Goal: Transaction & Acquisition: Purchase product/service

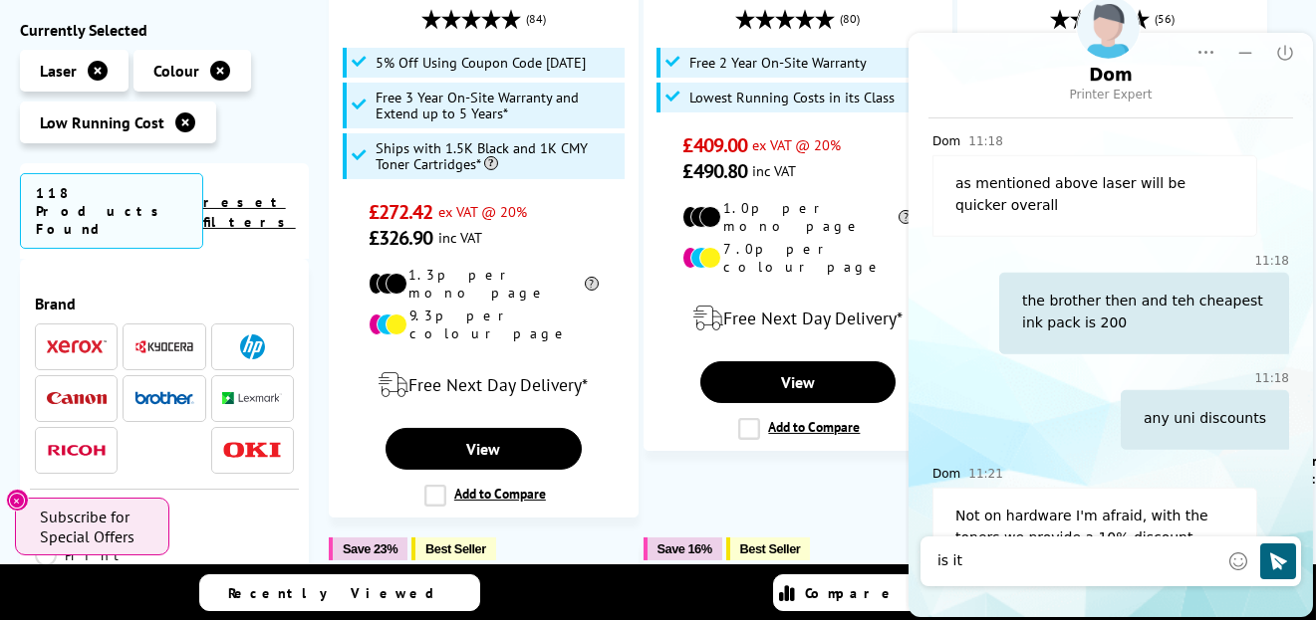
scroll to position [896, 0]
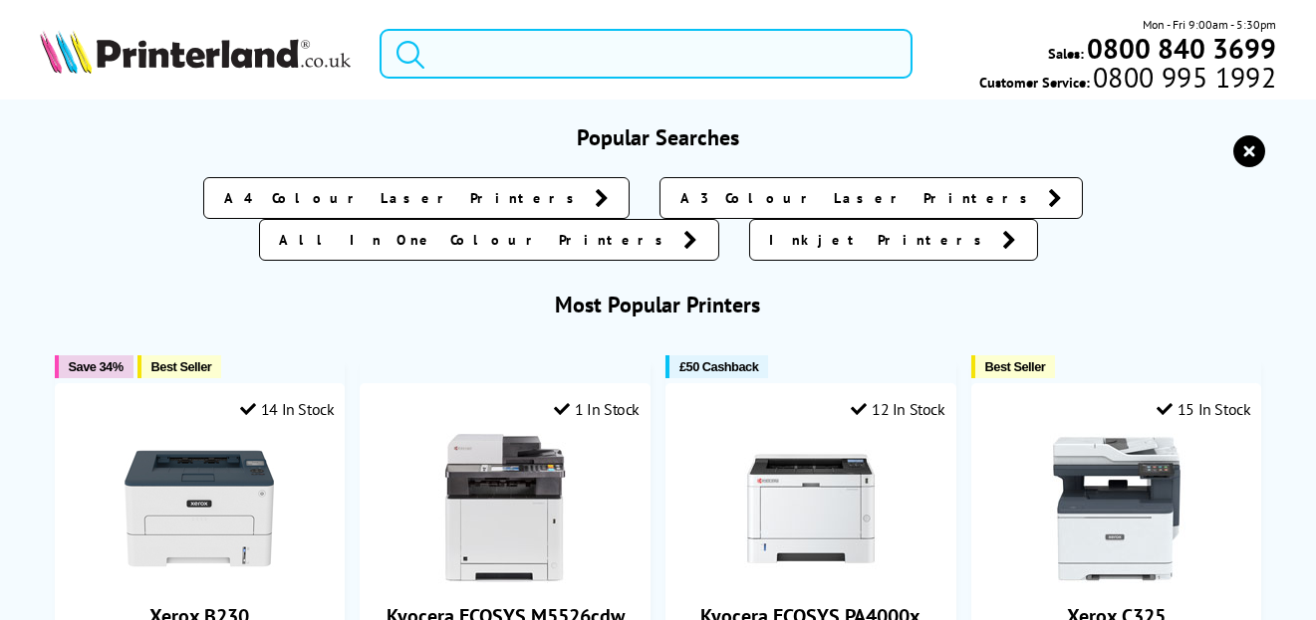
paste input "Brother HL-L2400DW Mono Laser Printer |Single function | Automatic 2-sided prin…"
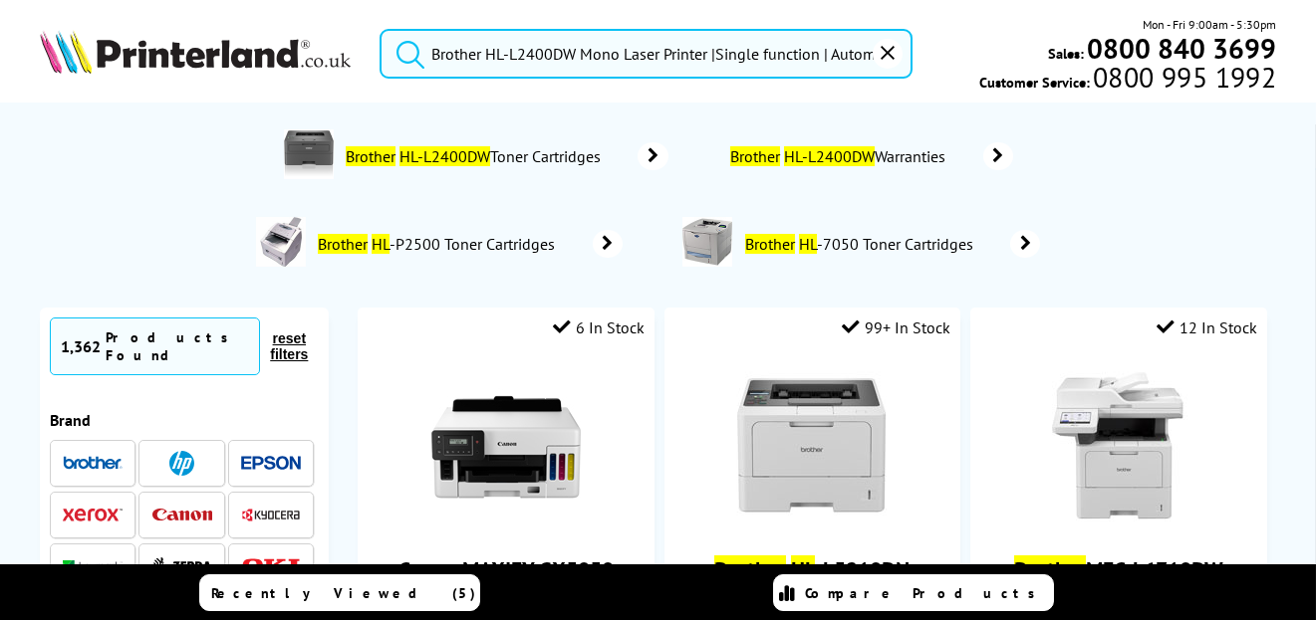
scroll to position [0, 180]
type input "Brother HL-L2400DW Mono Laser Printer |Single function | Automatic 2-sided prin…"
click at [380, 29] on button "submit" at bounding box center [405, 51] width 50 height 44
click at [517, 148] on span "Brother HL-L2400DW Toner Cartridges" at bounding box center [476, 156] width 265 height 20
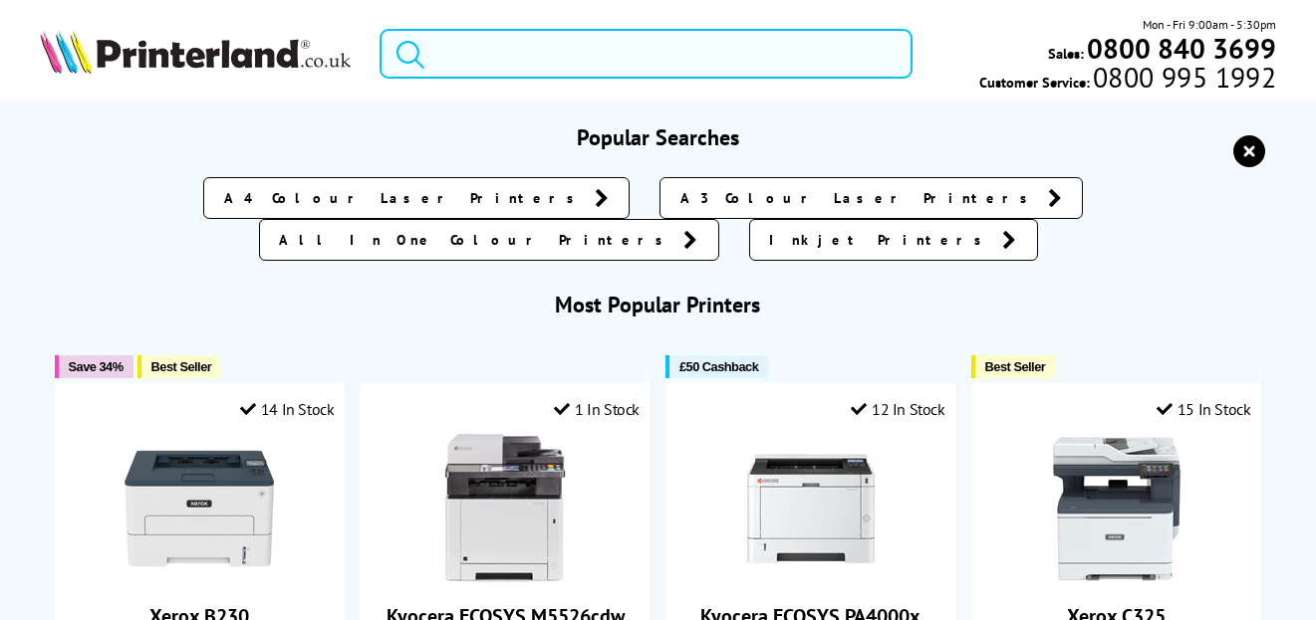
paste input "You said: what does ram mean on a pc ChatGPT said: On a PC, RAM stands for: ✅ R…"
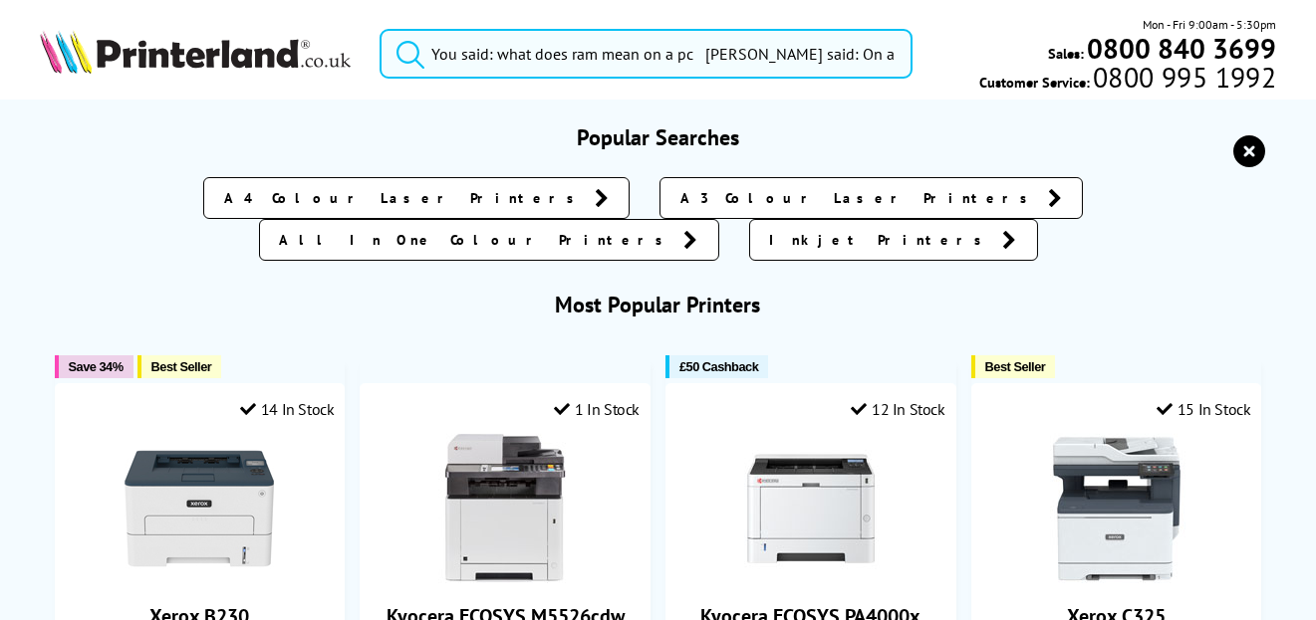
scroll to position [0, 3044]
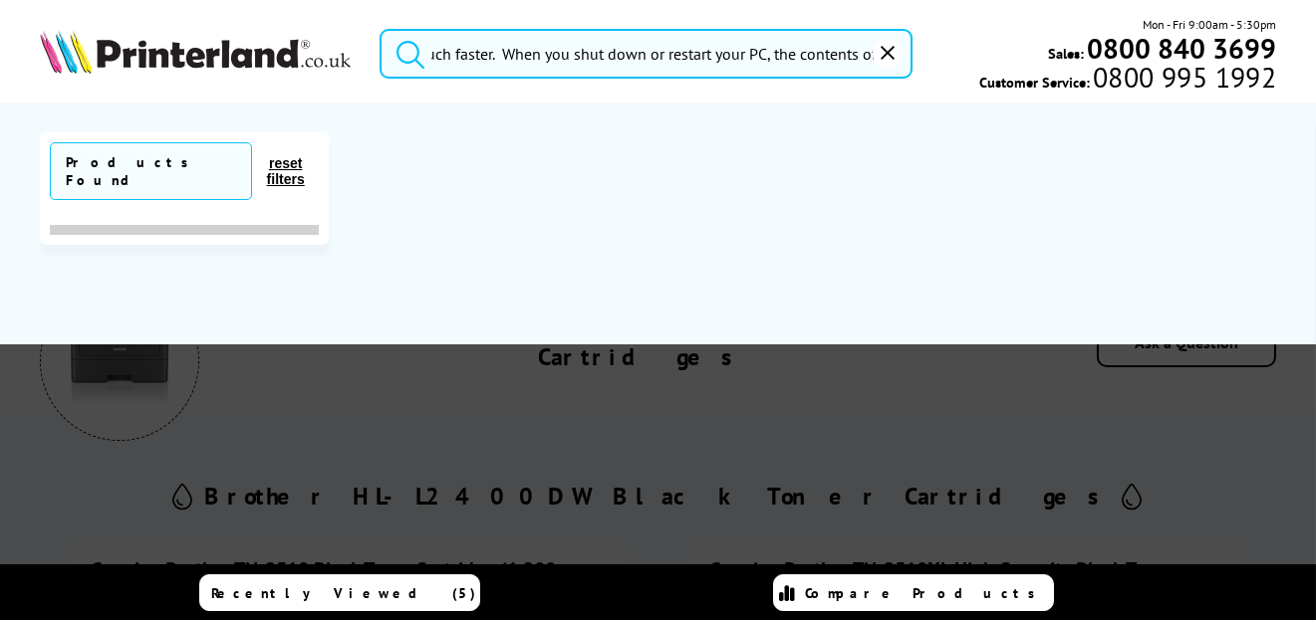
type input "You said: what does ram mean on a pc ChatGPT said: On a PC, RAM stands for: ✅ R…"
click at [380, 29] on button "submit" at bounding box center [405, 51] width 50 height 44
click at [404, 47] on icon "submit" at bounding box center [410, 54] width 30 height 30
click at [885, 54] on icon "reset" at bounding box center [887, 53] width 14 height 14
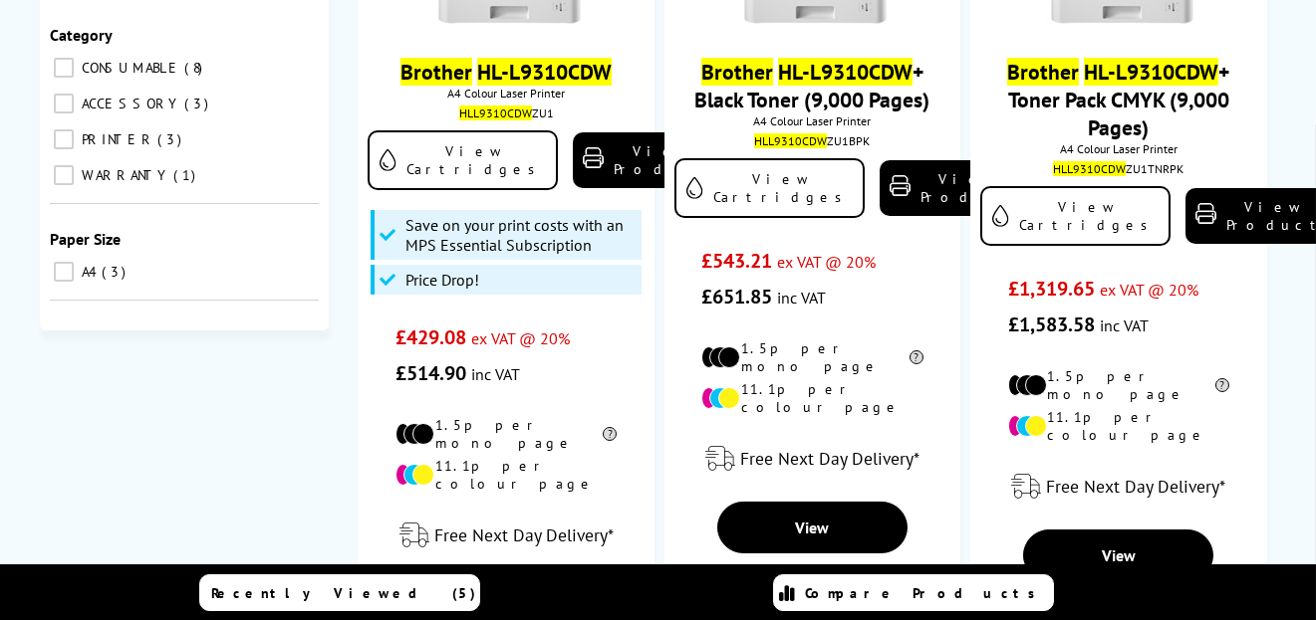
scroll to position [100, 0]
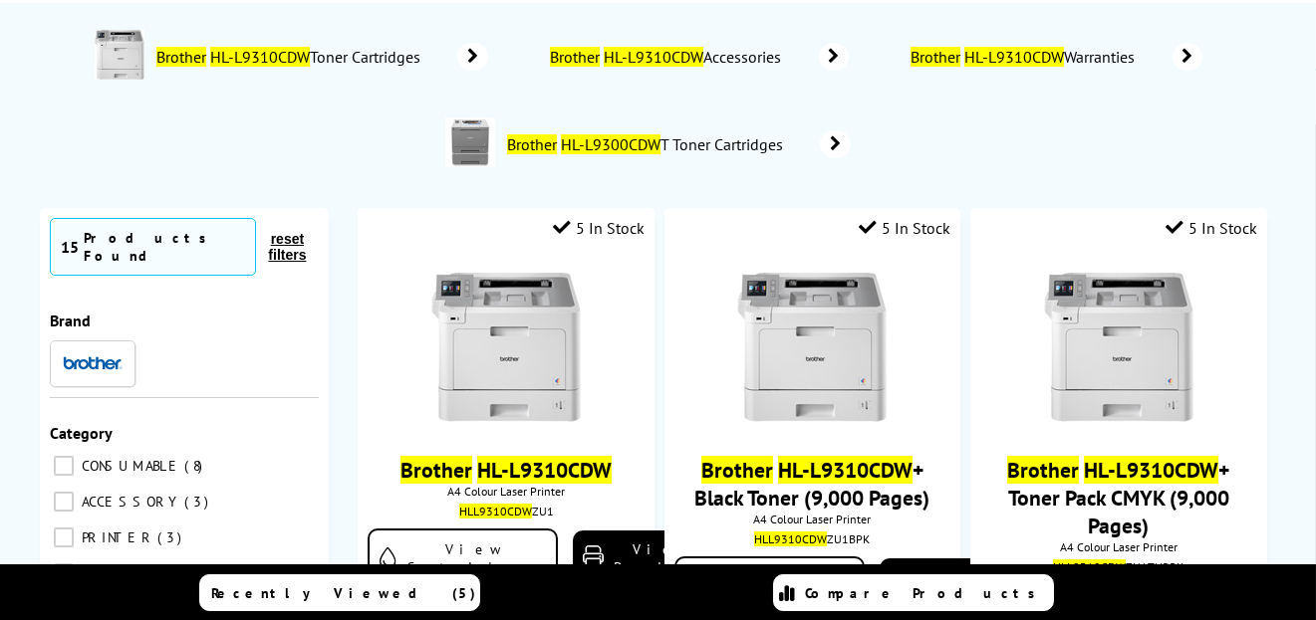
type input "Brother HL-L9310CDW"
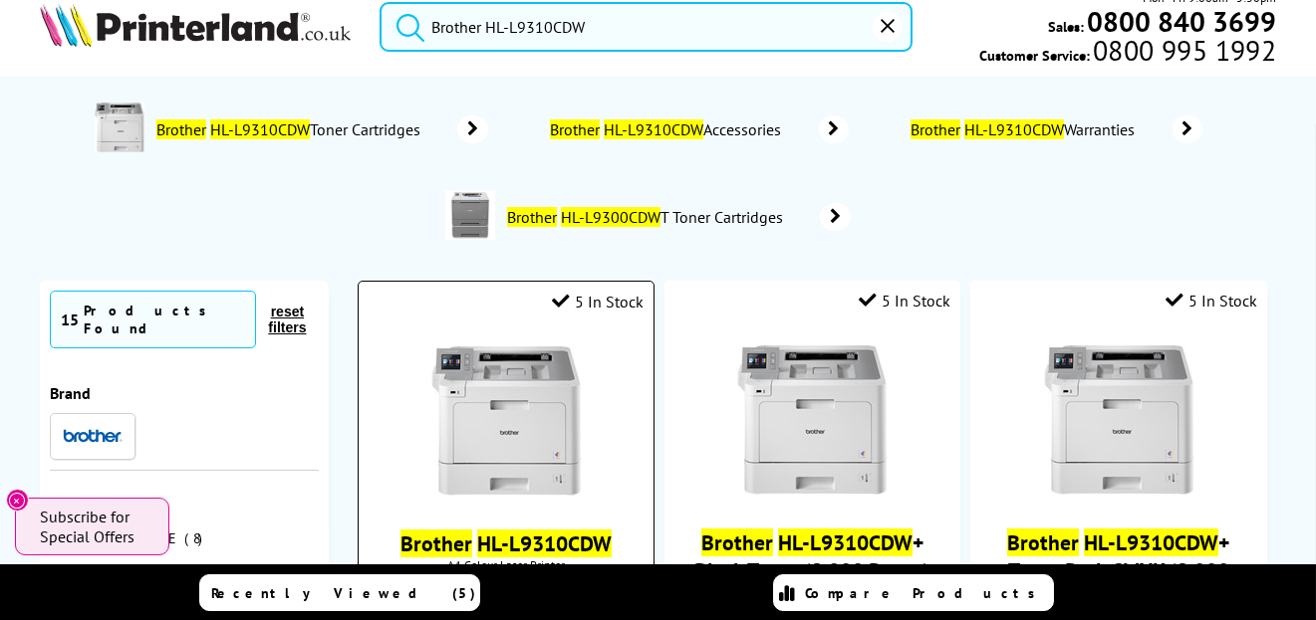
scroll to position [0, 0]
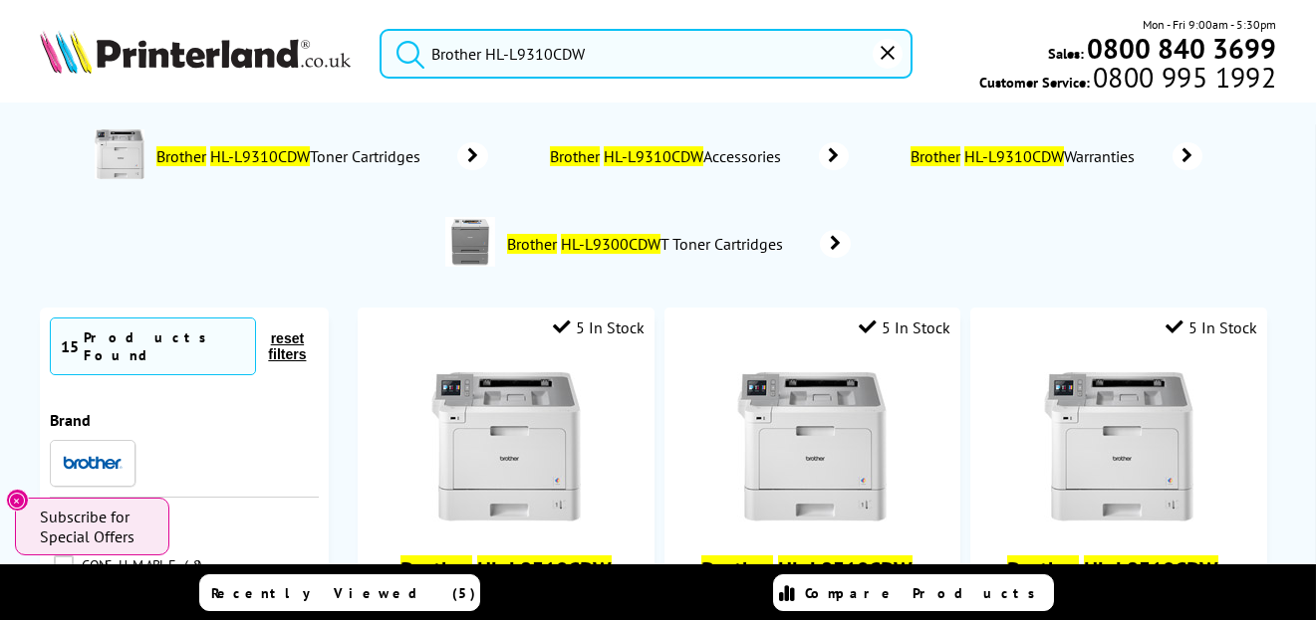
click at [887, 52] on icon "reset" at bounding box center [887, 53] width 14 height 14
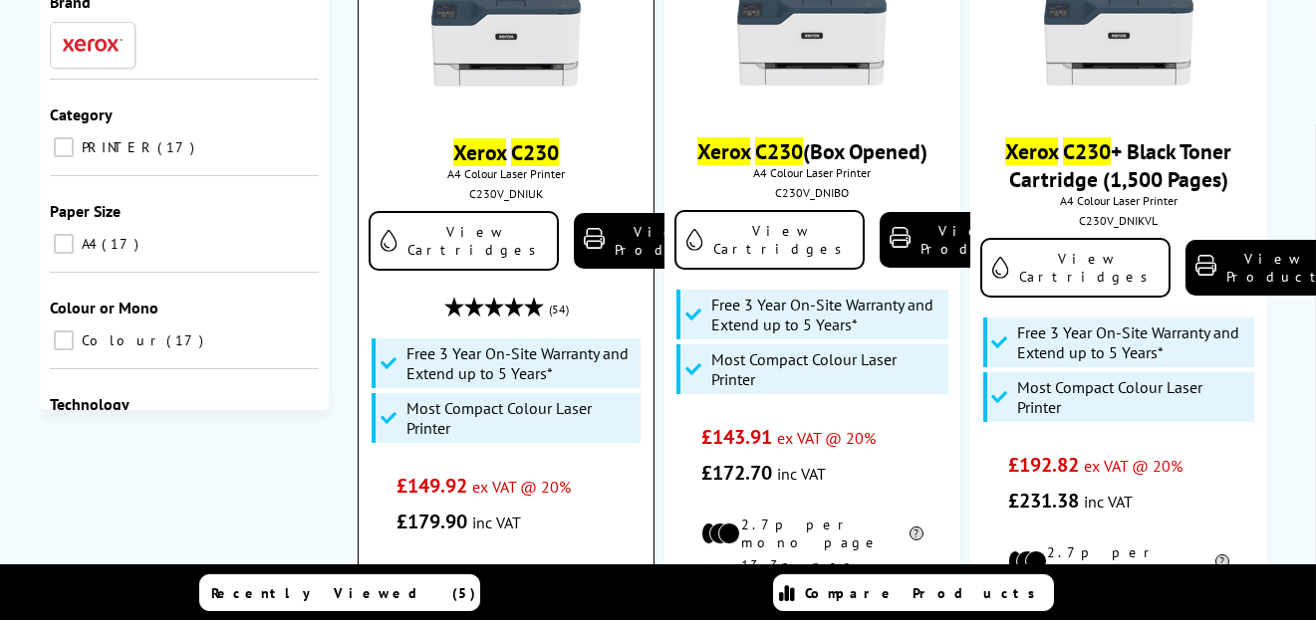
scroll to position [398, 0]
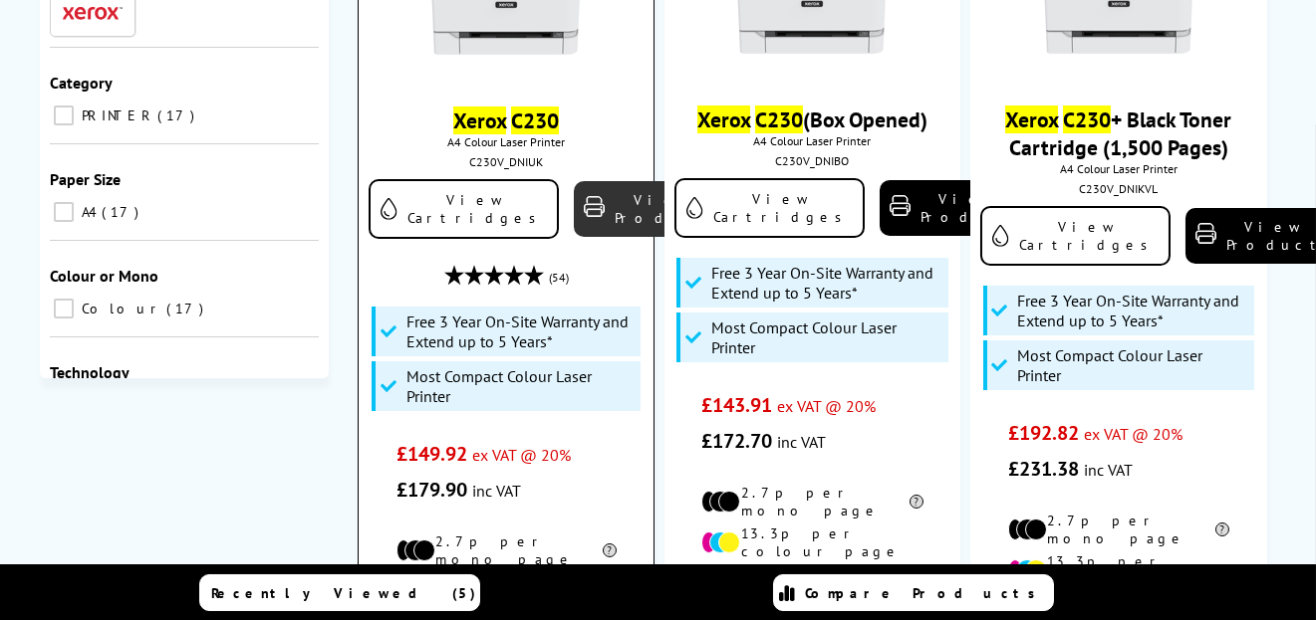
type input "Xerox C230 Colour Laser Printer"
click at [574, 213] on link "View Product" at bounding box center [648, 209] width 149 height 56
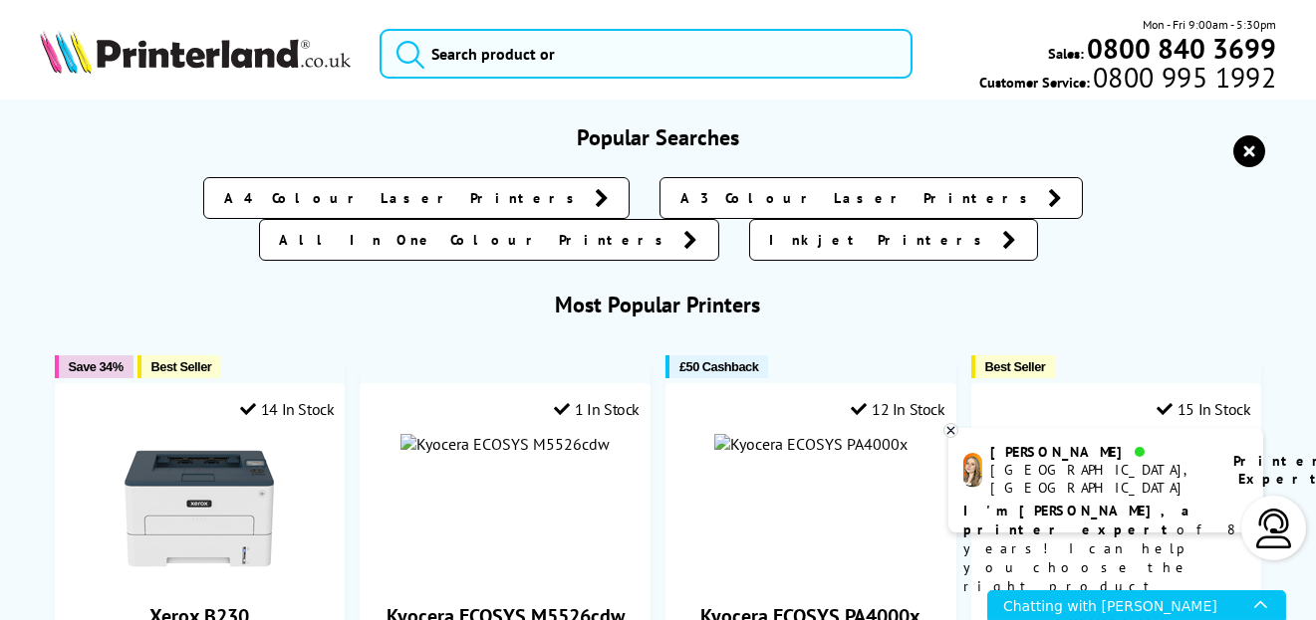
click at [469, 54] on input "search" at bounding box center [645, 54] width 533 height 50
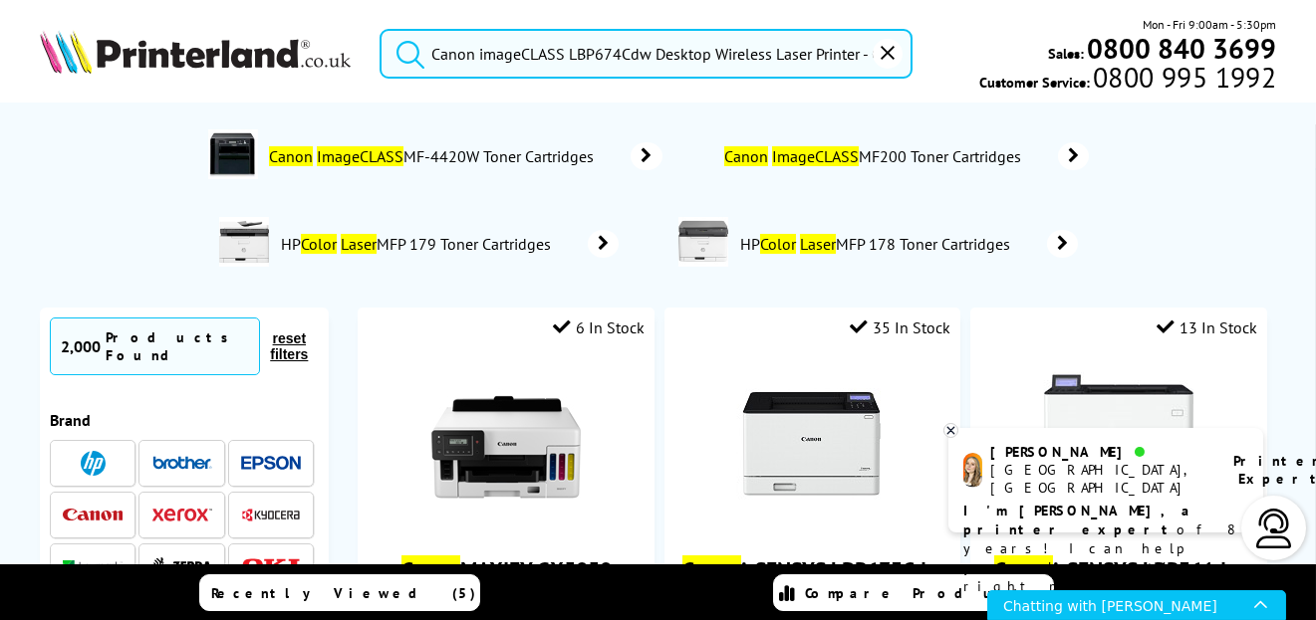
scroll to position [0, 266]
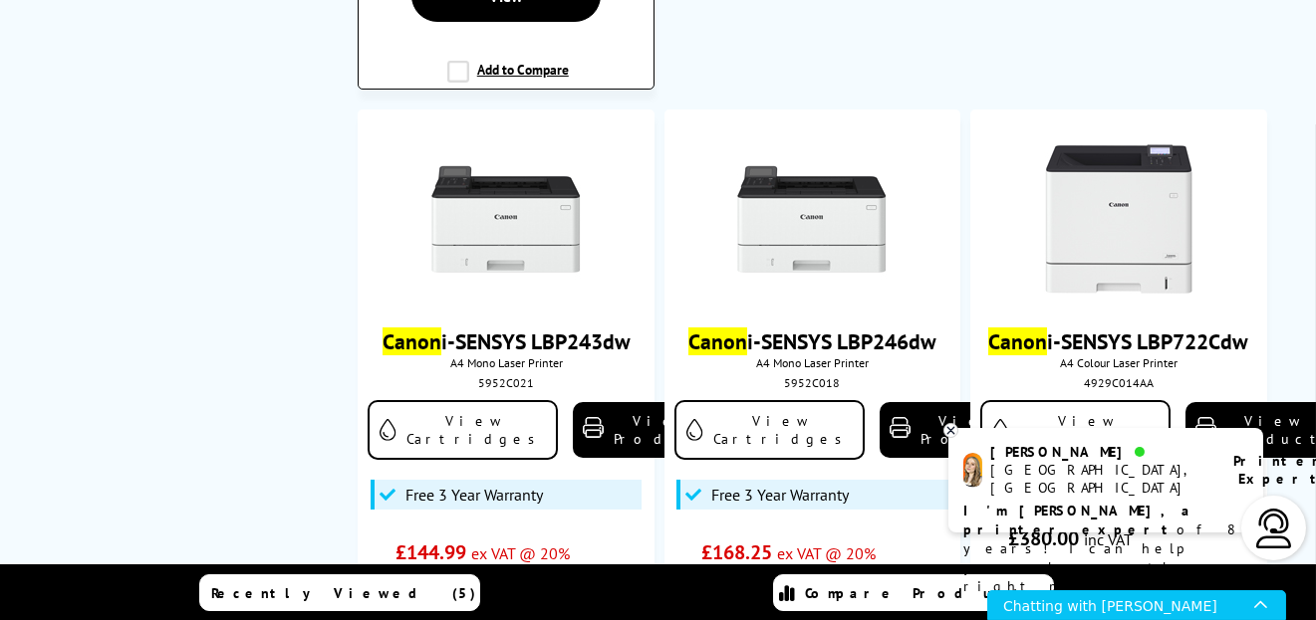
scroll to position [1195, 0]
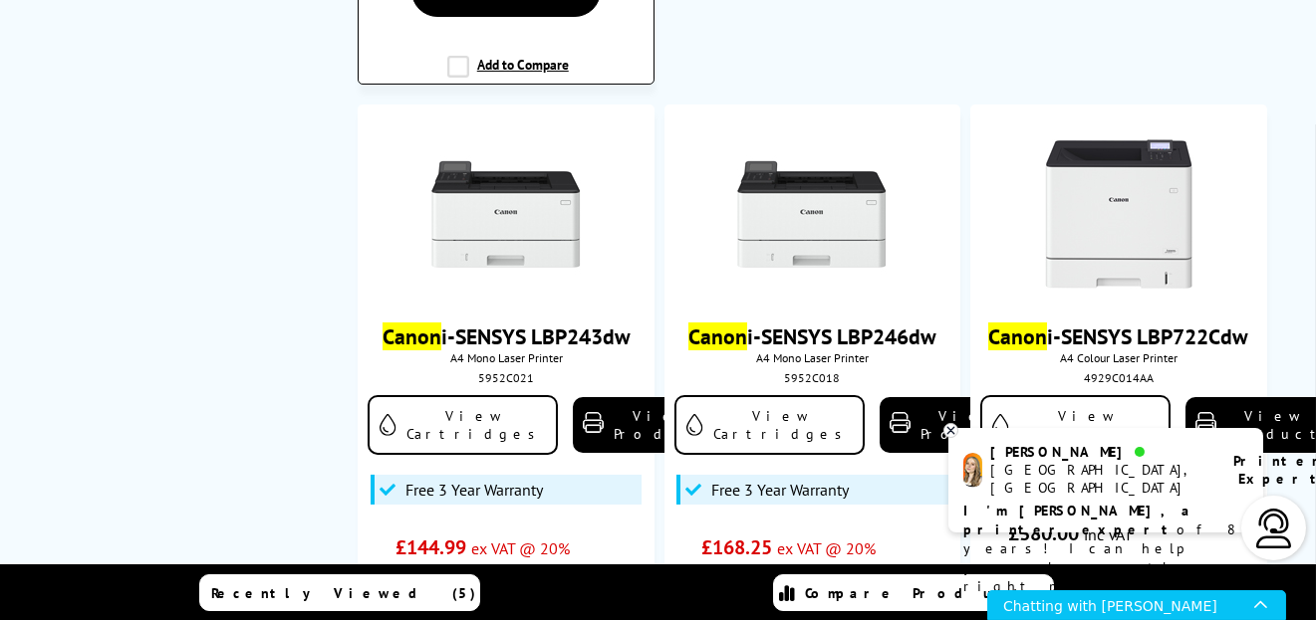
type input "Canon imageCLASS LBP674Cdw Desktop Wireless Laser Printer - Color - 35 ppm Mono…"
click at [573, 397] on link "View Product" at bounding box center [647, 425] width 149 height 56
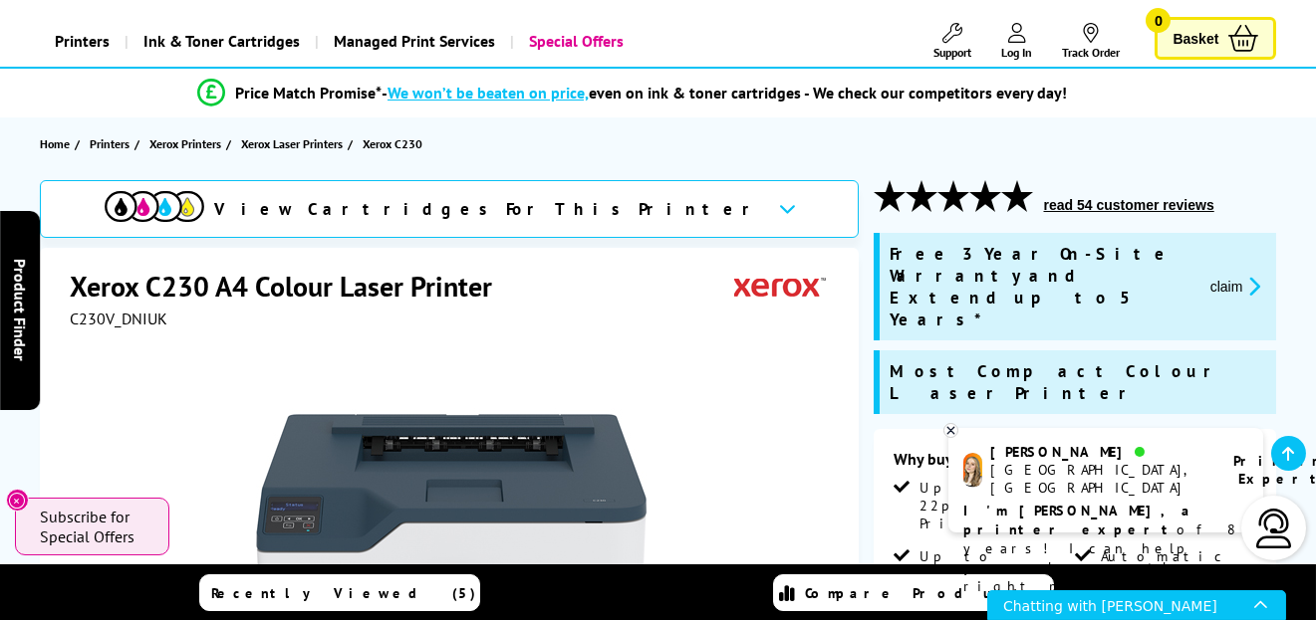
scroll to position [400, 0]
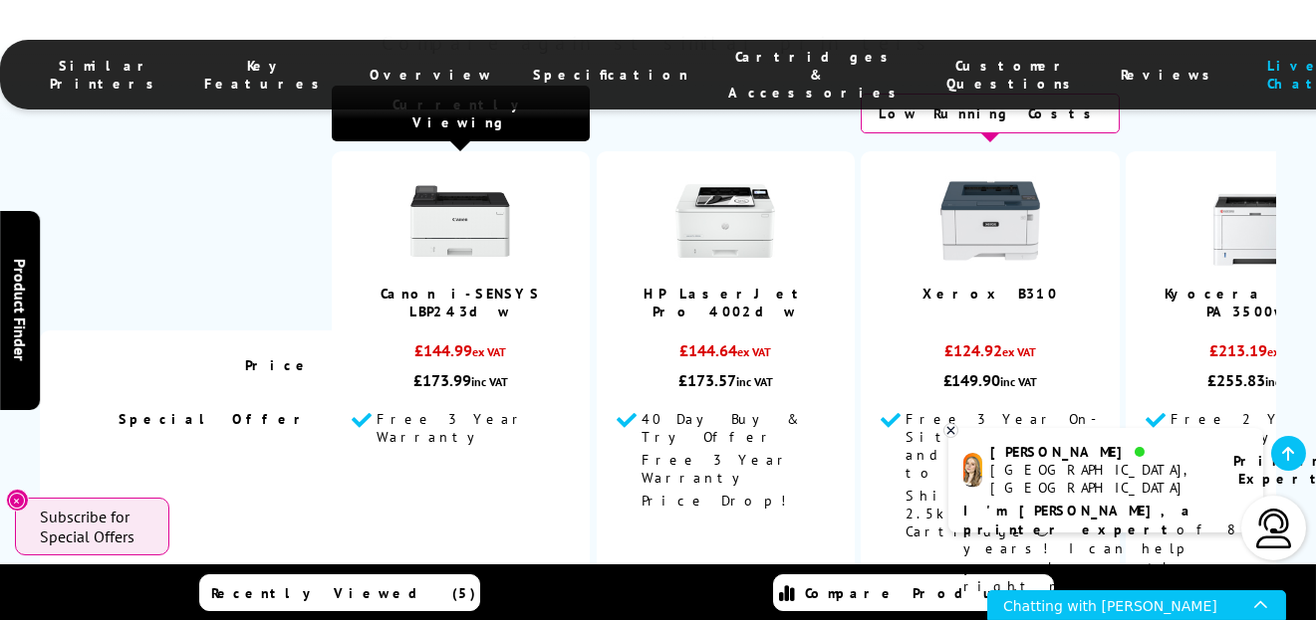
scroll to position [1594, 0]
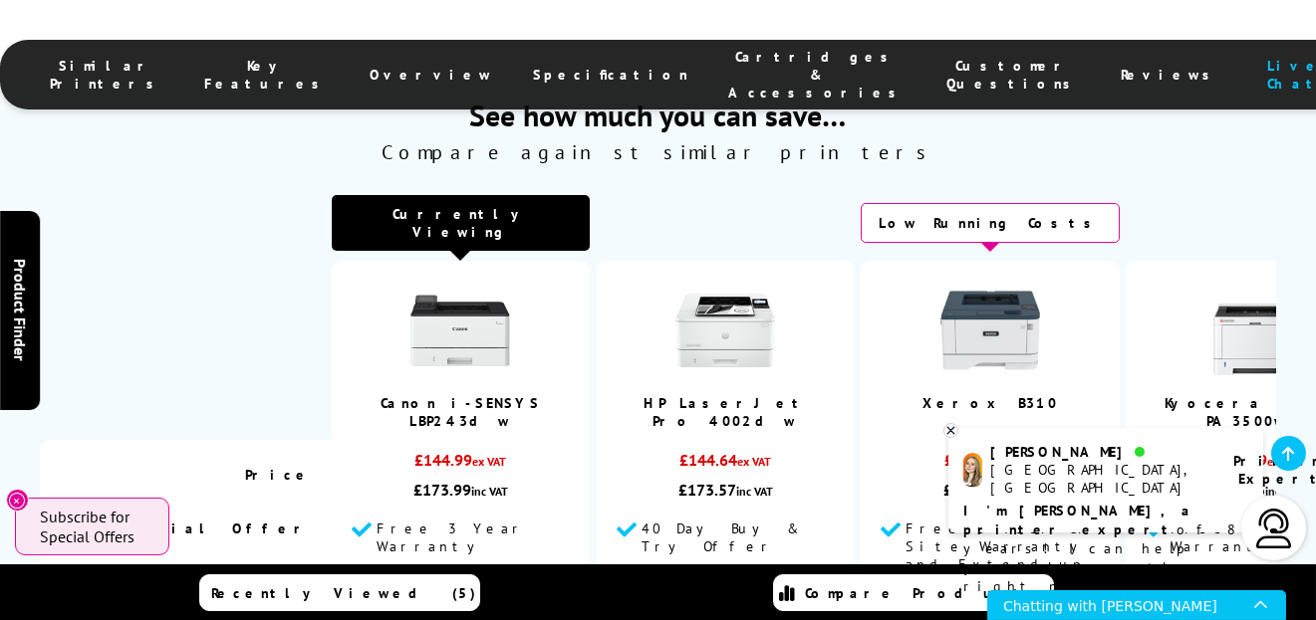
click at [749, 394] on link "HP LaserJet Pro 4002dw" at bounding box center [724, 412] width 163 height 36
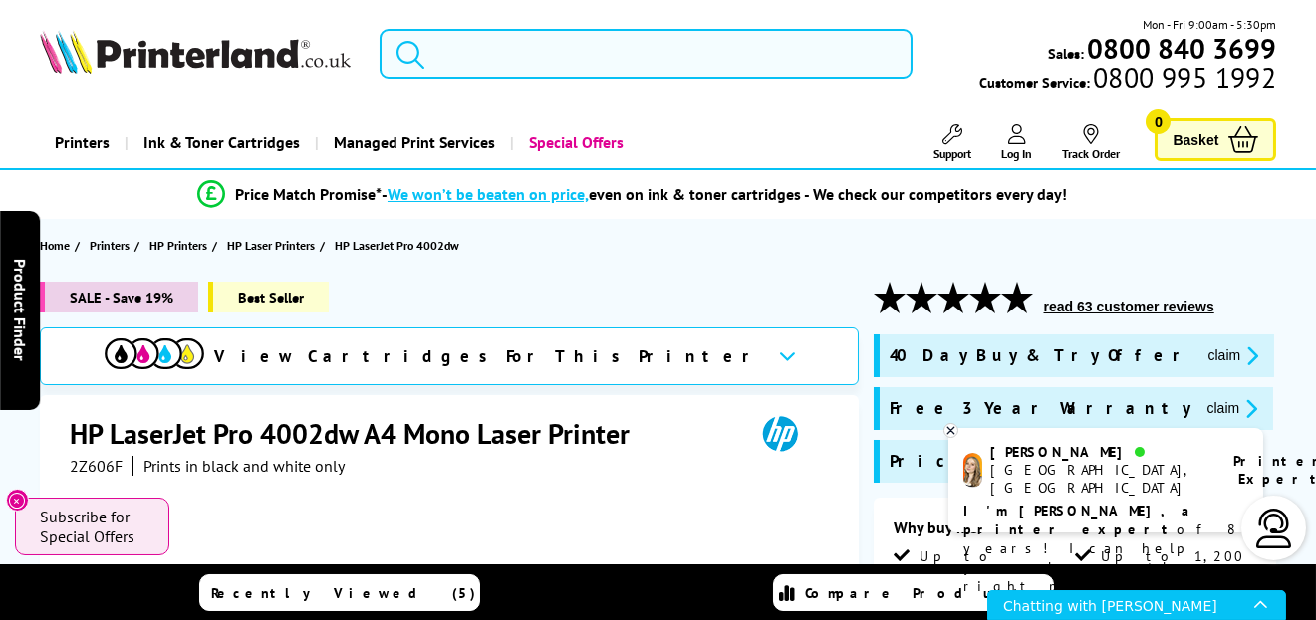
click at [434, 46] on input "search" at bounding box center [645, 54] width 533 height 50
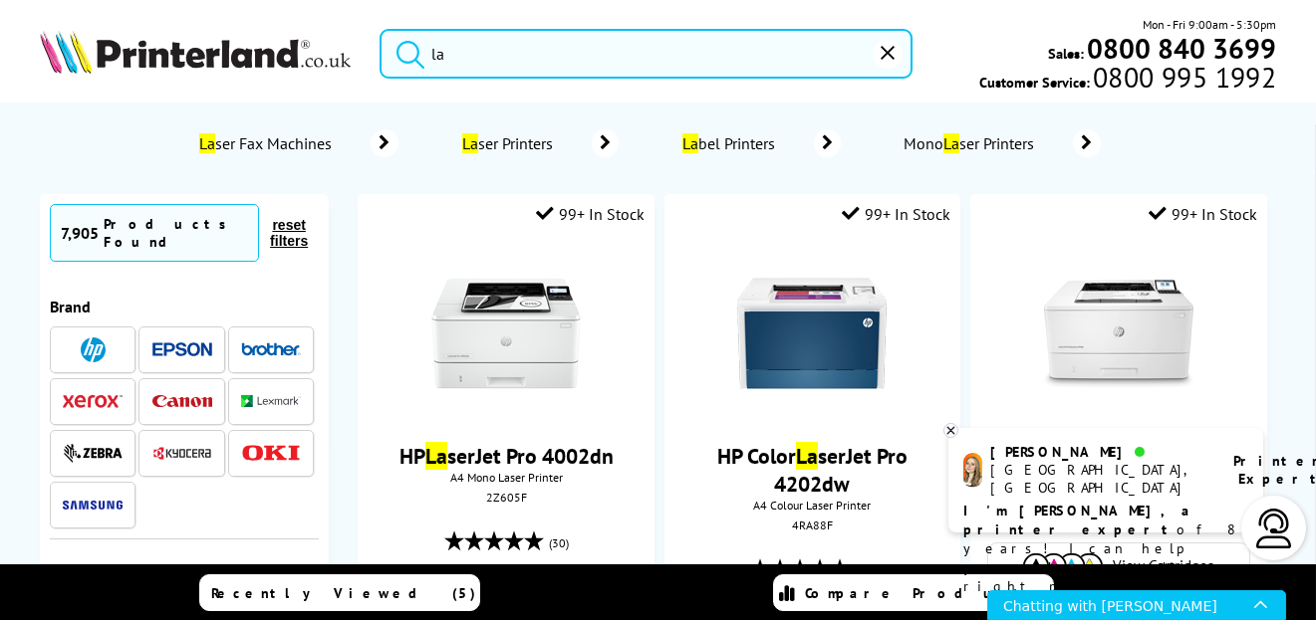
type input "laz"
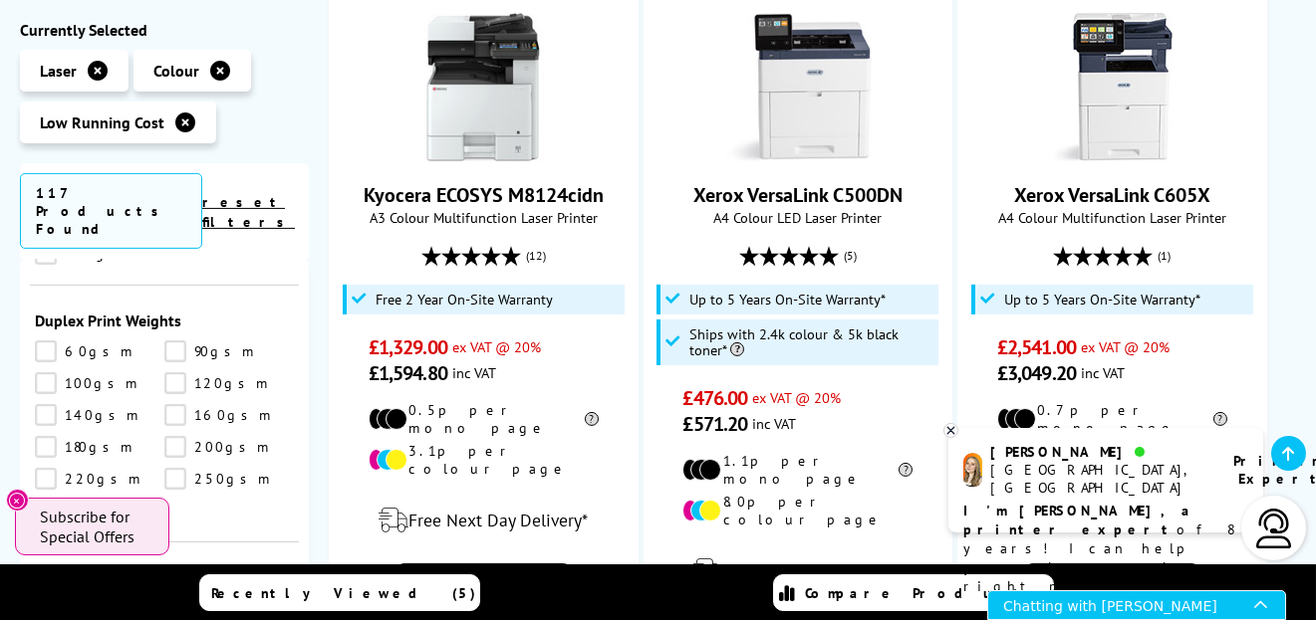
scroll to position [3187, 0]
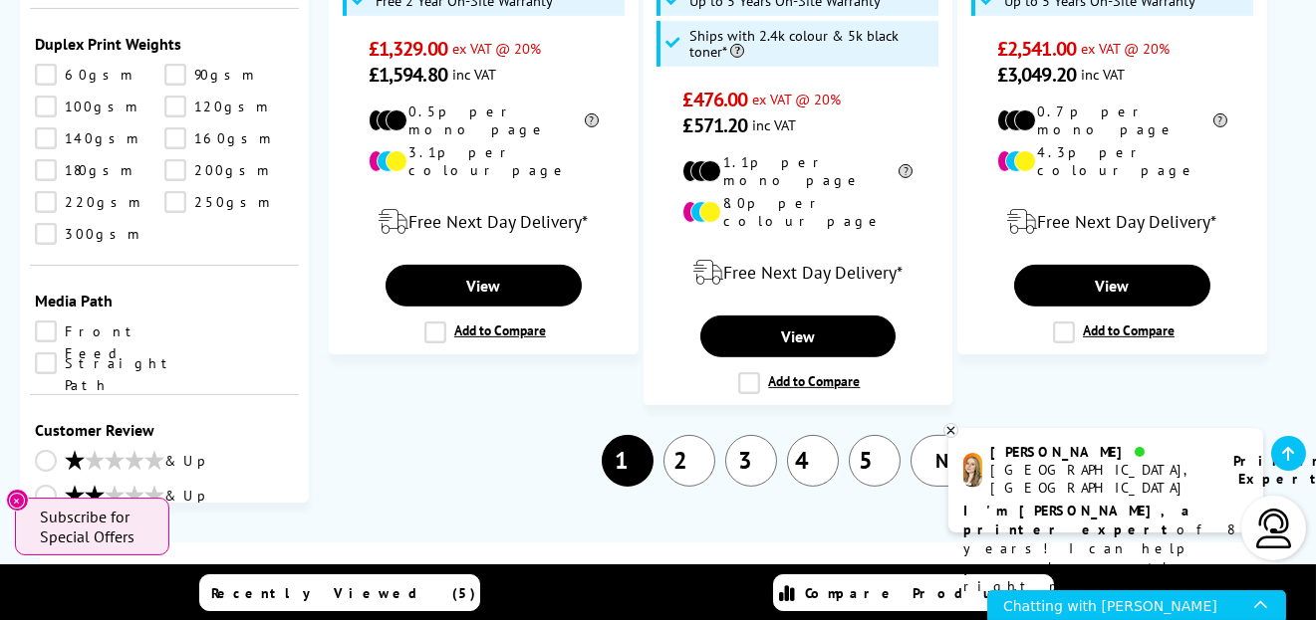
select select "300"
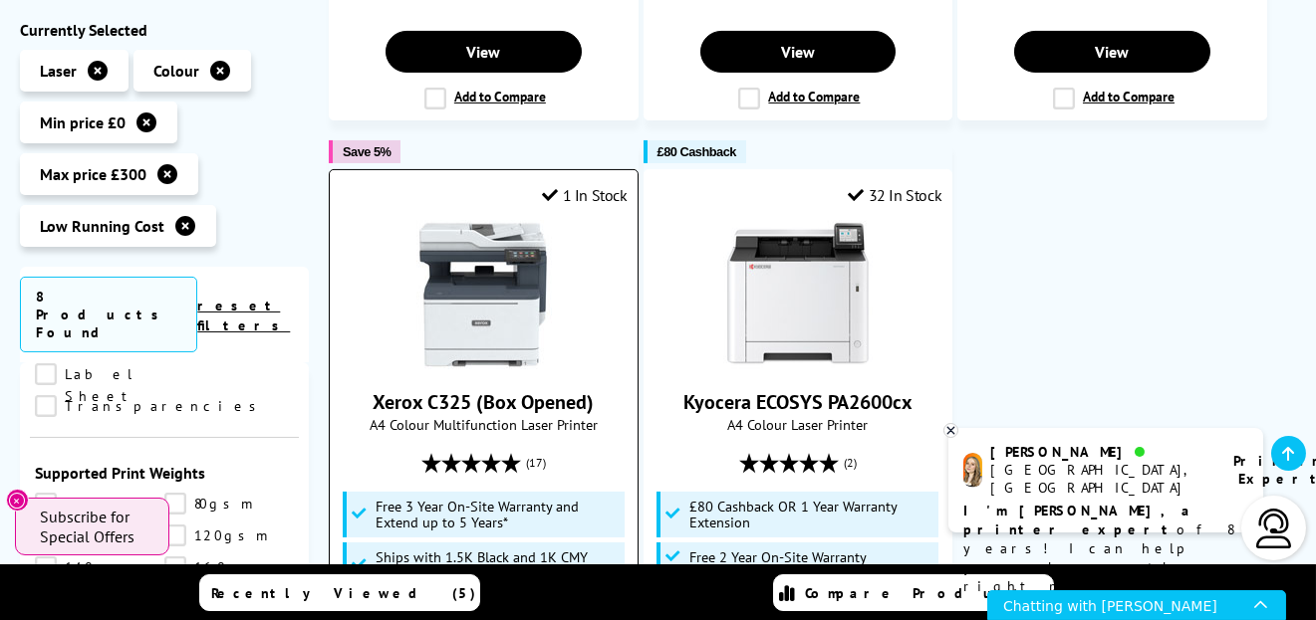
scroll to position [1903, 0]
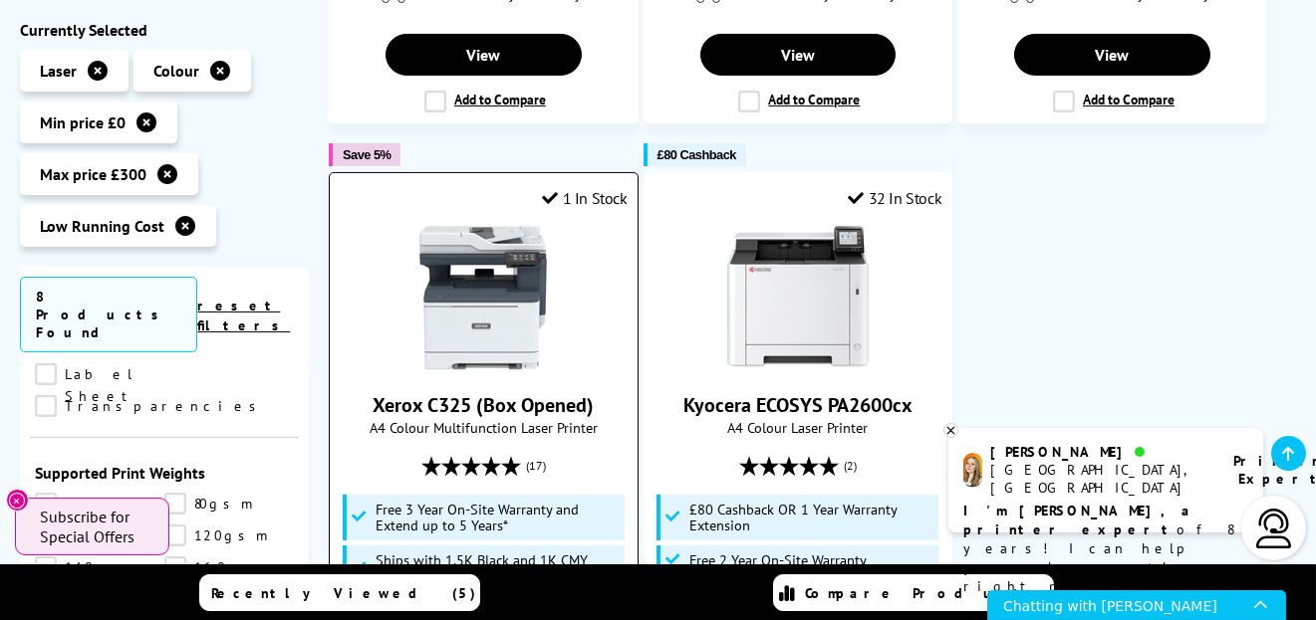
click at [451, 223] on img at bounding box center [482, 297] width 149 height 149
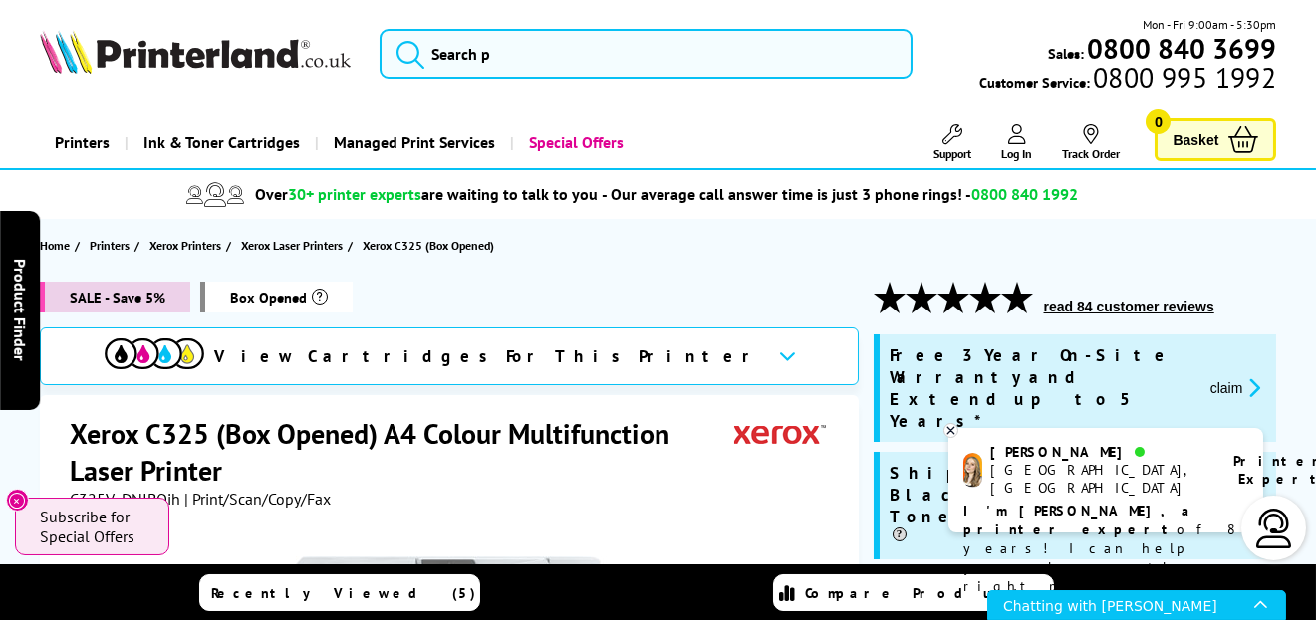
scroll to position [100, 0]
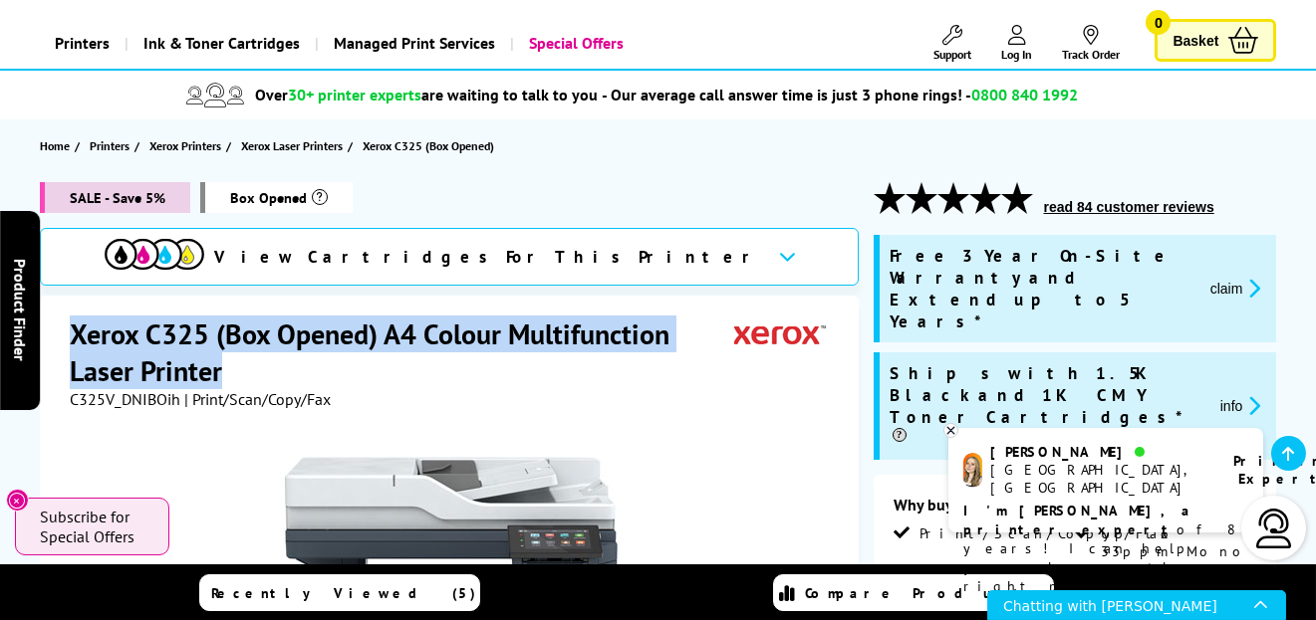
drag, startPoint x: 239, startPoint y: 370, endPoint x: 70, endPoint y: 341, distance: 171.8
click at [70, 341] on h1 "Xerox C325 (Box Opened) A4 Colour Multifunction Laser Printer" at bounding box center [402, 353] width 664 height 74
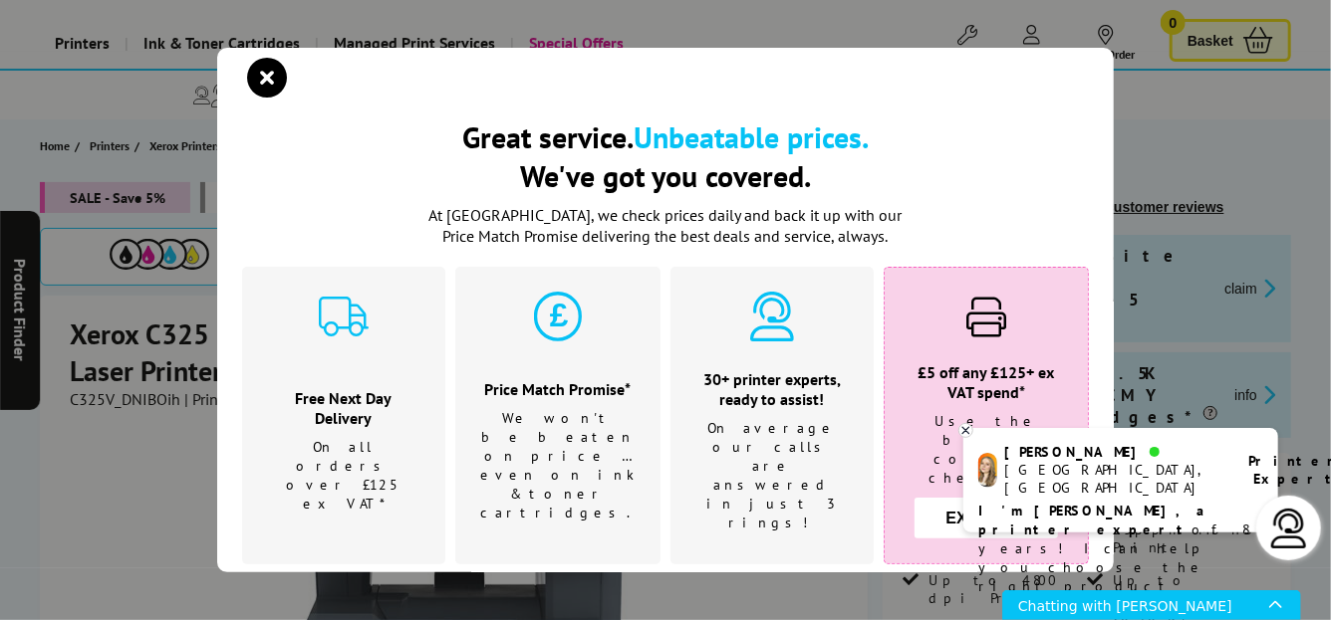
drag, startPoint x: 100, startPoint y: 340, endPoint x: 4, endPoint y: 423, distance: 127.0
click at [3, 423] on div "Great service. Unbeatable prices. We've got you covered. Great service. Unbeata…" at bounding box center [665, 310] width 1331 height 620
click at [209, 547] on div "Great service. Unbeatable prices. We've got you covered. Great service. Unbeata…" at bounding box center [665, 310] width 1331 height 620
click at [821, 18] on div "Great service. Unbeatable prices. We've got you covered. Great service. Unbeata…" at bounding box center [665, 310] width 1331 height 620
click at [251, 76] on icon "close modal" at bounding box center [267, 78] width 40 height 40
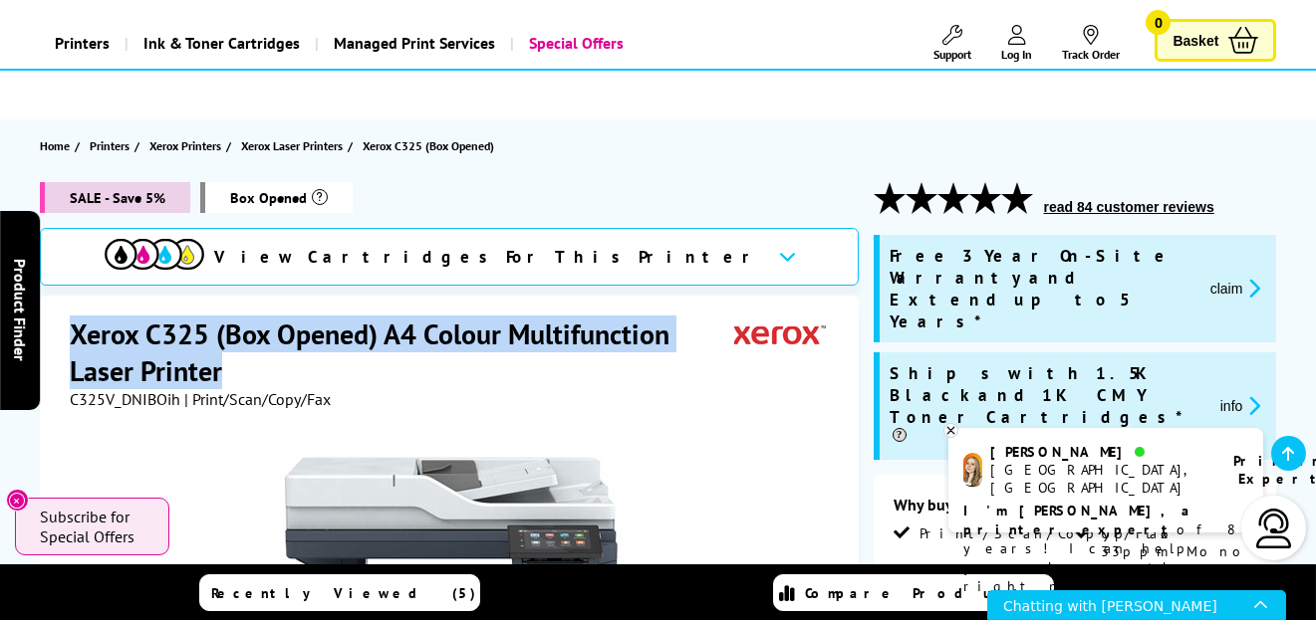
drag, startPoint x: 264, startPoint y: 362, endPoint x: 60, endPoint y: 328, distance: 207.0
copy h1 "Xerox C325 (Box Opened) A4 Colour Multifunction Laser Printer"
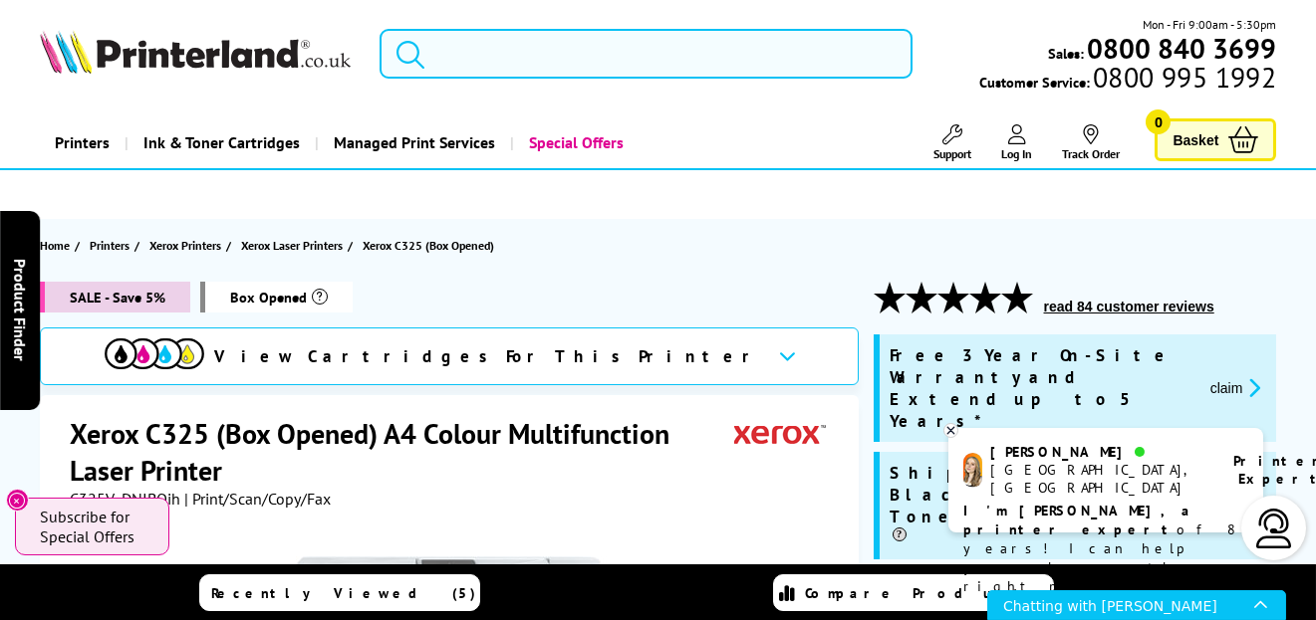
click at [455, 63] on input "search" at bounding box center [645, 54] width 533 height 50
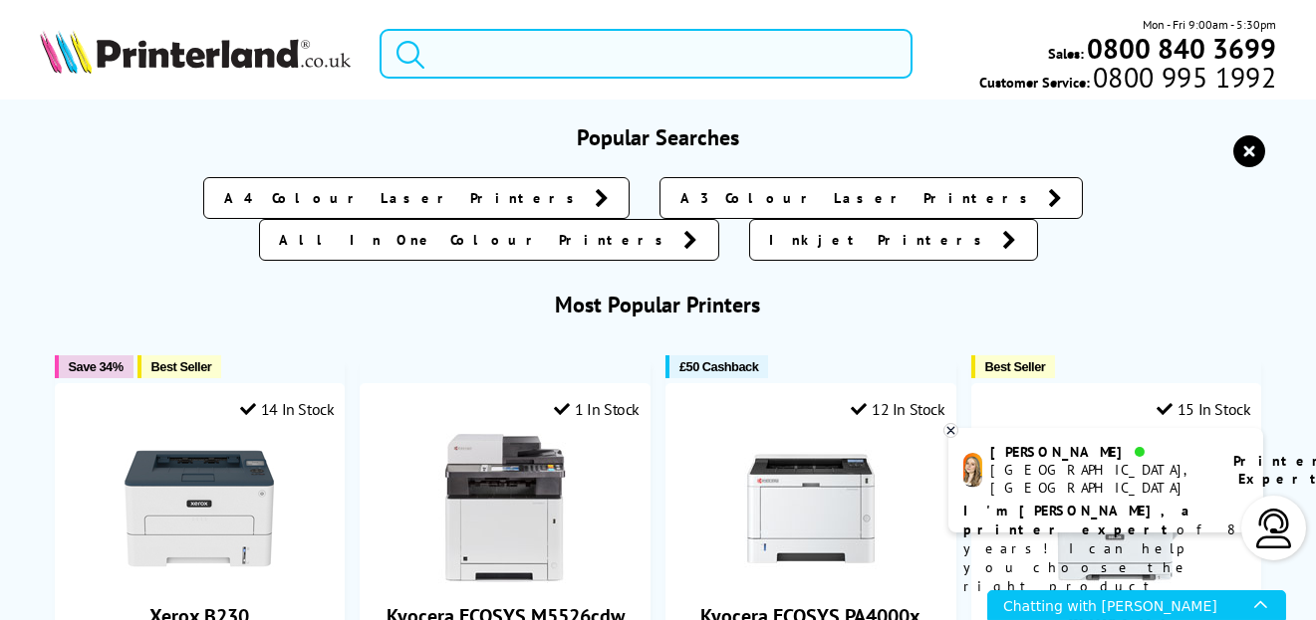
paste input "Xerox C325 (Box Opened) A4 Colour Multifunction Laser Printer"
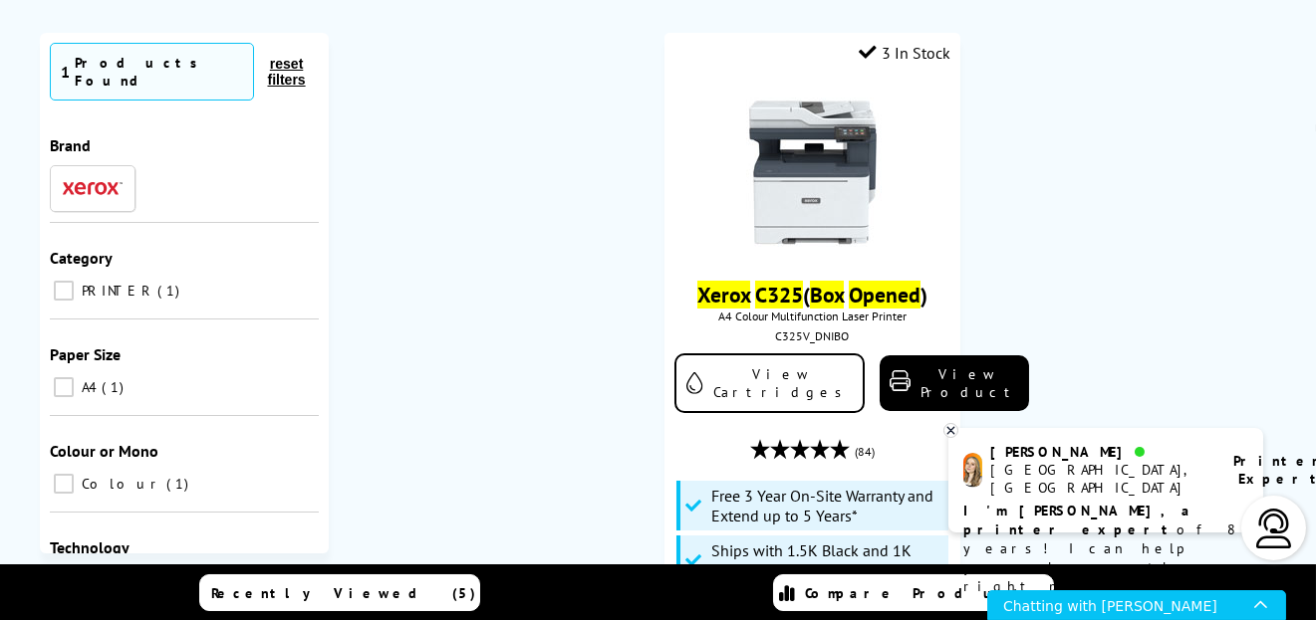
scroll to position [199, 0]
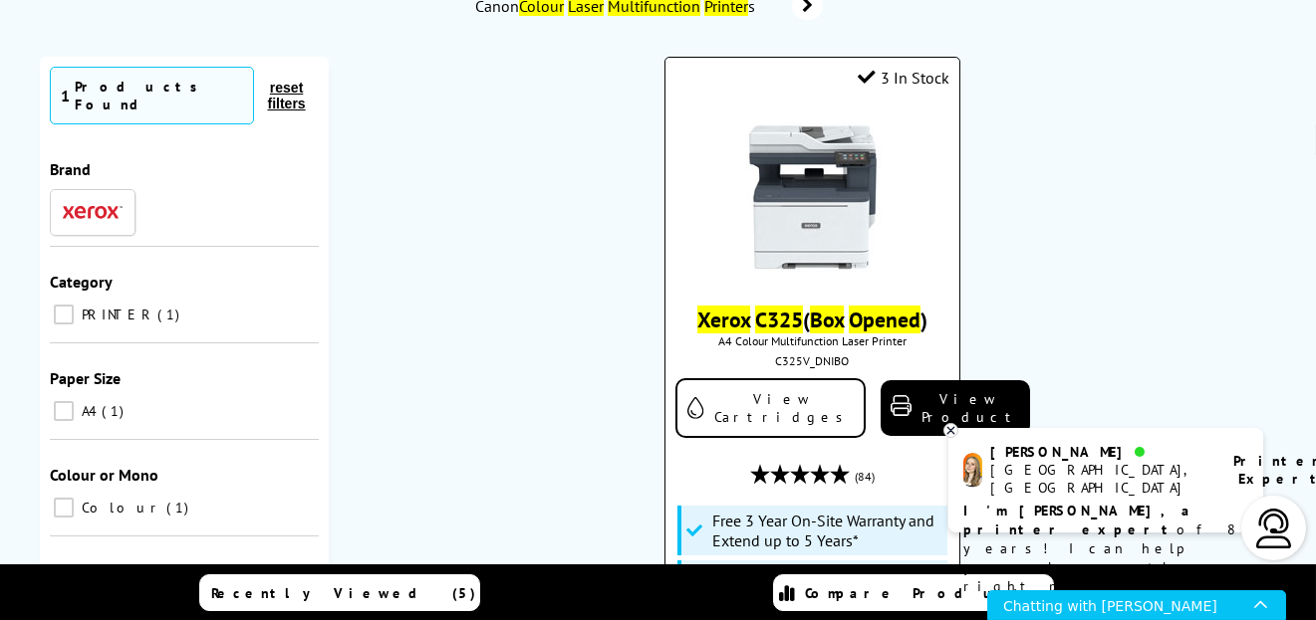
type input "Xerox C325 (Box Opened) A4 Colour Multifunction Laser Printer"
click at [774, 206] on img at bounding box center [812, 197] width 149 height 149
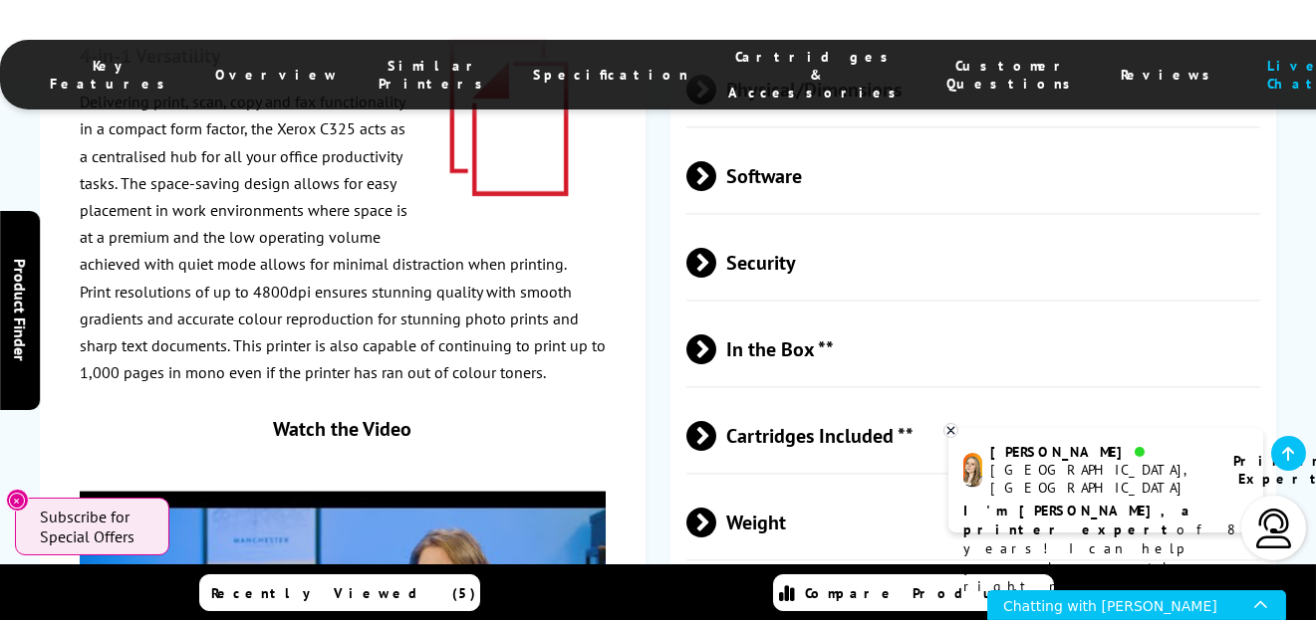
scroll to position [4781, 0]
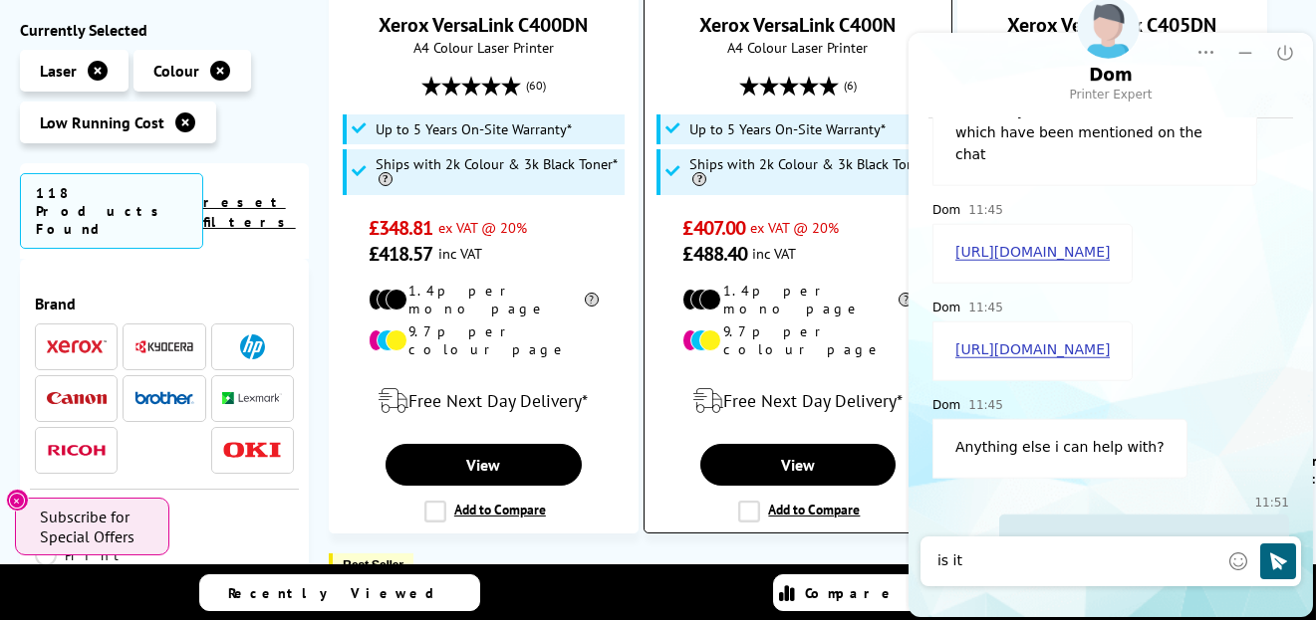
scroll to position [598, 0]
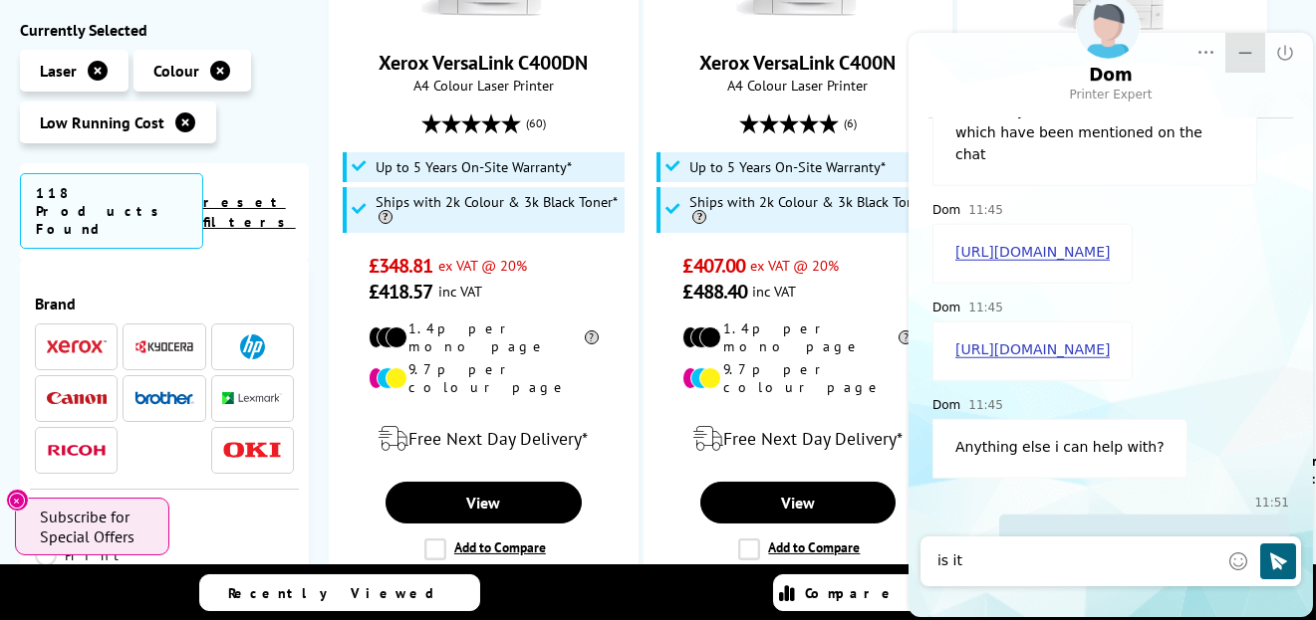
click at [1245, 50] on icon "Minimize" at bounding box center [1244, 53] width 20 height 20
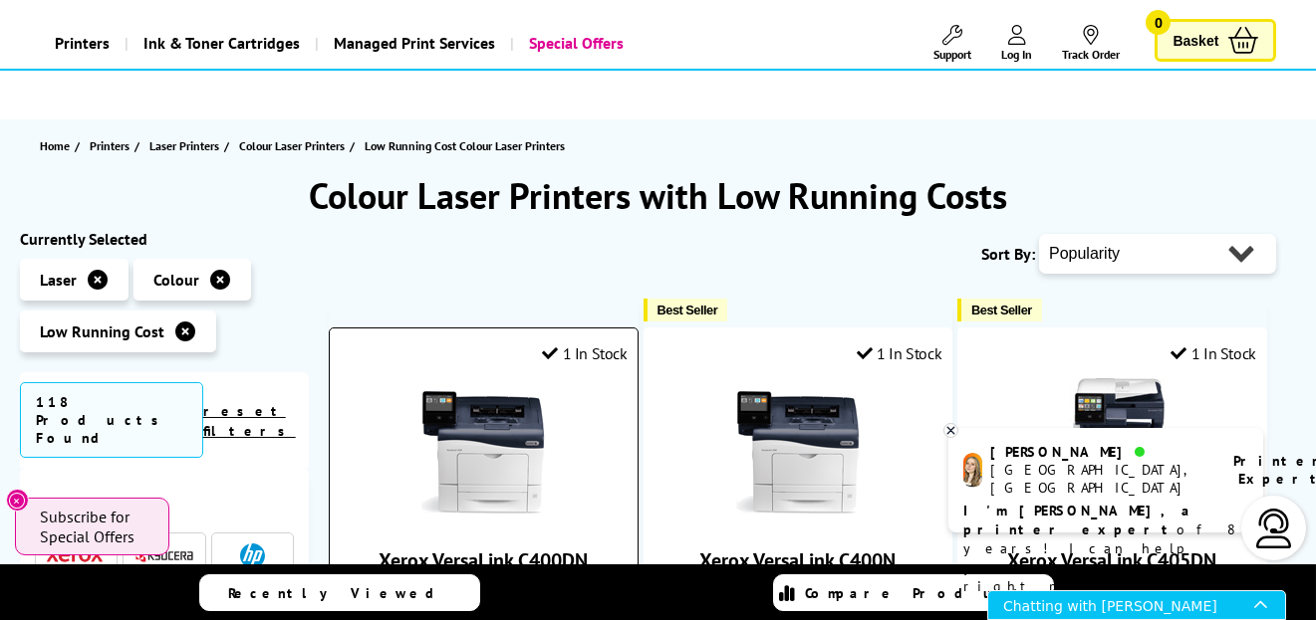
scroll to position [0, 0]
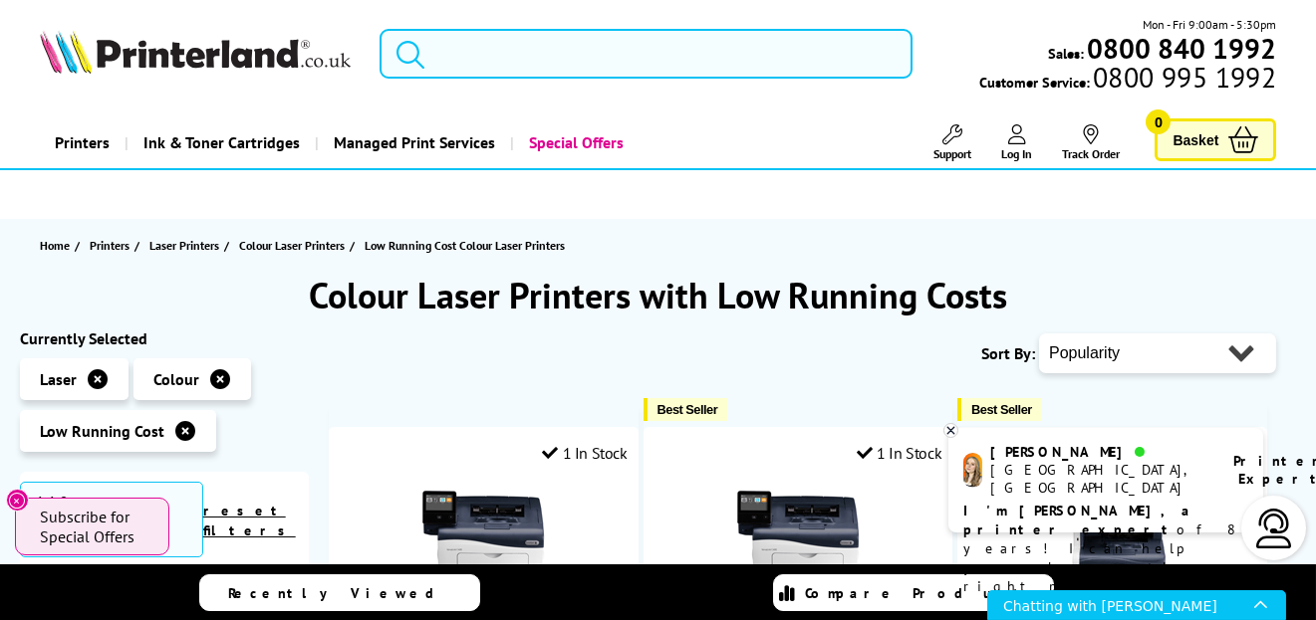
click at [459, 53] on input "search" at bounding box center [645, 54] width 533 height 50
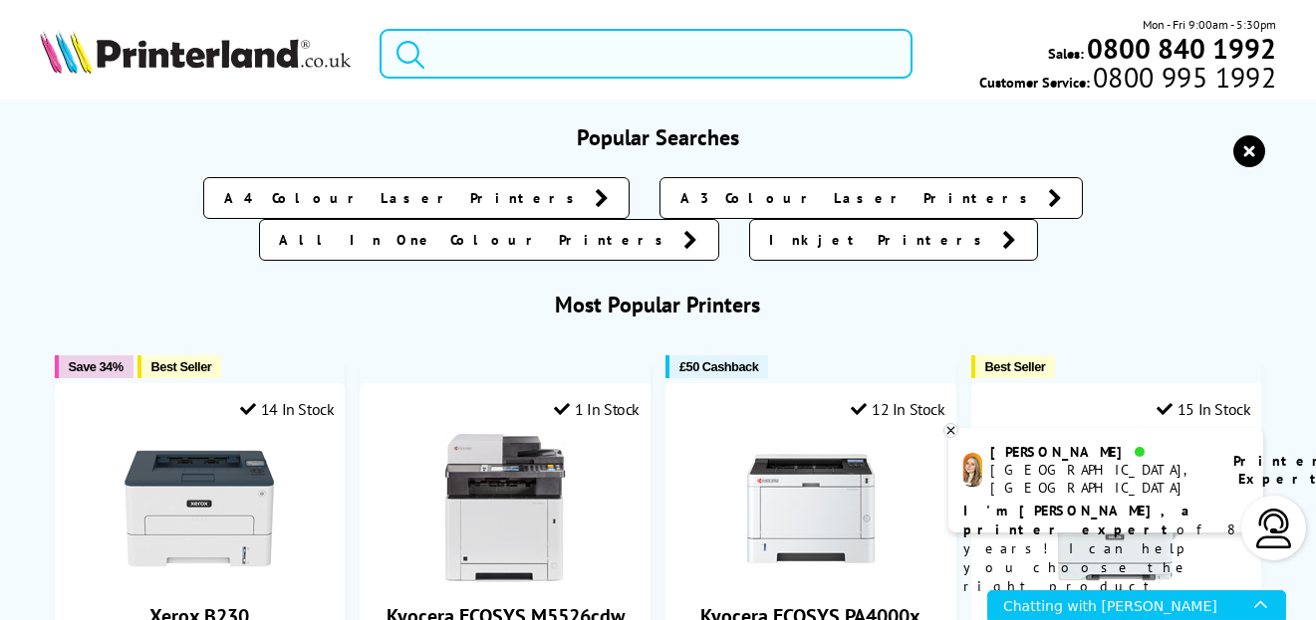
click at [483, 54] on input "search" at bounding box center [645, 54] width 533 height 50
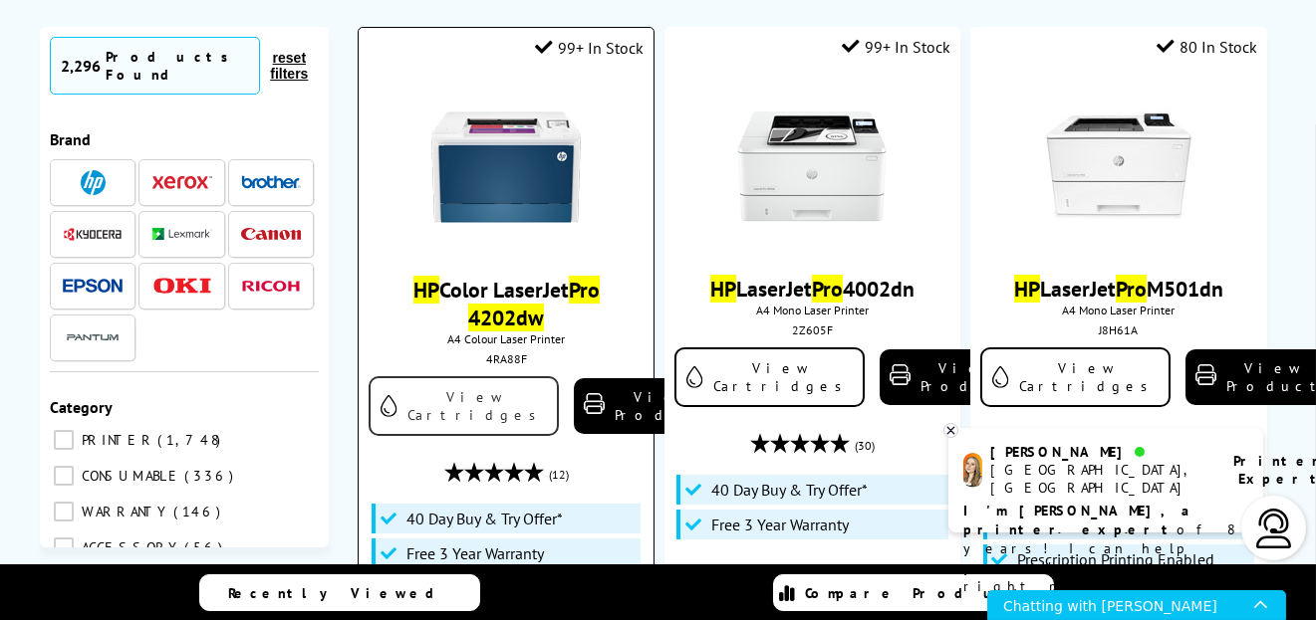
scroll to position [254, 0]
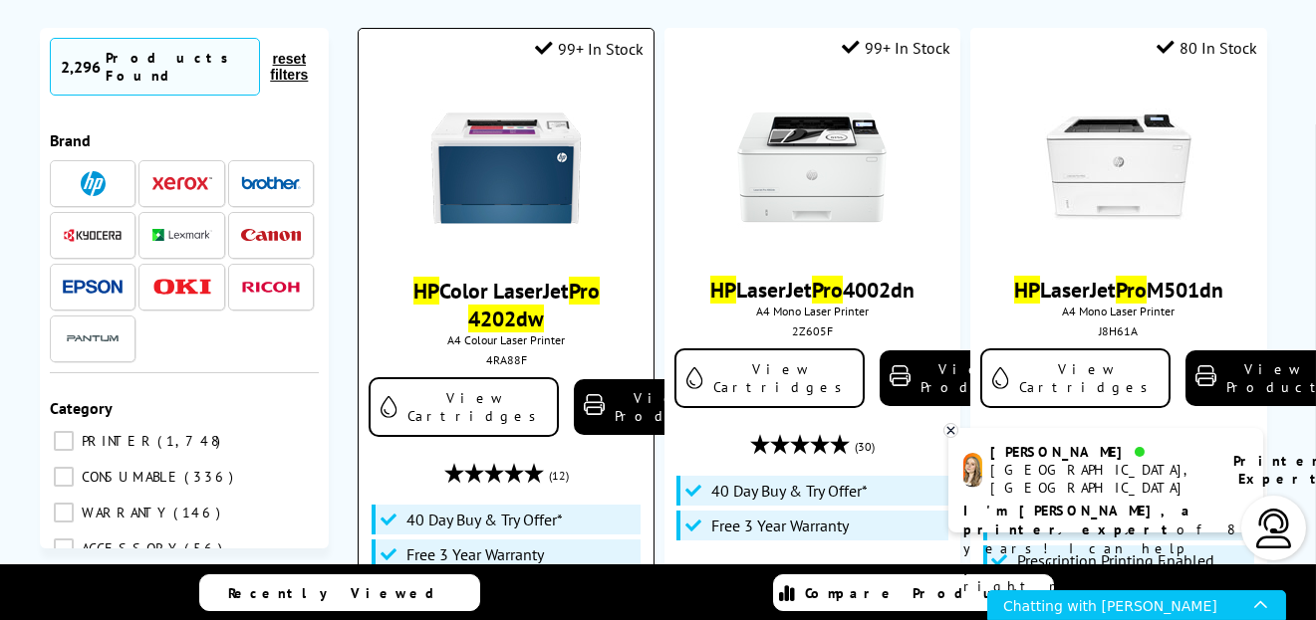
type input "HP lazer jet pro 4202dw"
click at [526, 213] on img at bounding box center [505, 168] width 149 height 149
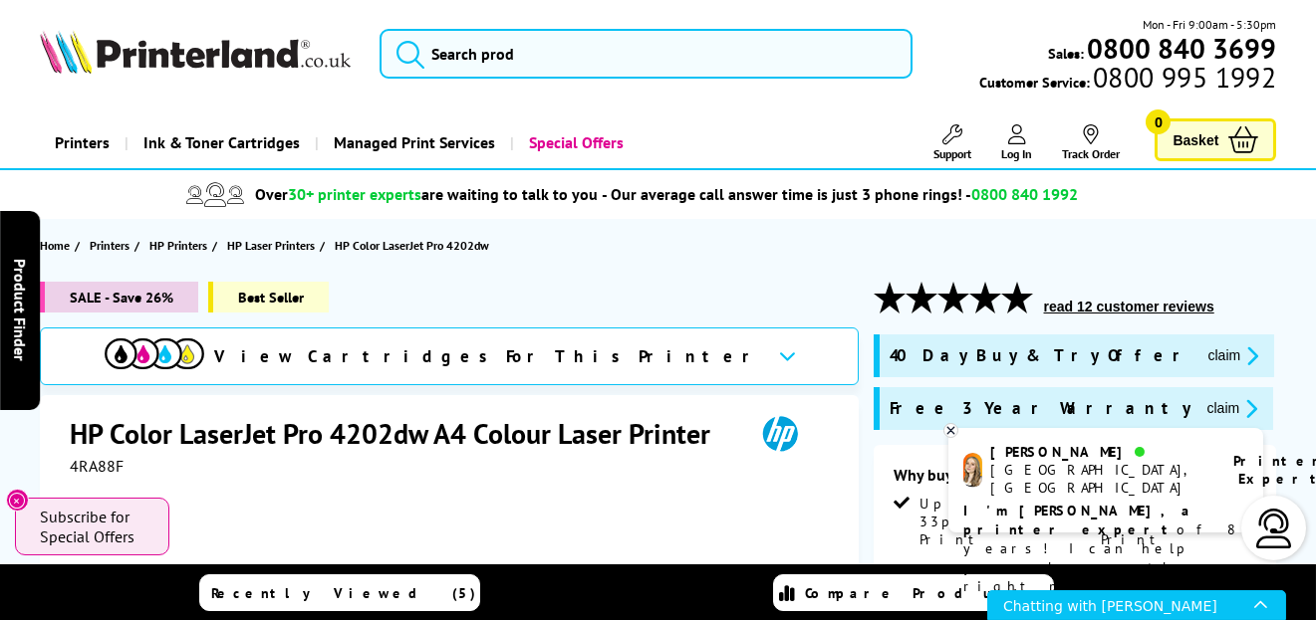
click at [615, 356] on div "View Cartridges For This Printer" at bounding box center [449, 357] width 819 height 58
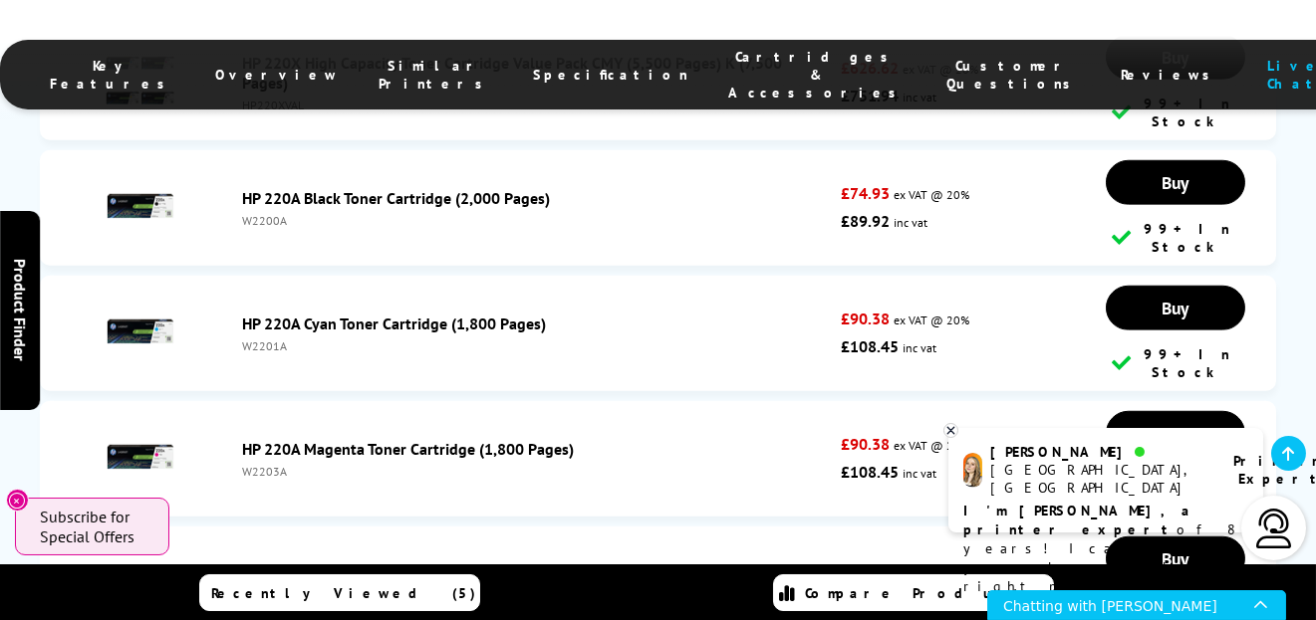
scroll to position [7138, 0]
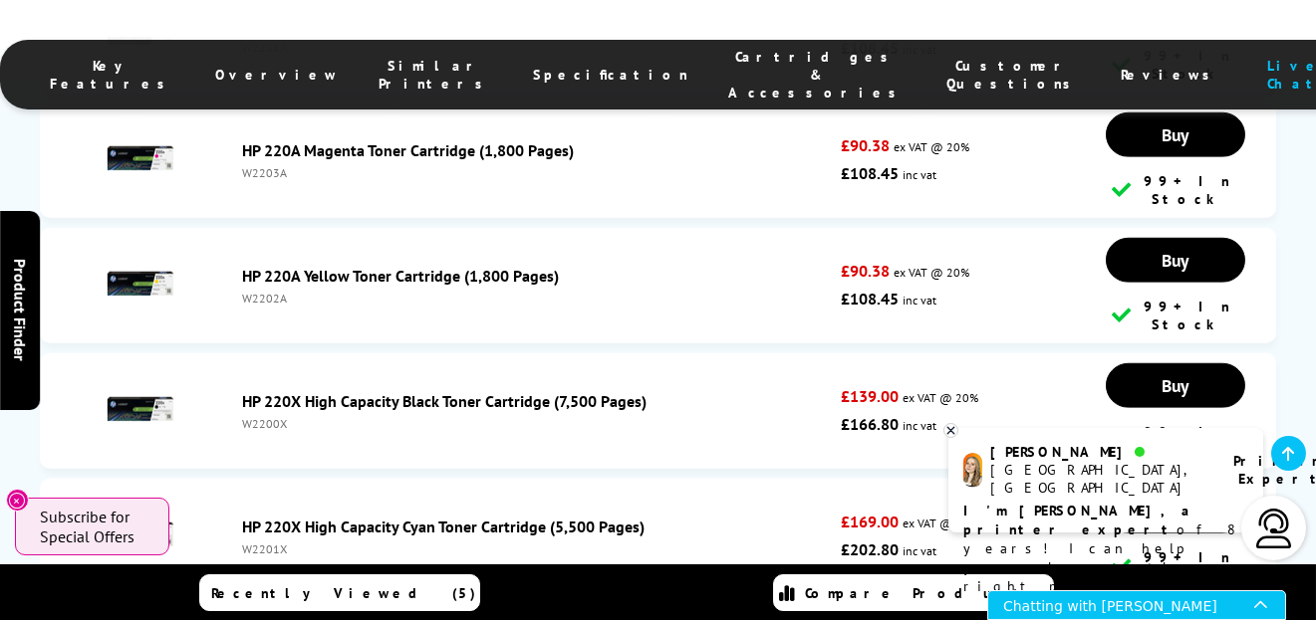
click at [1099, 610] on div "Chatting with [PERSON_NAME]" at bounding box center [1127, 605] width 251 height 28
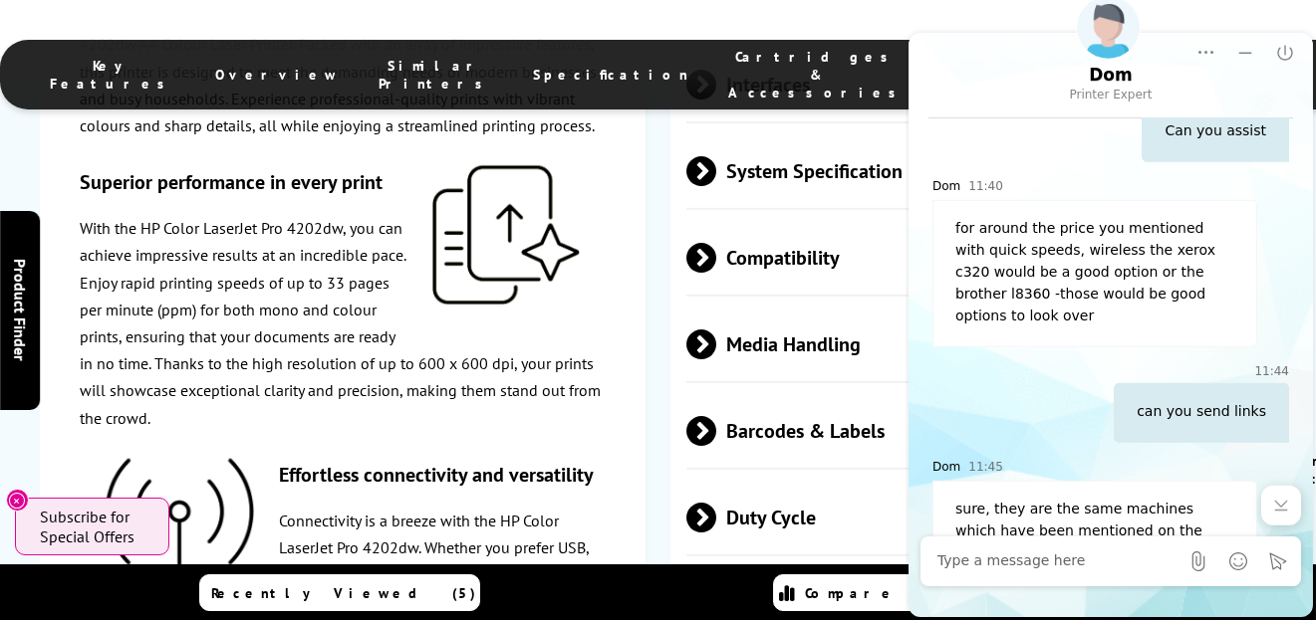
scroll to position [3055, 0]
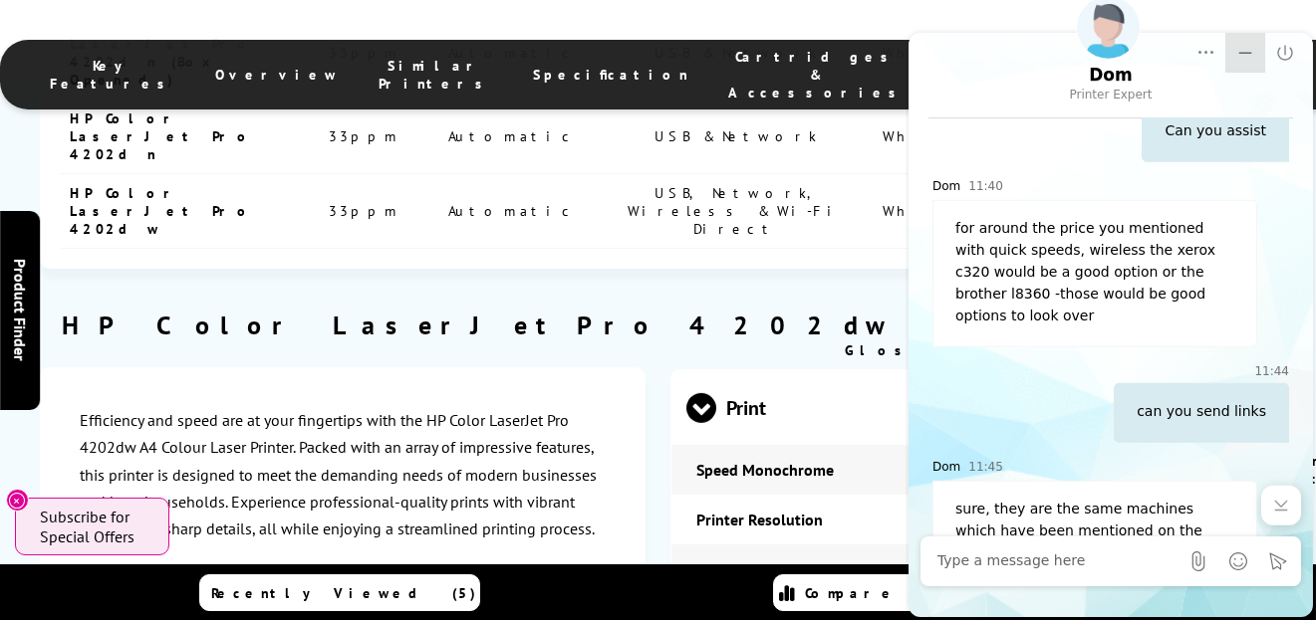
click at [1230, 48] on button "Minimize" at bounding box center [1244, 53] width 40 height 40
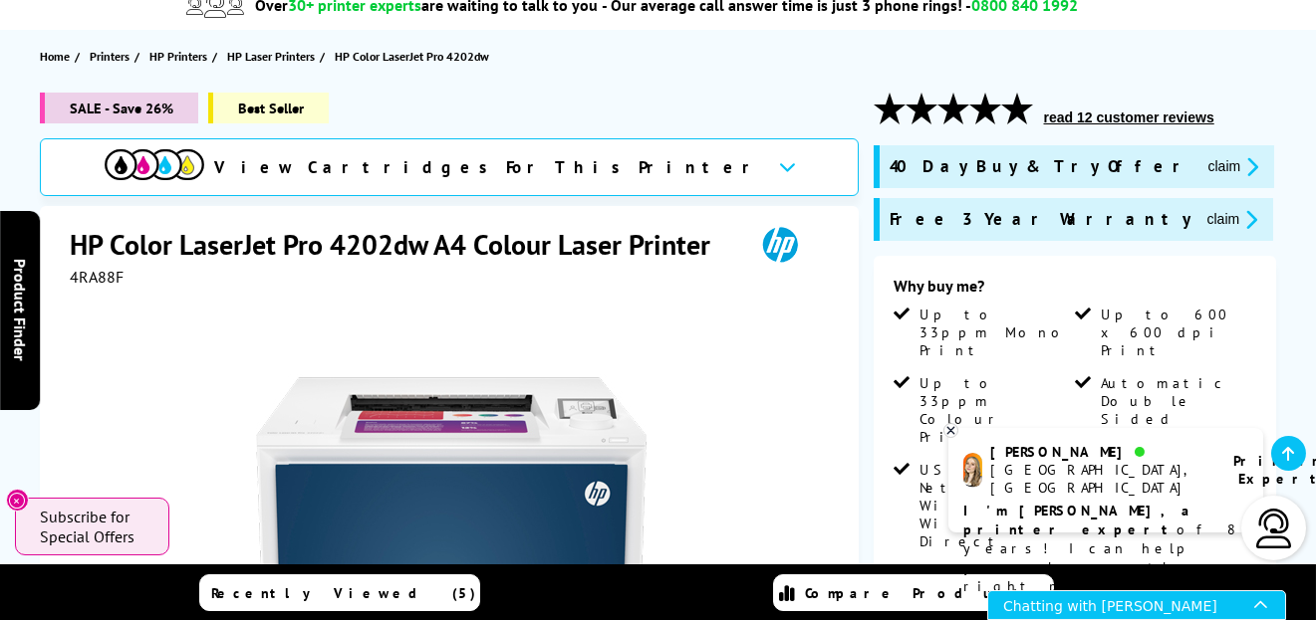
scroll to position [147, 0]
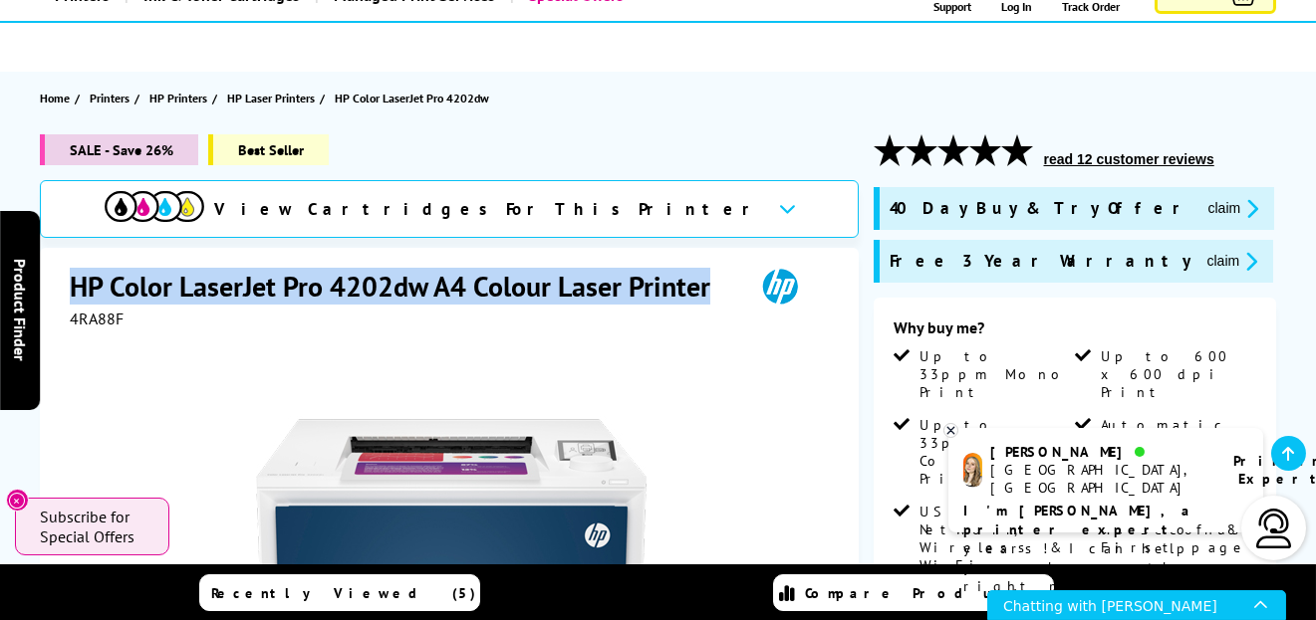
drag, startPoint x: 717, startPoint y: 286, endPoint x: 53, endPoint y: 257, distance: 664.9
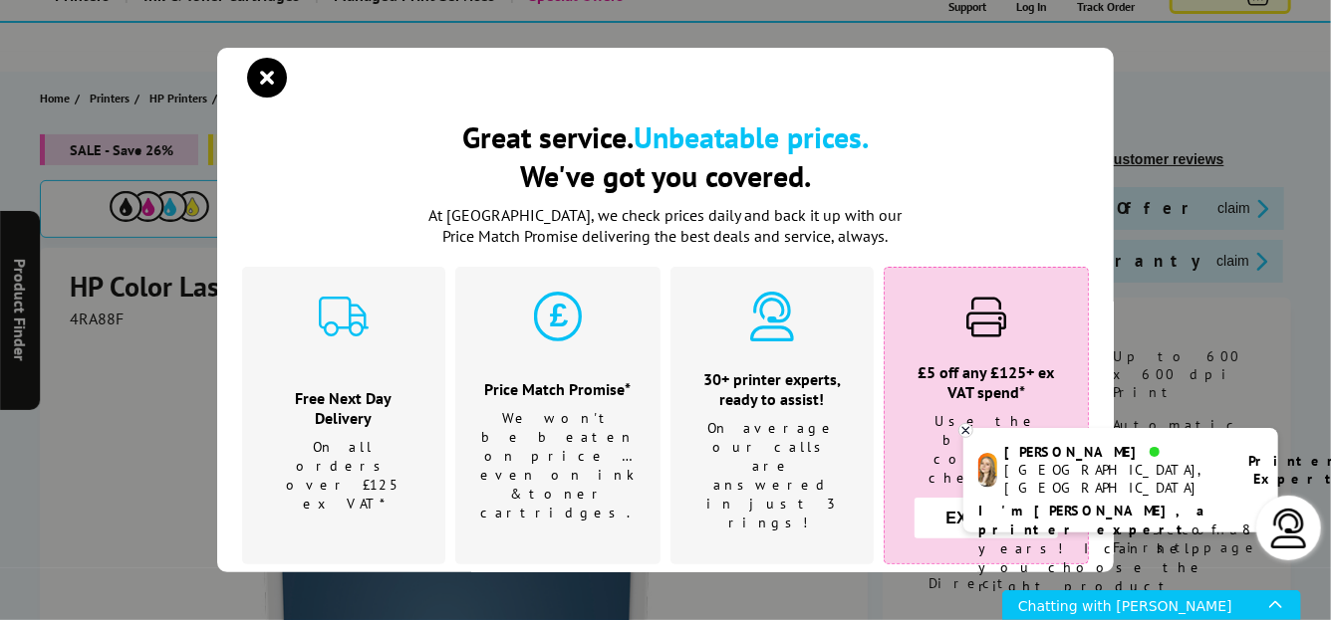
drag, startPoint x: 103, startPoint y: 287, endPoint x: 80, endPoint y: 328, distance: 46.8
click at [90, 333] on div "Great service. Unbeatable prices. We've got you covered. Great service. Unbeata…" at bounding box center [665, 310] width 1331 height 620
click at [249, 83] on icon "close modal" at bounding box center [267, 78] width 40 height 40
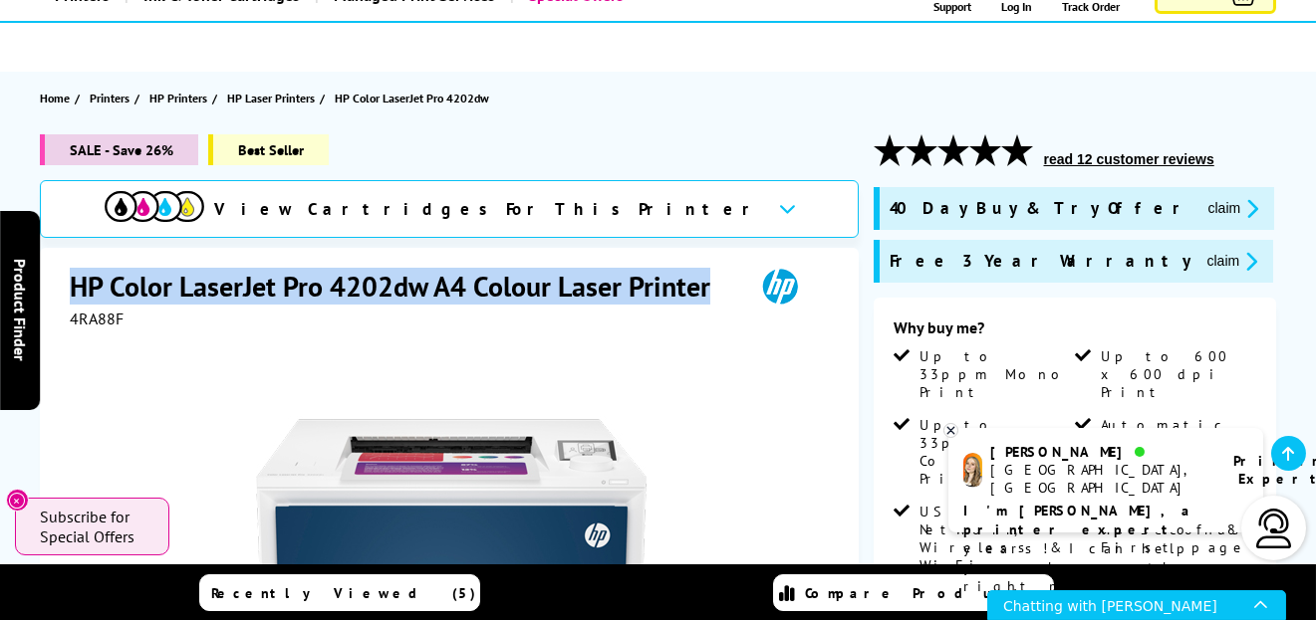
drag, startPoint x: 713, startPoint y: 280, endPoint x: 70, endPoint y: 257, distance: 643.8
copy h1 "HP Color LaserJet Pro 4202dw A4 Colour Laser Printer"
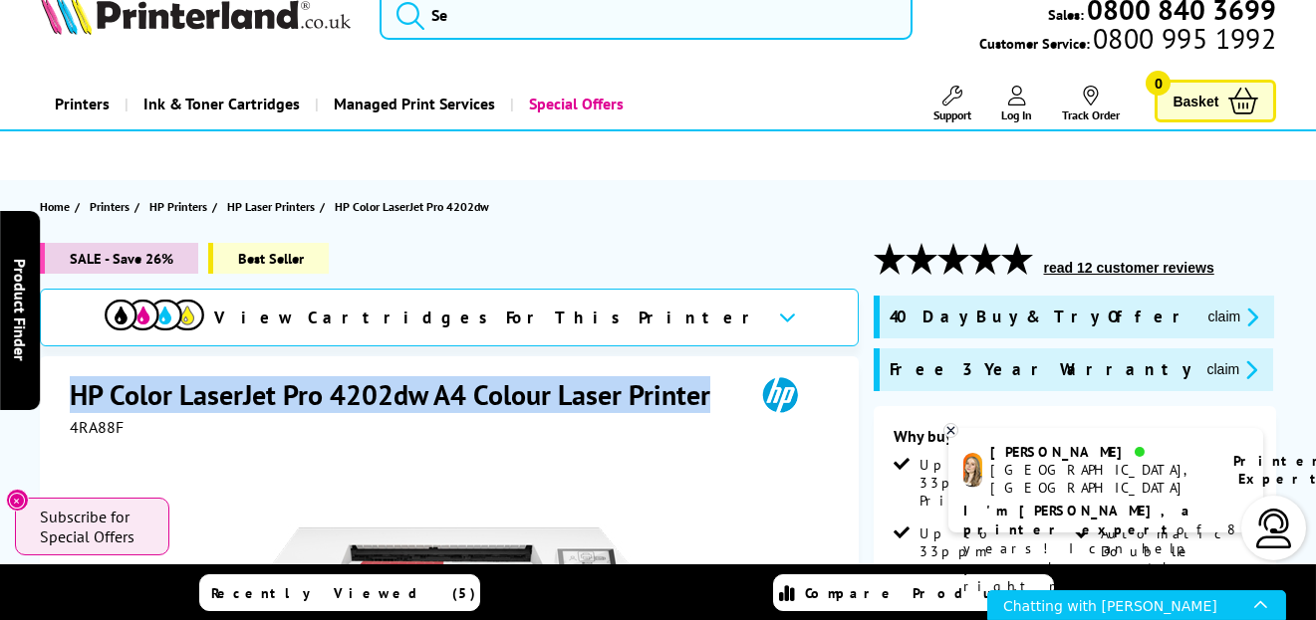
scroll to position [0, 0]
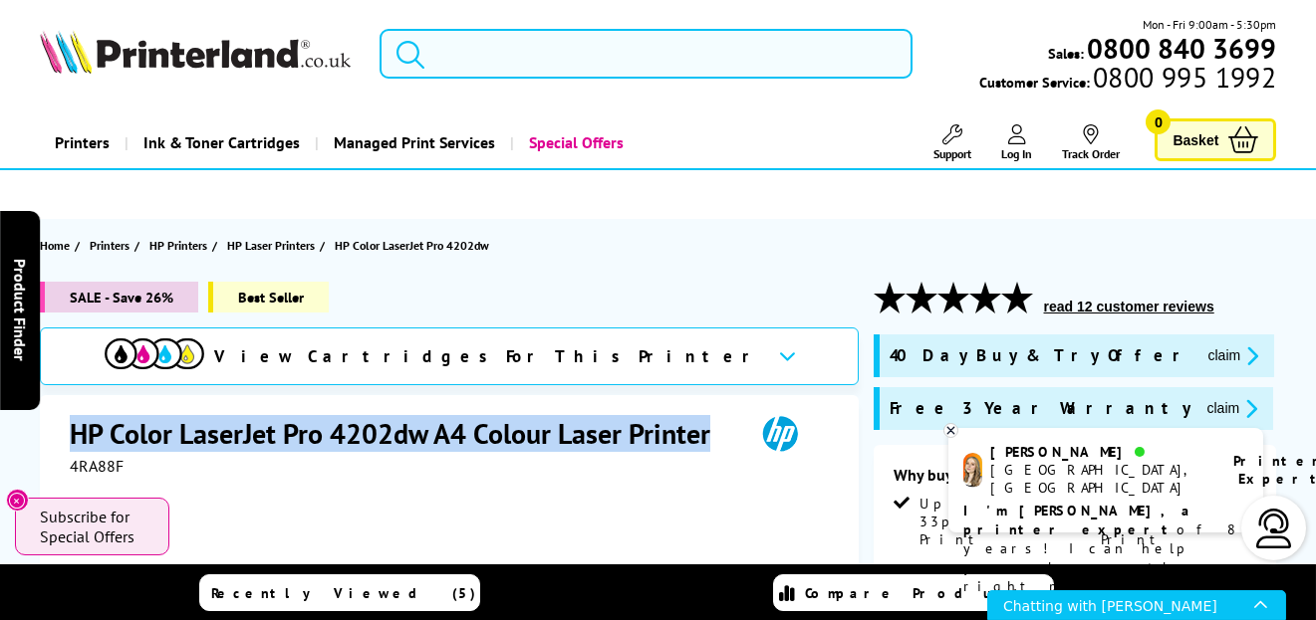
click at [472, 54] on input "search" at bounding box center [645, 54] width 533 height 50
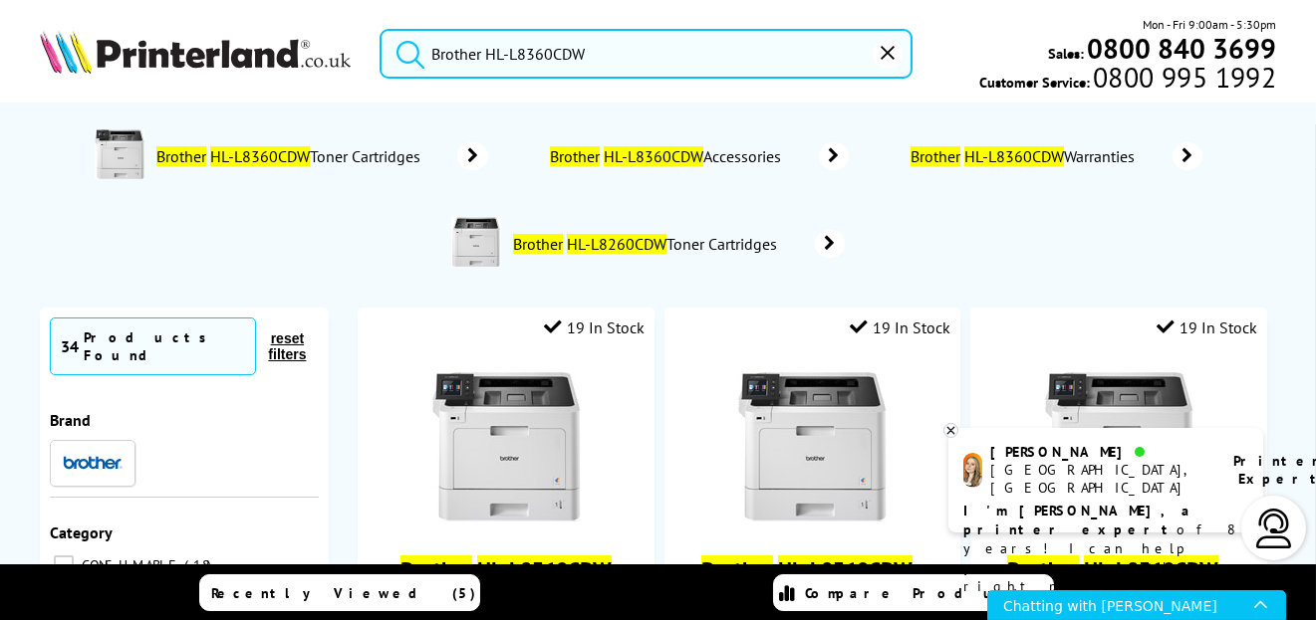
type input "Brother HL-L8360CDW"
click at [380, 29] on button "submit" at bounding box center [405, 51] width 50 height 44
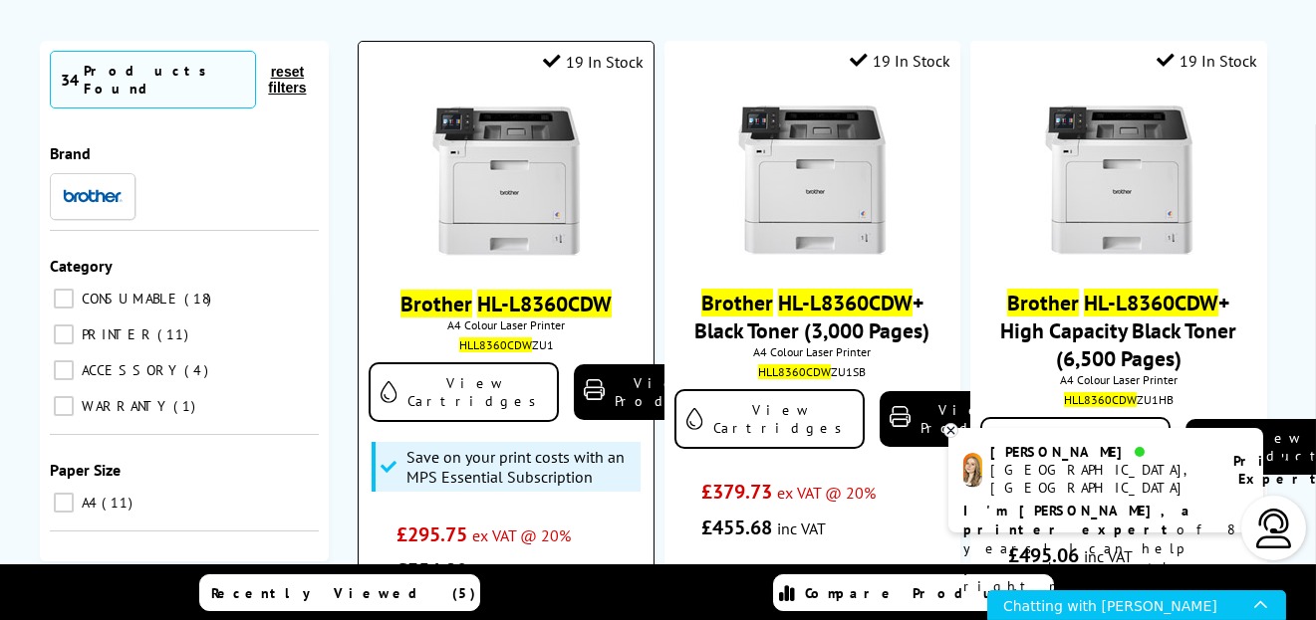
scroll to position [298, 0]
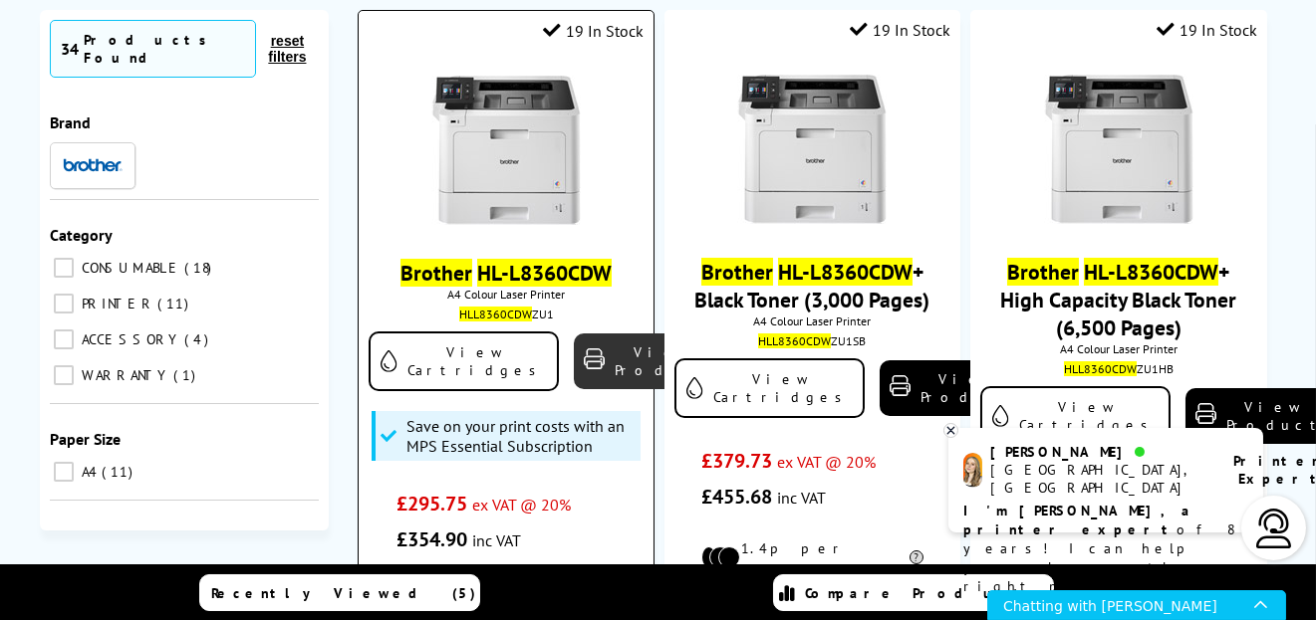
click at [574, 371] on link "View Product" at bounding box center [648, 362] width 149 height 56
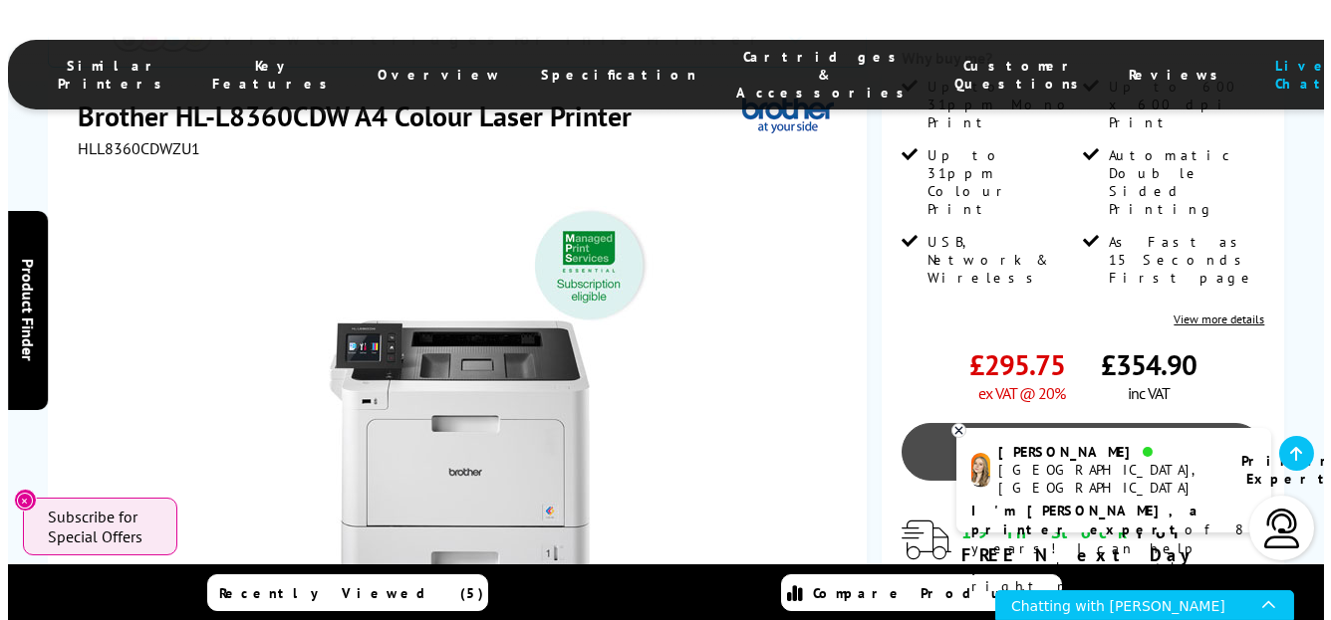
scroll to position [498, 0]
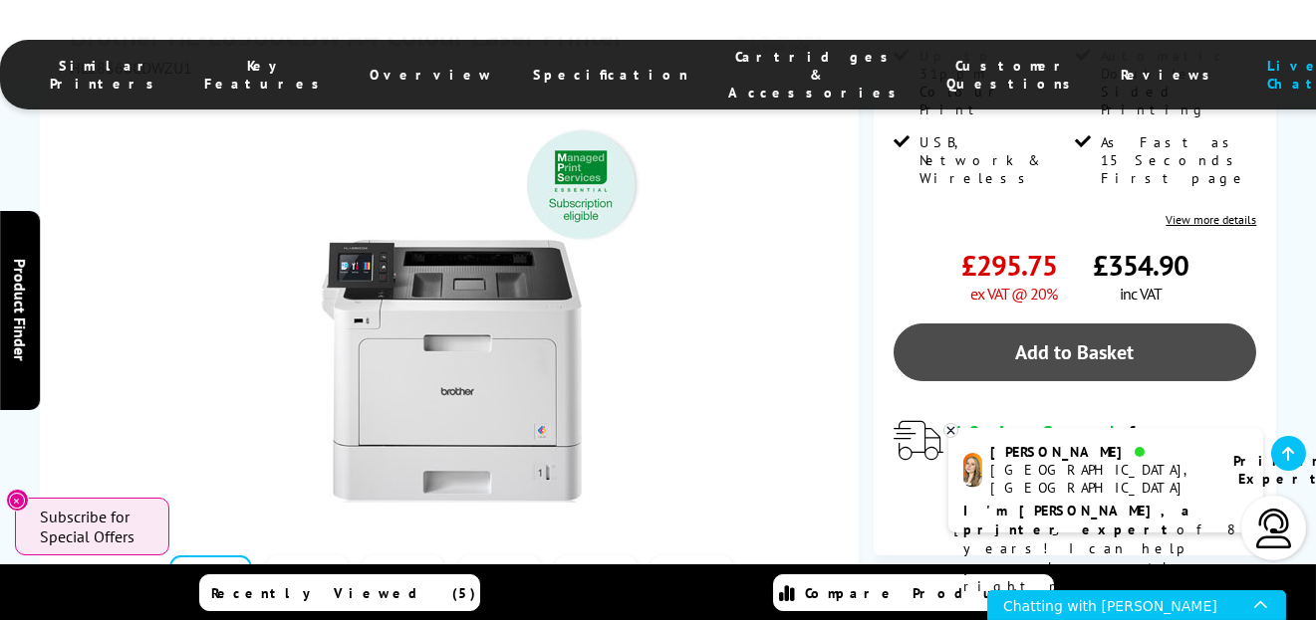
click at [1060, 324] on link "Add to Basket" at bounding box center [1075, 353] width 364 height 58
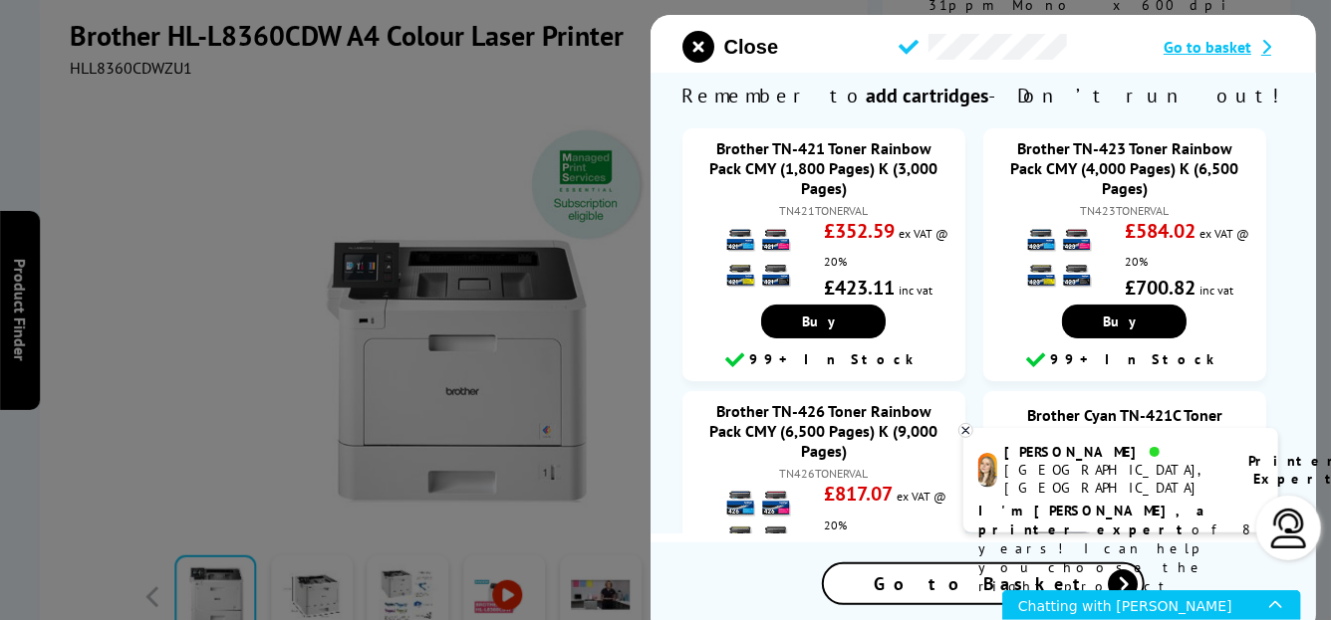
click at [966, 429] on icon at bounding box center [965, 430] width 7 height 7
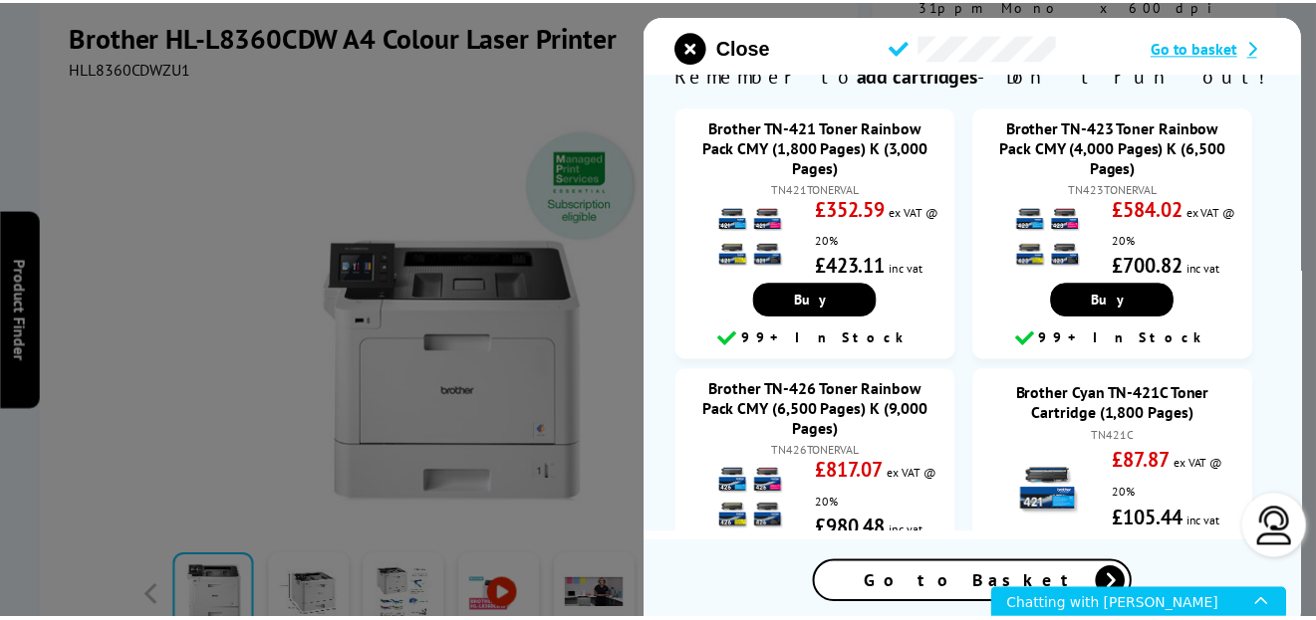
scroll to position [0, 0]
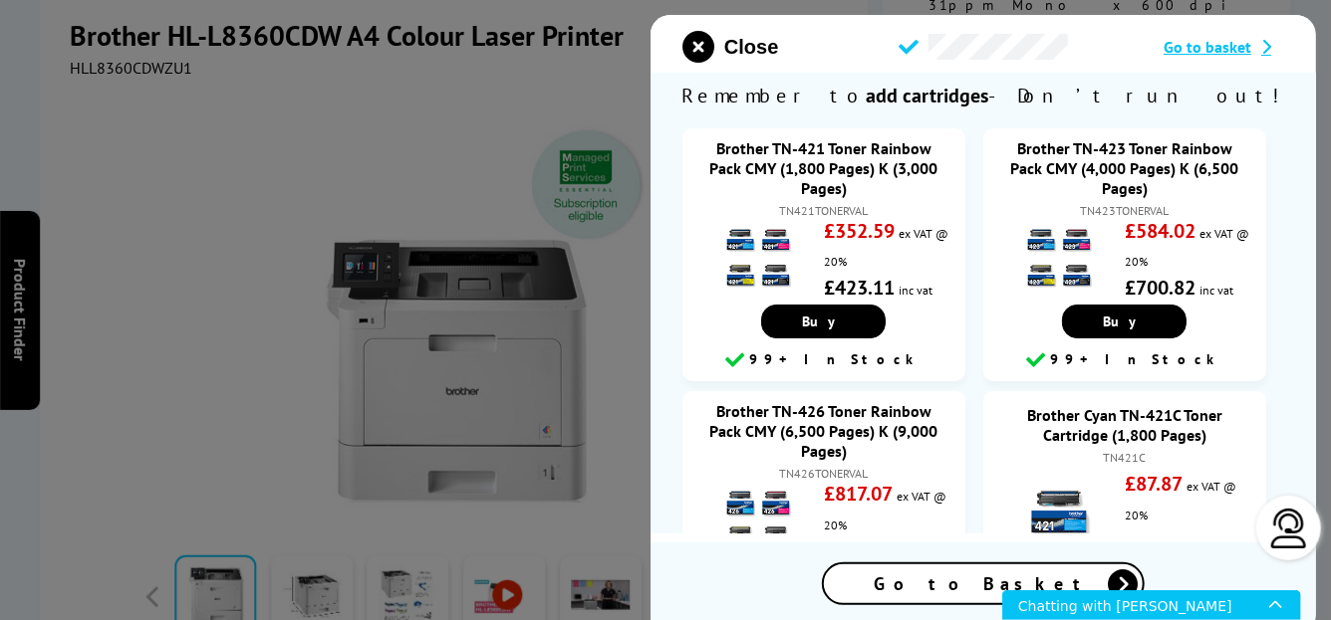
click at [220, 188] on div at bounding box center [665, 310] width 1331 height 620
click at [698, 40] on icon "close modal" at bounding box center [698, 47] width 32 height 32
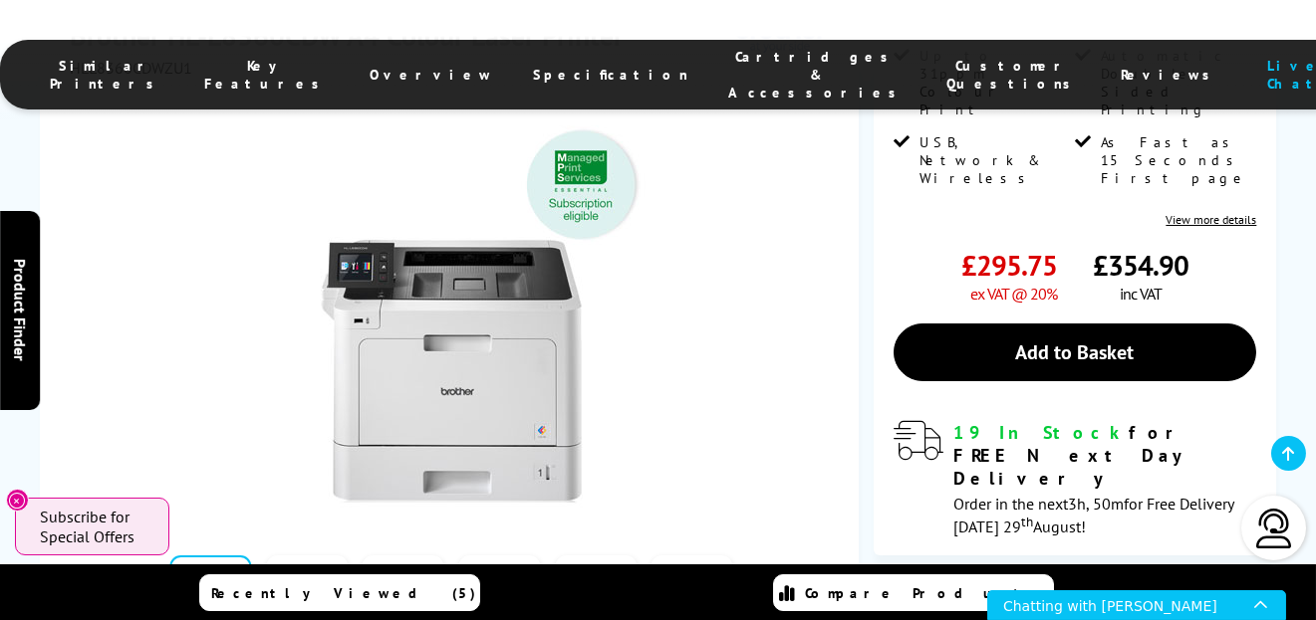
click at [390, 556] on link at bounding box center [404, 598] width 82 height 85
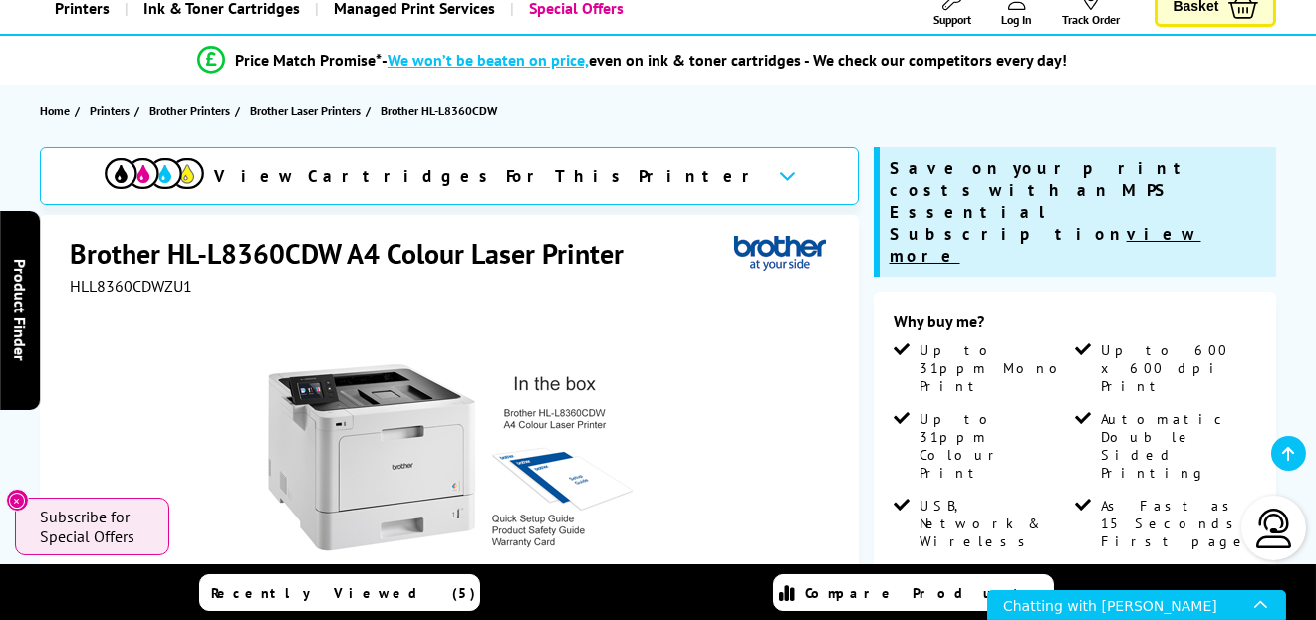
scroll to position [100, 0]
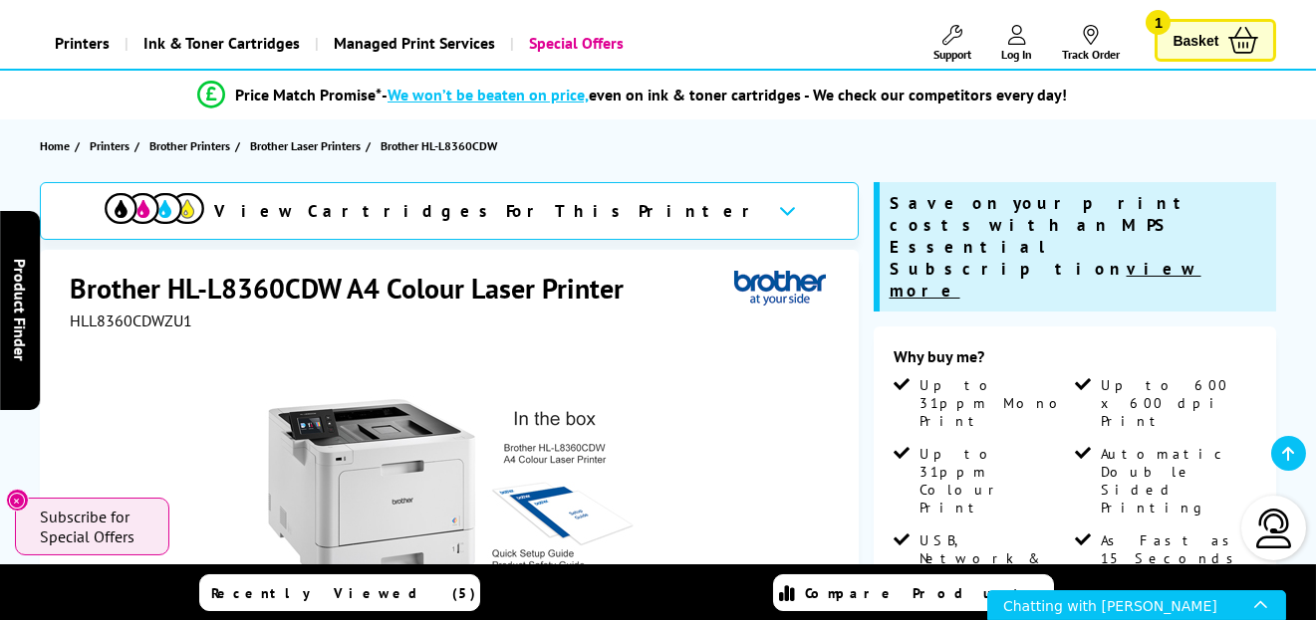
click at [1236, 611] on link "View more details" at bounding box center [1210, 618] width 91 height 15
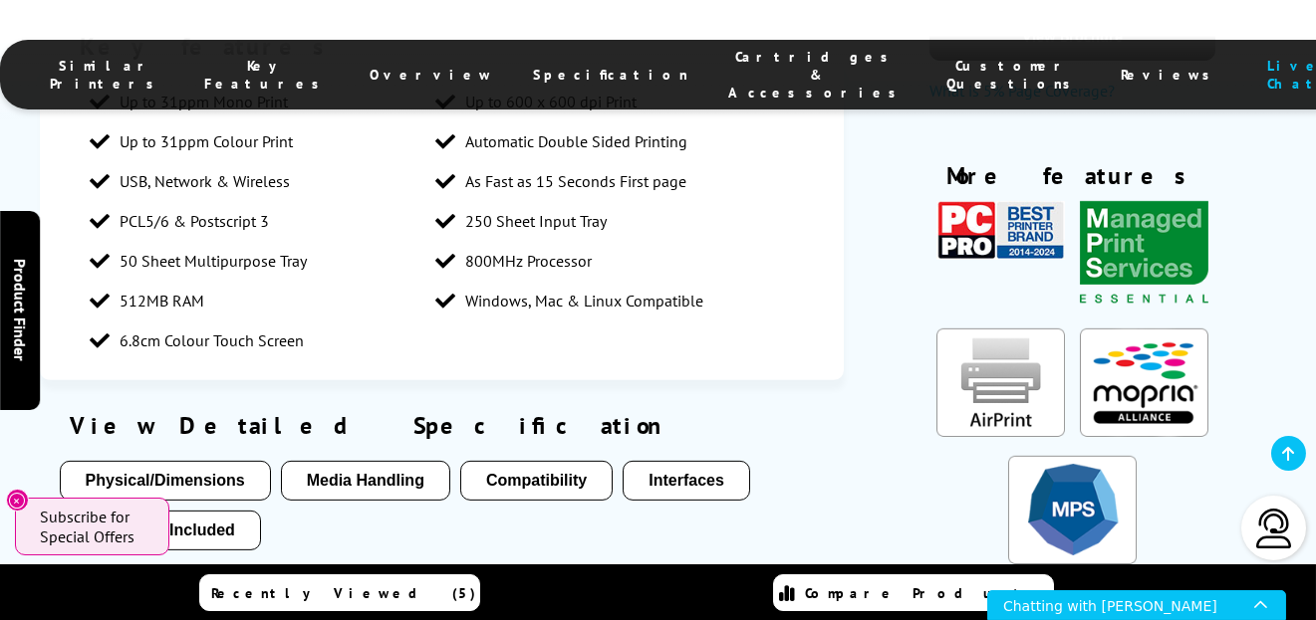
scroll to position [3718, 0]
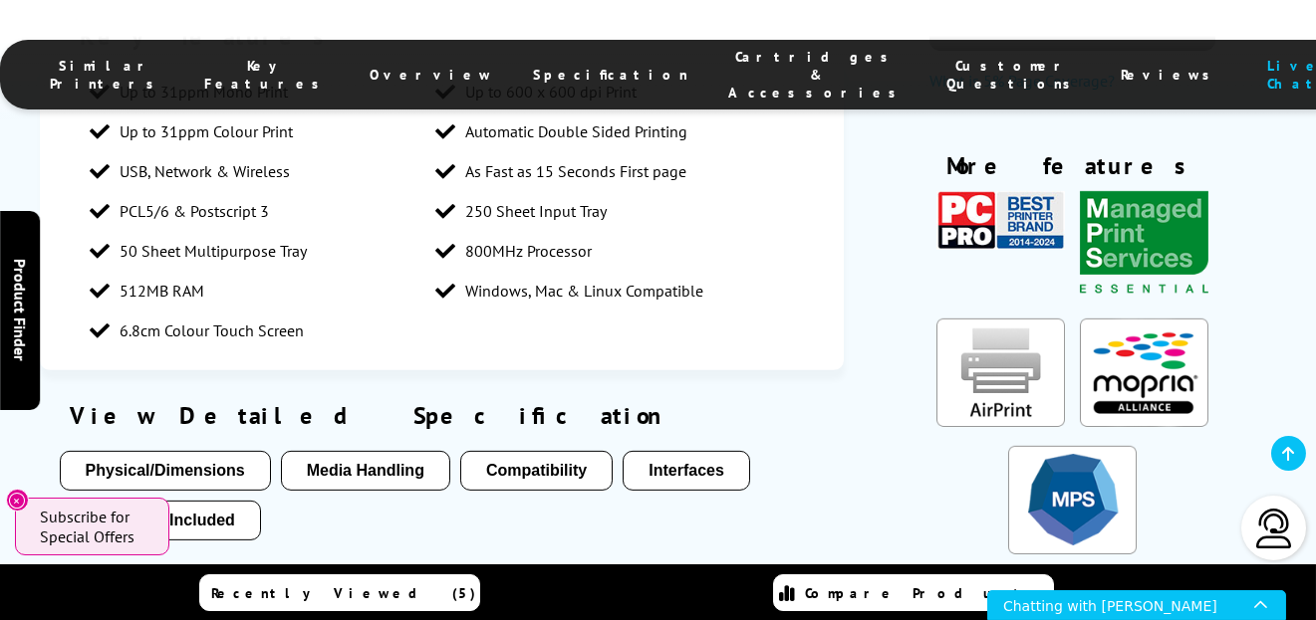
click at [507, 451] on button "Compatibility" at bounding box center [536, 471] width 152 height 40
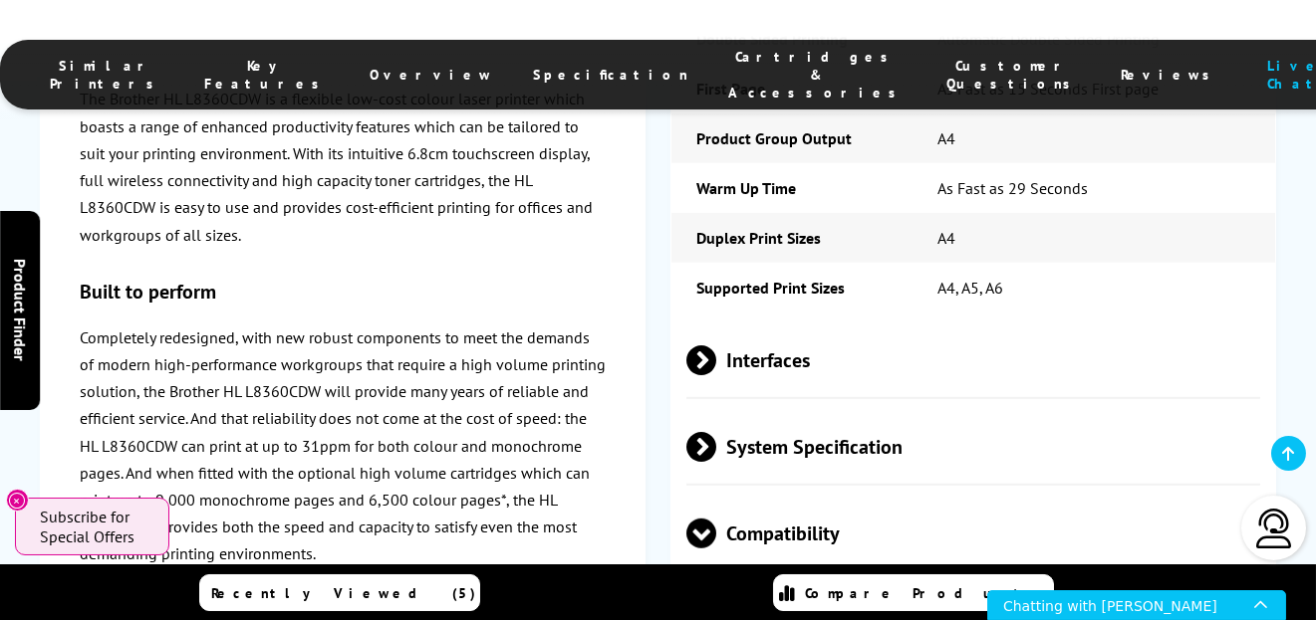
scroll to position [5291, 0]
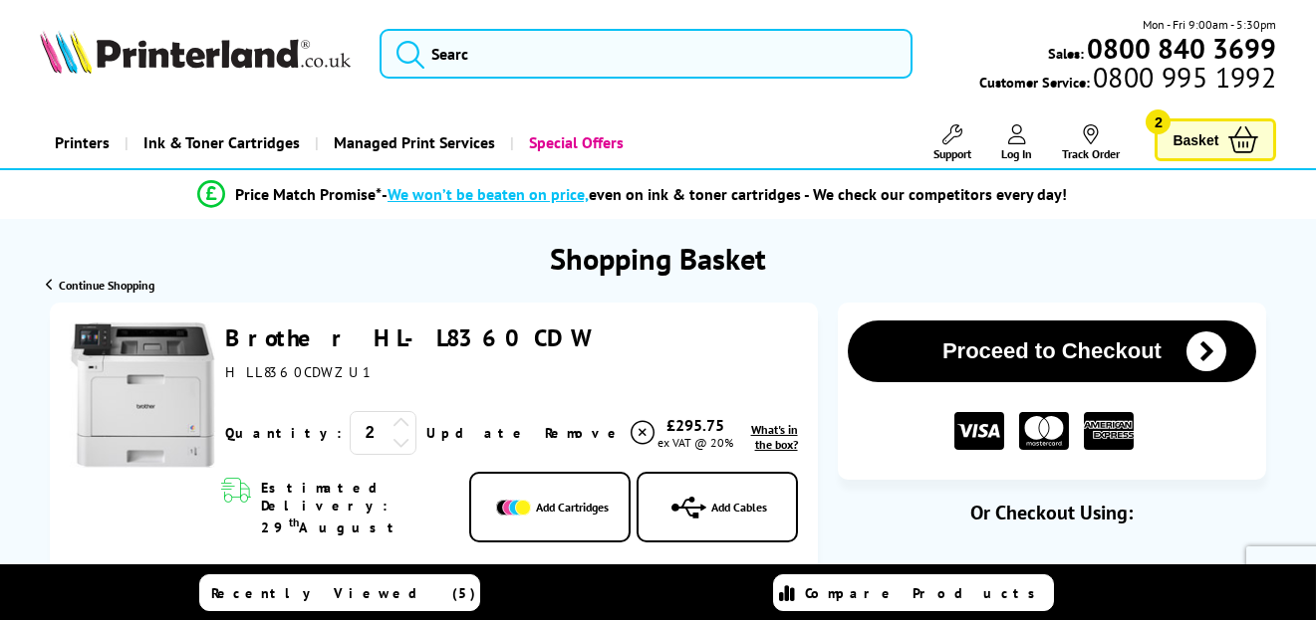
click at [1185, 124] on link "Basket 2" at bounding box center [1215, 140] width 122 height 43
click at [392, 438] on icon at bounding box center [401, 442] width 18 height 18
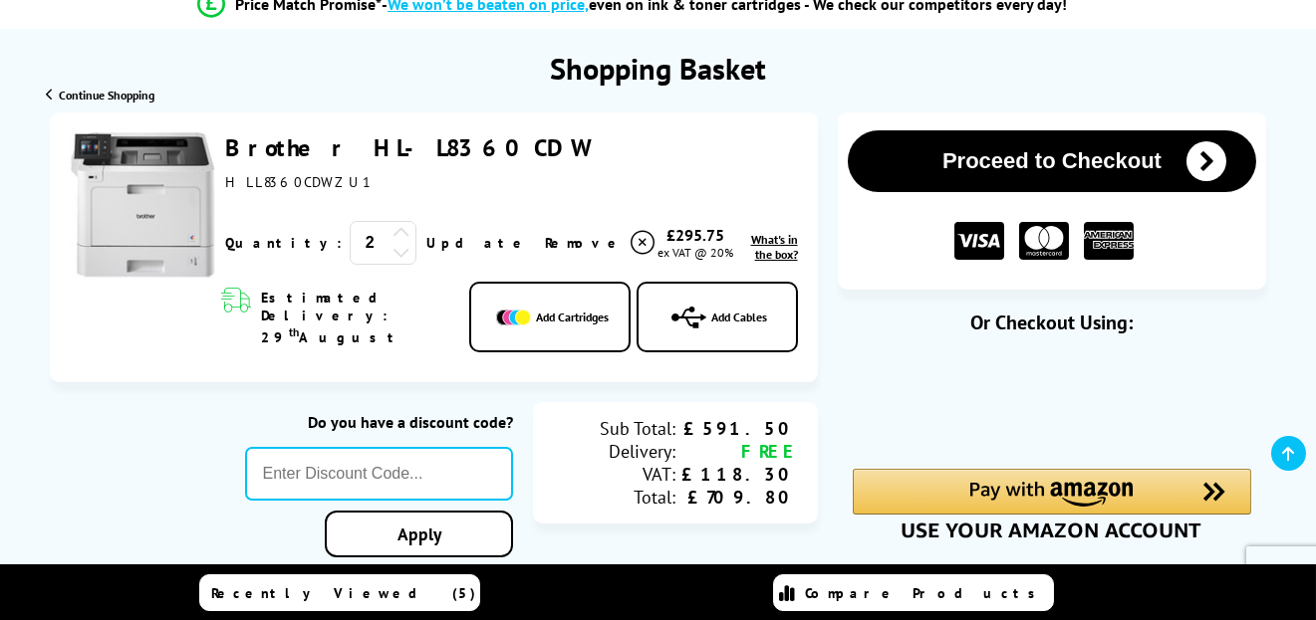
scroll to position [199, 0]
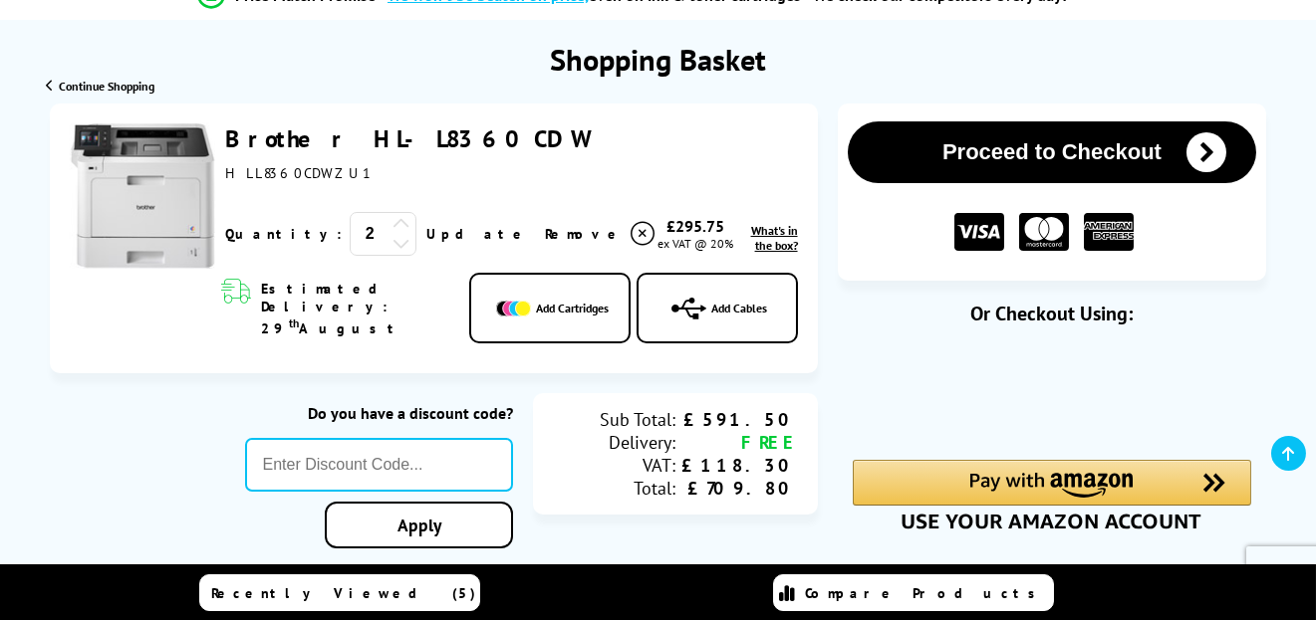
click at [426, 234] on link "Update" at bounding box center [477, 234] width 103 height 18
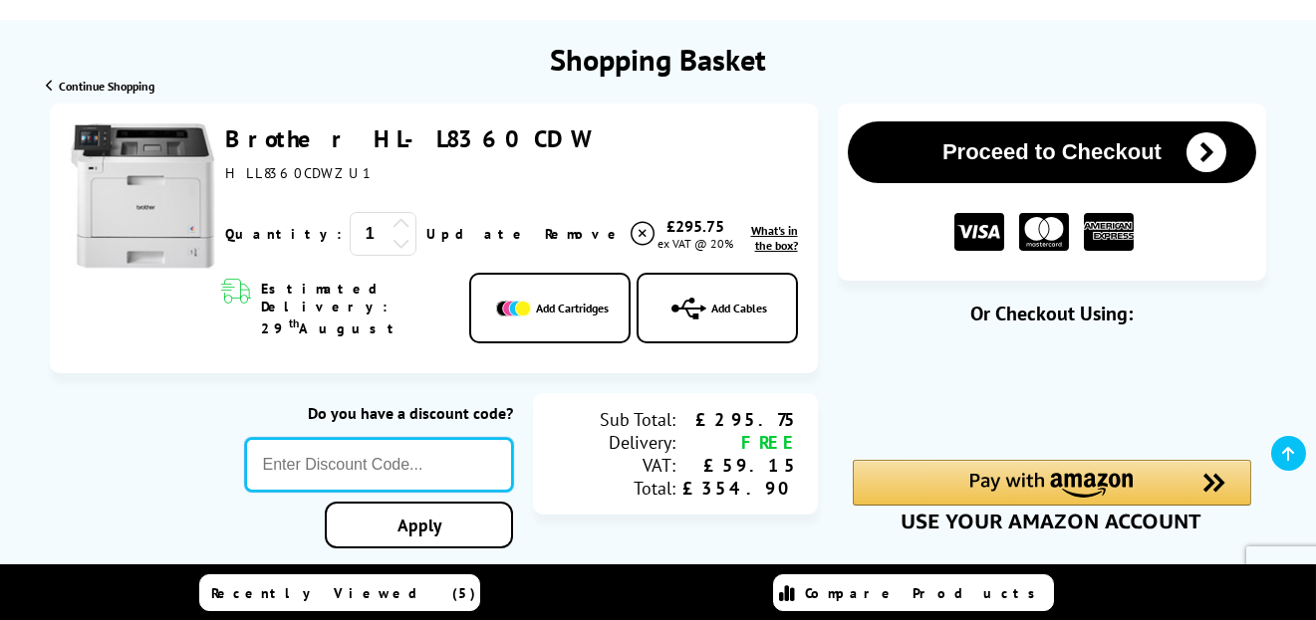
click at [317, 439] on input "text" at bounding box center [379, 465] width 269 height 54
click at [751, 241] on span "What's in the box?" at bounding box center [774, 238] width 47 height 30
click at [751, 243] on span "What's in the box?" at bounding box center [774, 238] width 47 height 30
click at [400, 453] on input "text" at bounding box center [379, 465] width 269 height 54
type input "AUGUST10"
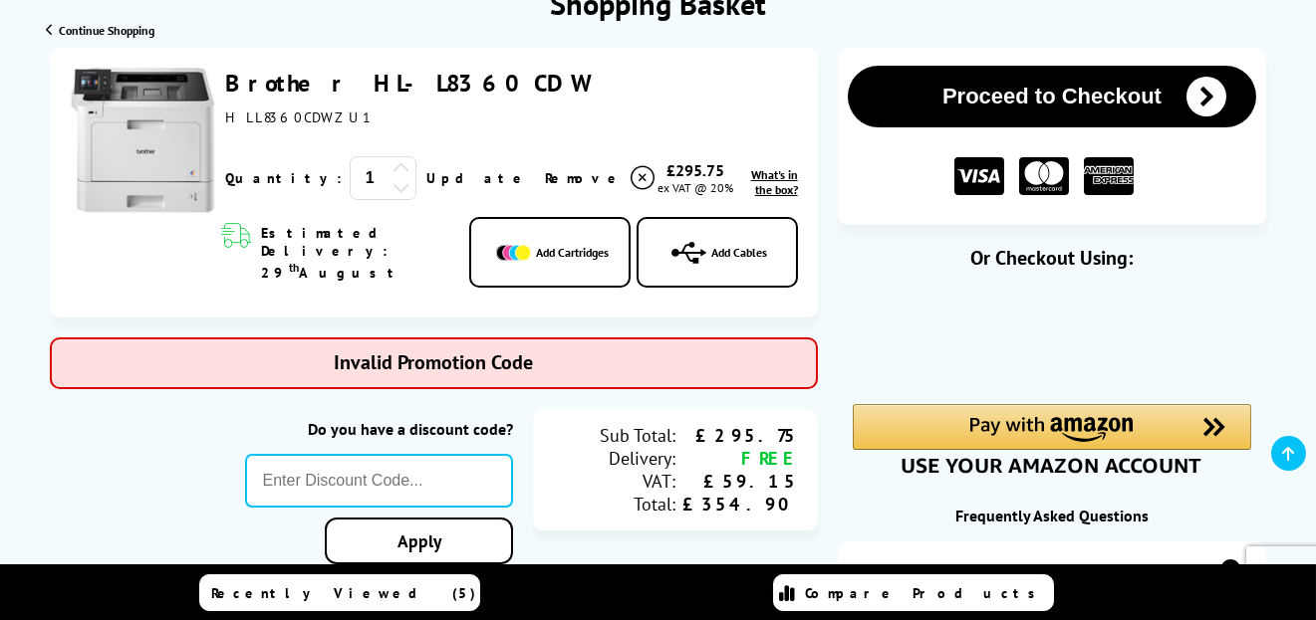
scroll to position [298, 0]
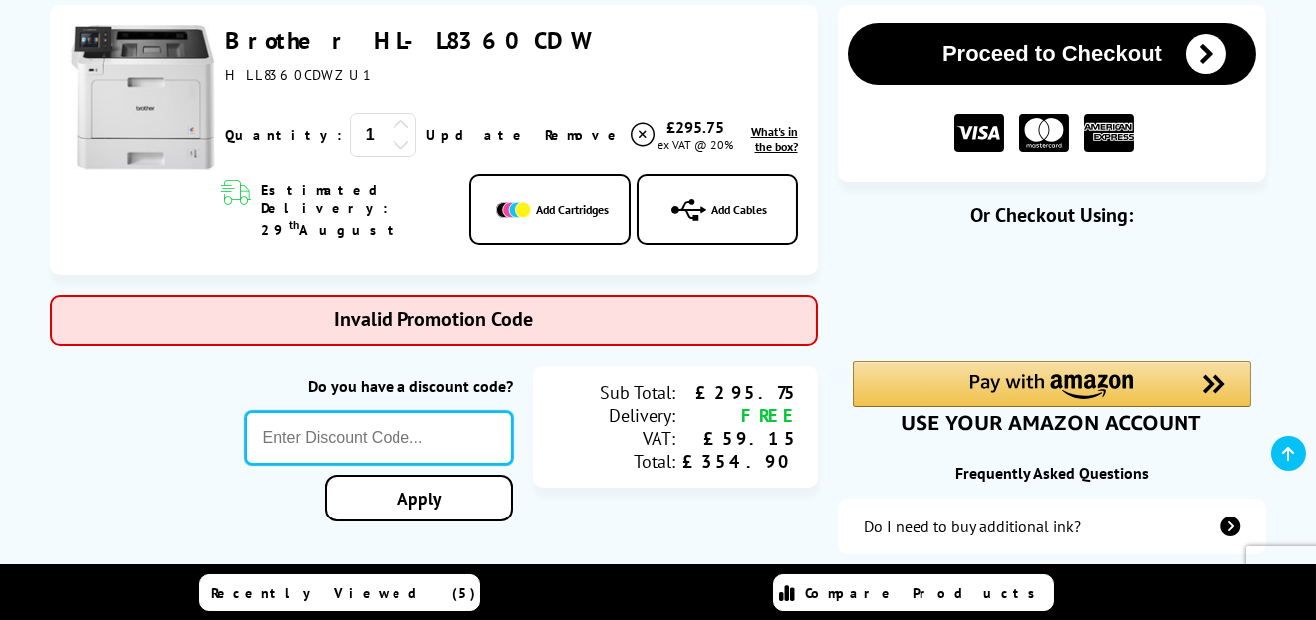
click at [280, 411] on input "text" at bounding box center [379, 438] width 269 height 54
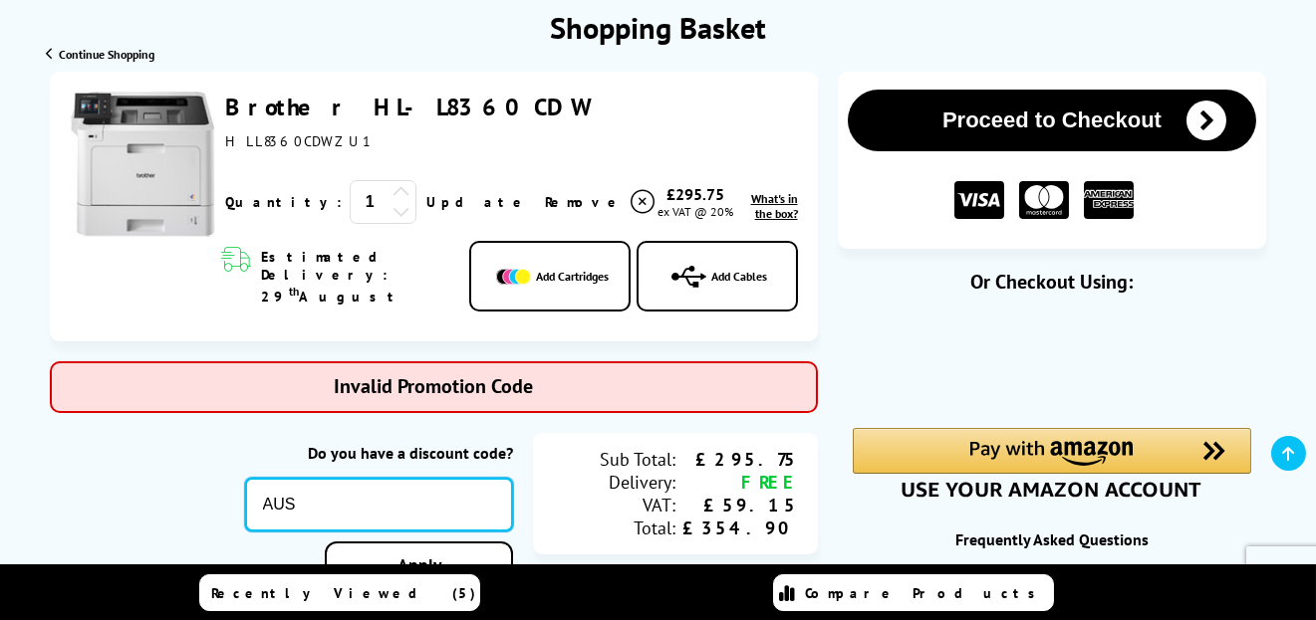
scroll to position [199, 0]
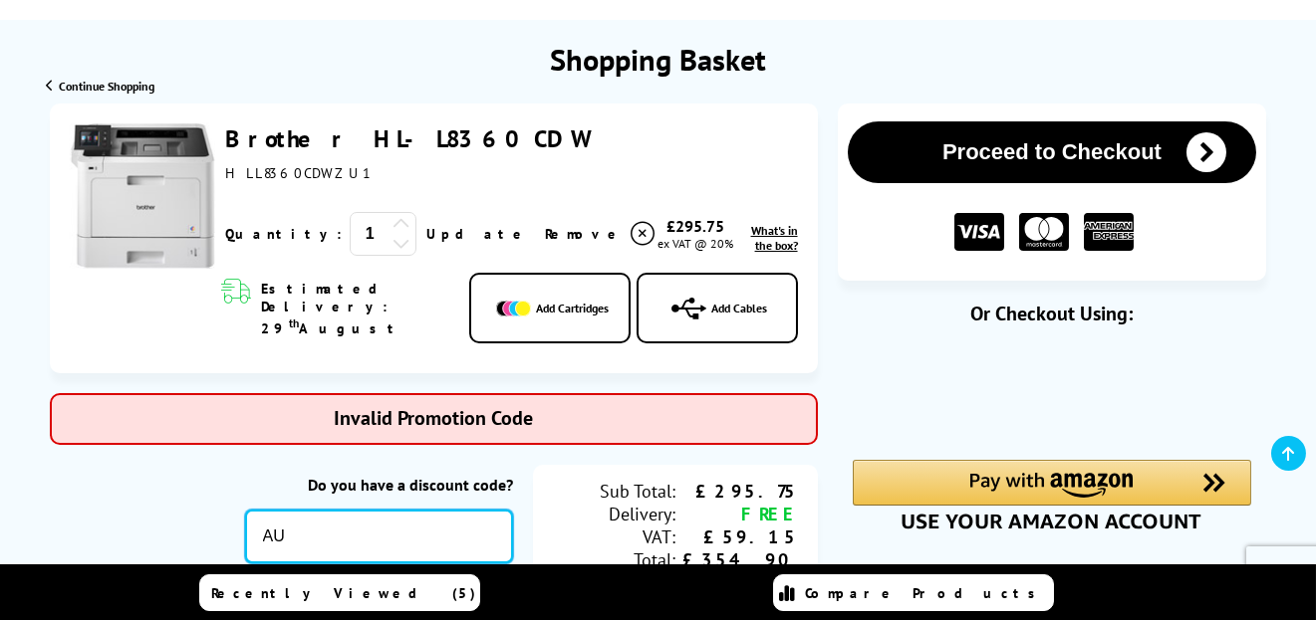
type input "A"
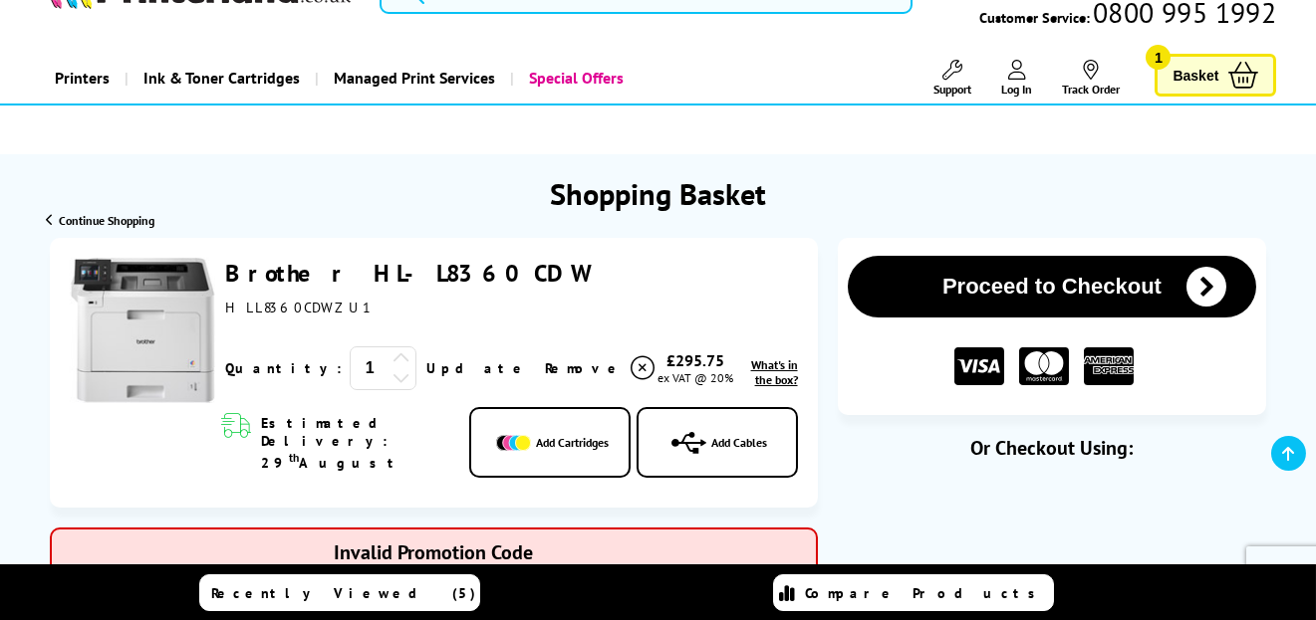
scroll to position [0, 0]
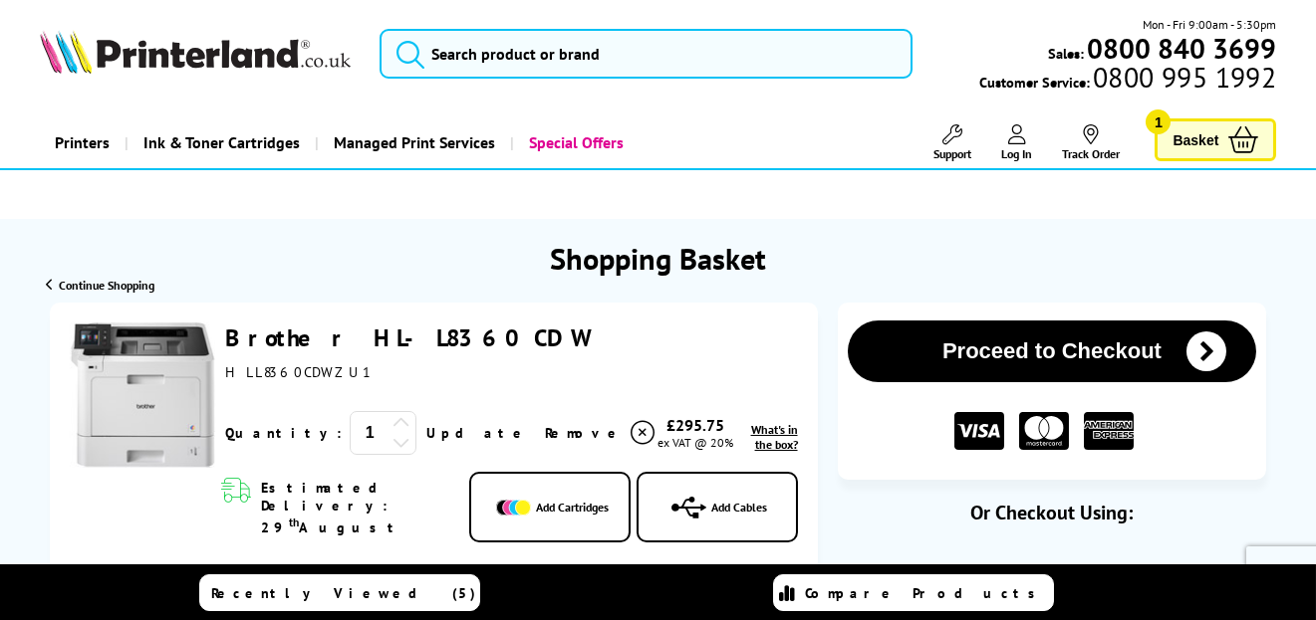
drag, startPoint x: 478, startPoint y: 337, endPoint x: 211, endPoint y: 314, distance: 267.9
click at [211, 314] on div "Brother HL-L8360CDW ex VAT @ 20% 1 Update ex VAT @ 20%" at bounding box center [434, 438] width 768 height 271
copy div "Brother HL-L8360CDW"
click at [721, 389] on div "Brother HL-L8360CDW ex VAT @ 20% 1 Update Close" at bounding box center [506, 397] width 583 height 149
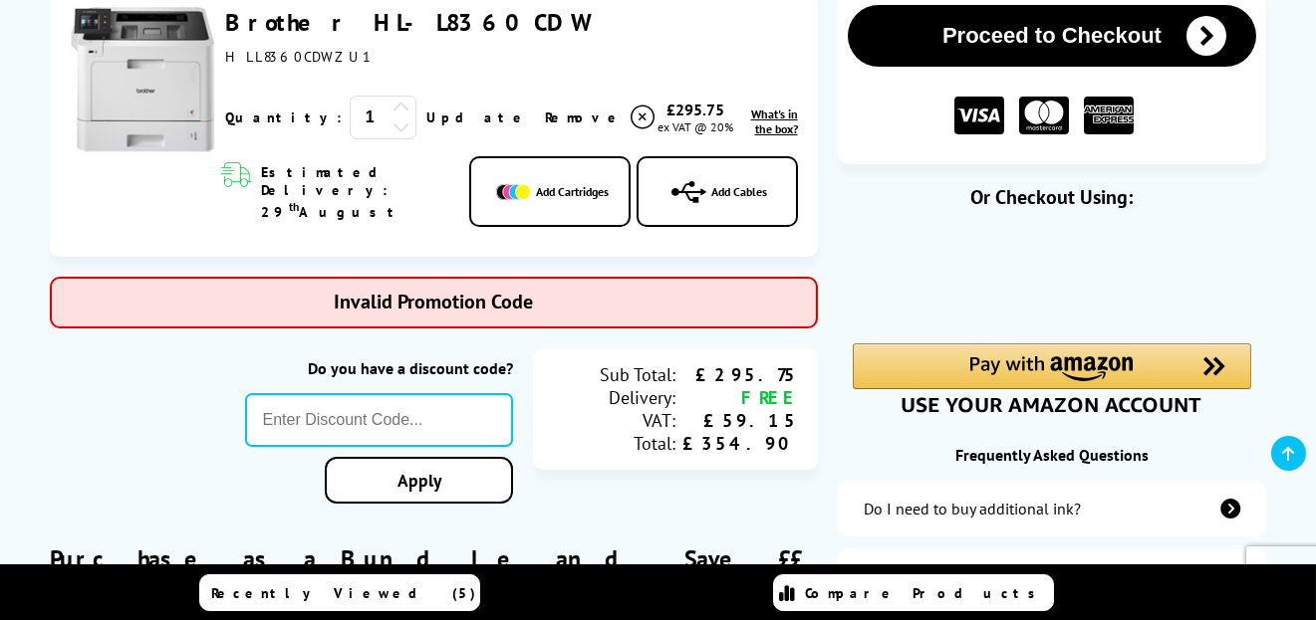
scroll to position [498, 0]
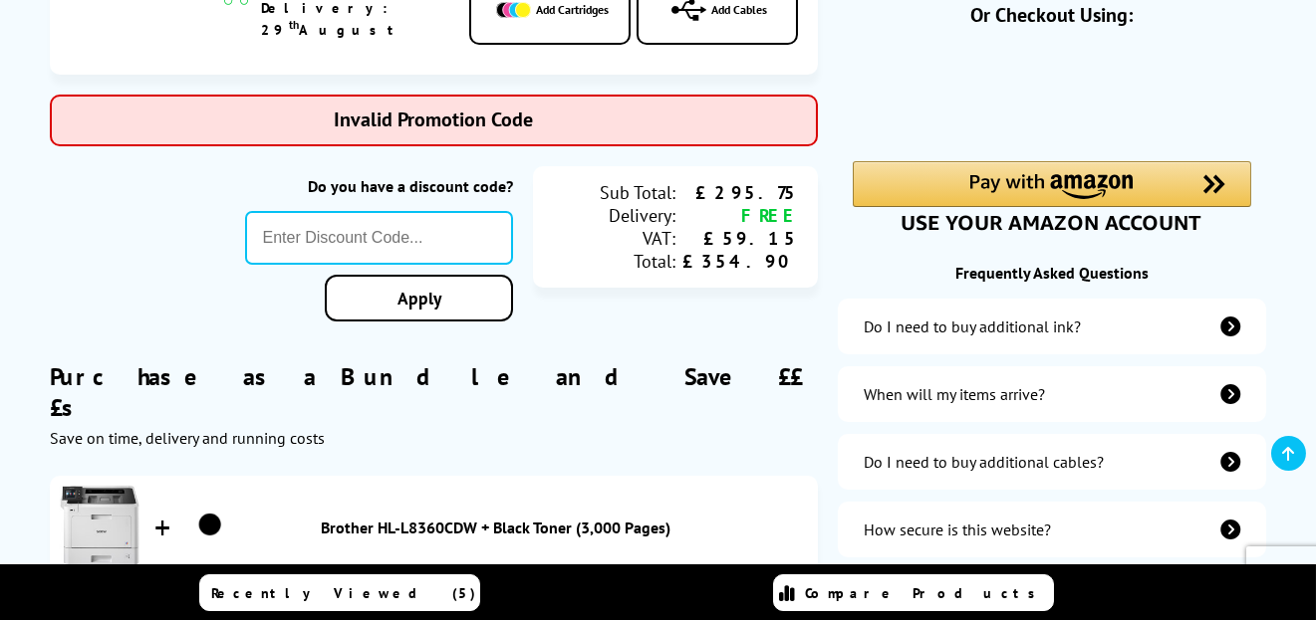
click at [1227, 318] on icon "additional-ink" at bounding box center [1230, 327] width 20 height 20
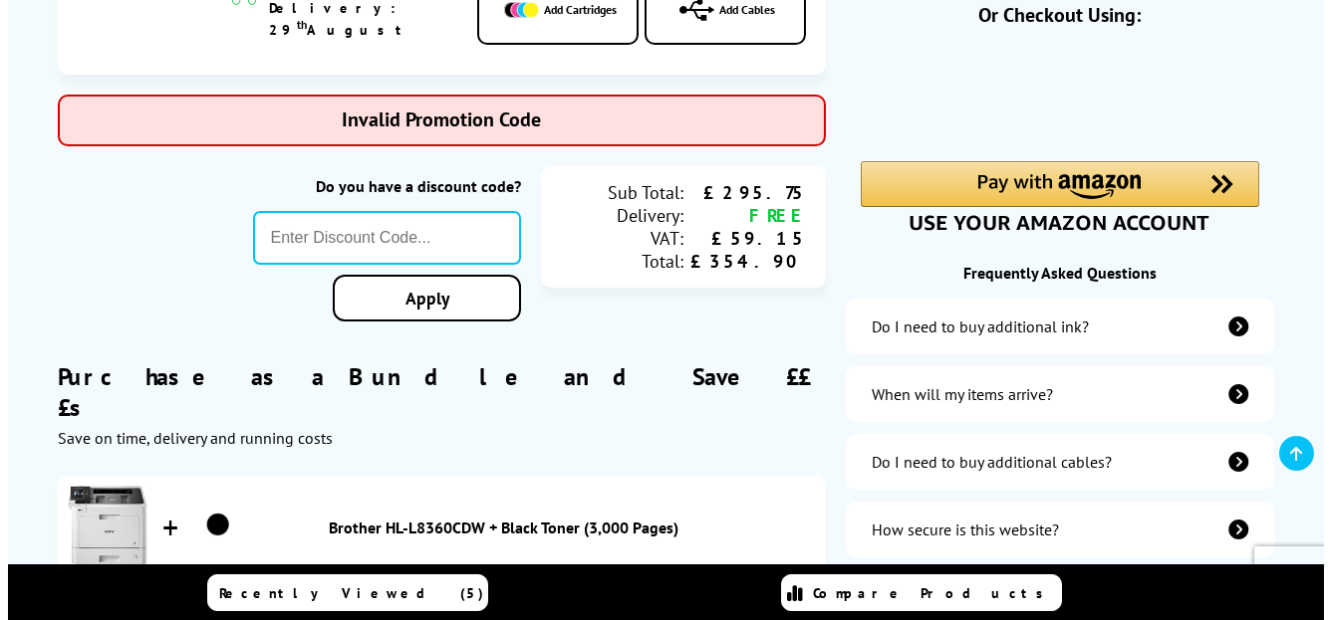
scroll to position [500, 0]
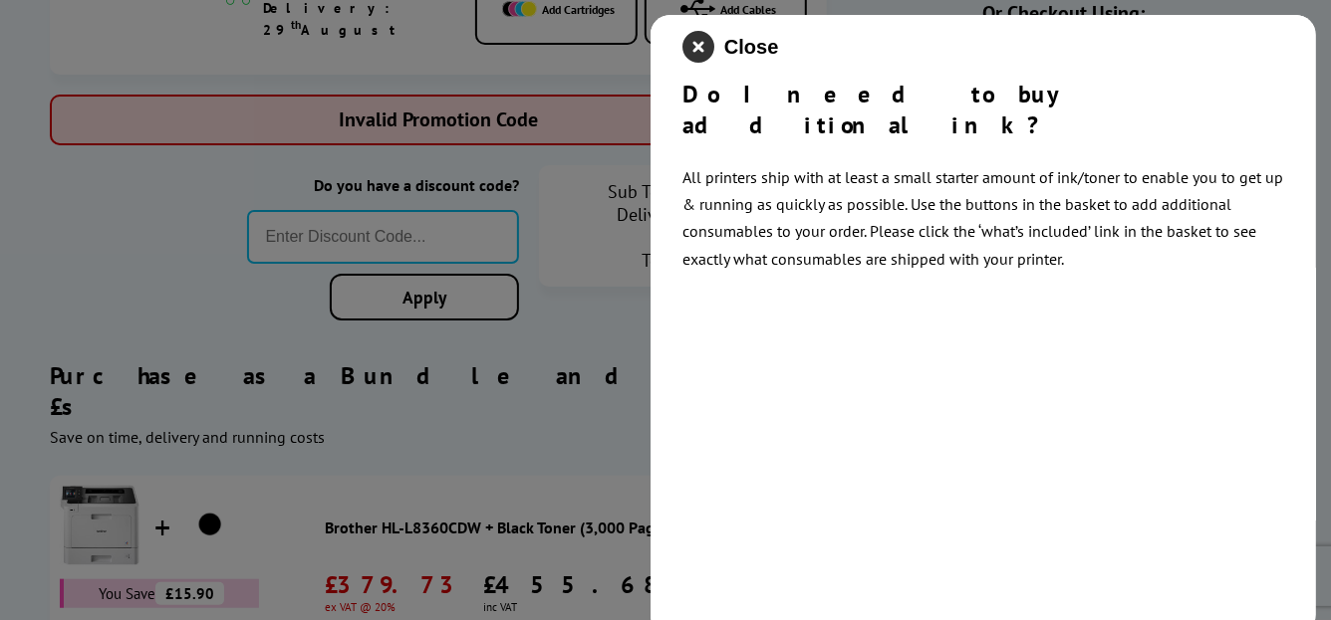
click at [694, 47] on icon "close modal" at bounding box center [698, 47] width 32 height 32
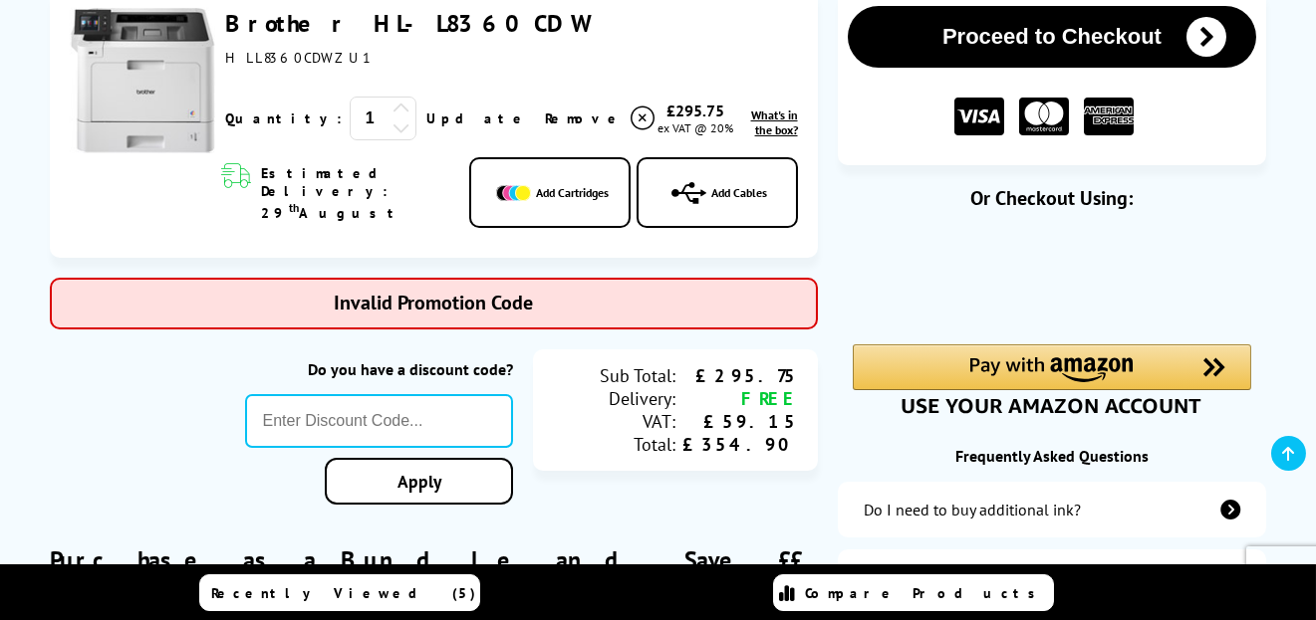
scroll to position [100, 0]
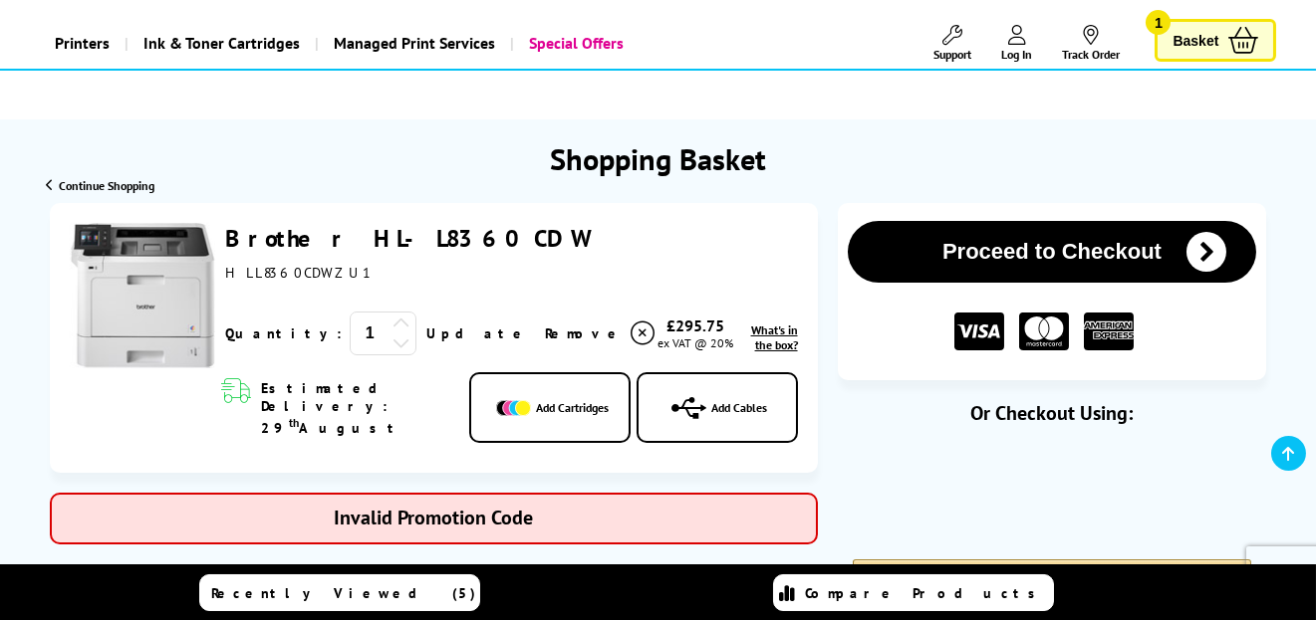
click at [751, 341] on span "What's in the box?" at bounding box center [774, 338] width 47 height 30
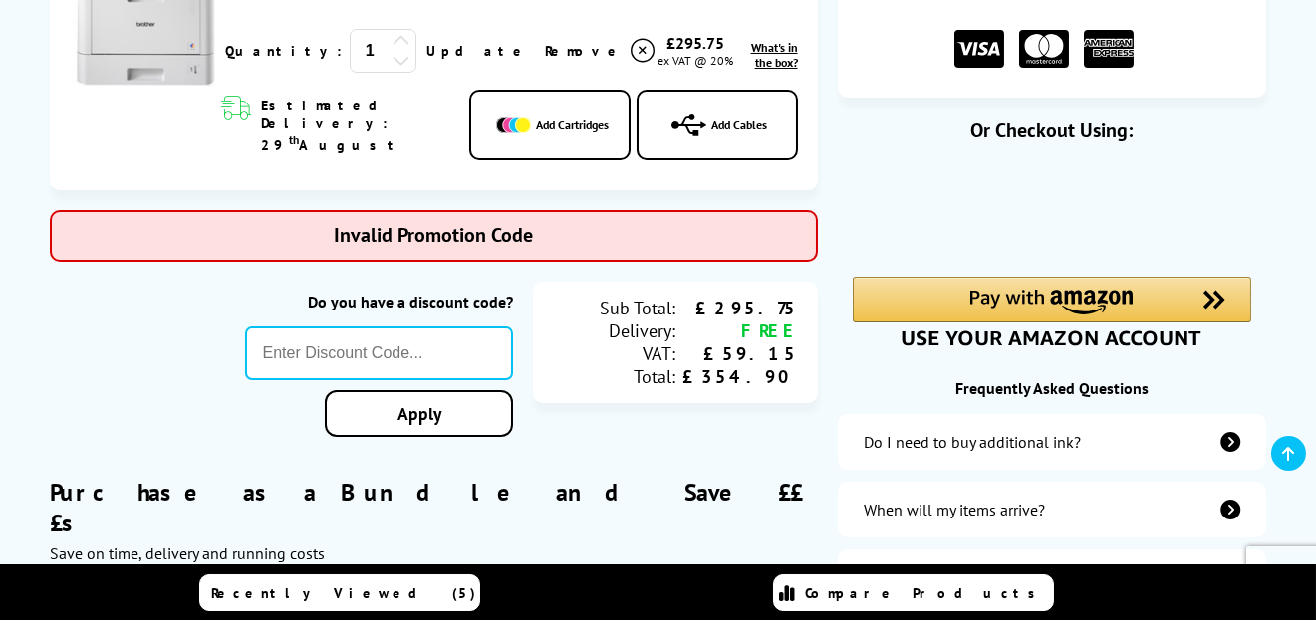
scroll to position [498, 0]
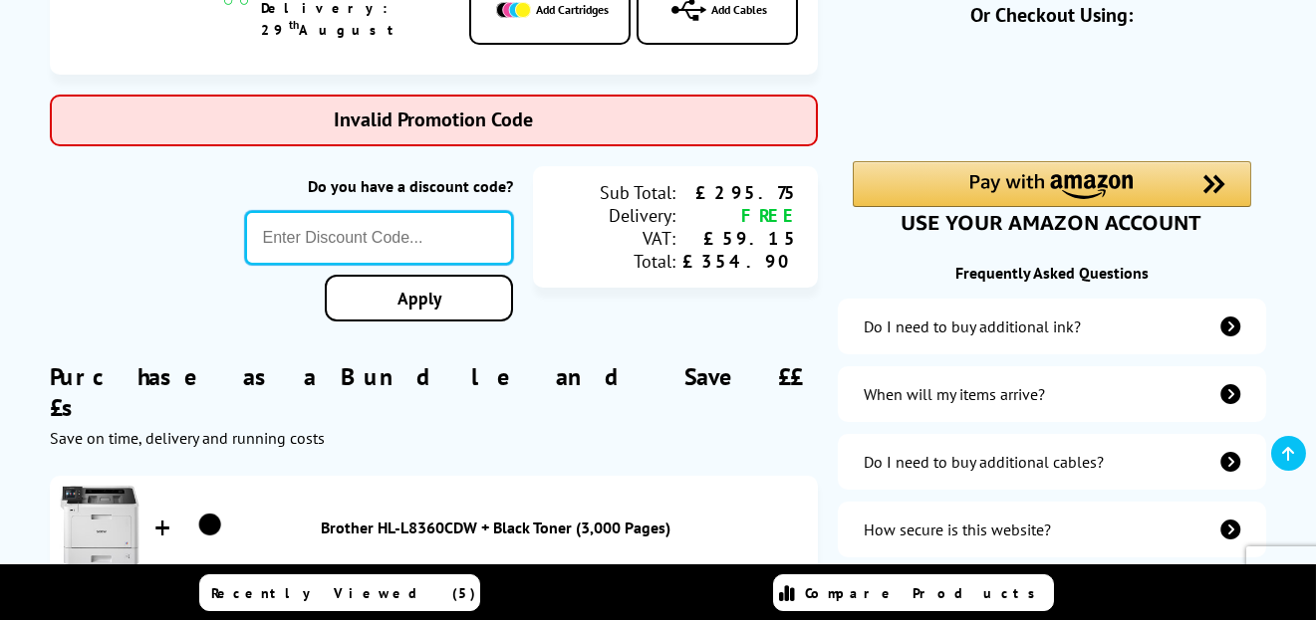
click at [349, 232] on input "text" at bounding box center [379, 238] width 269 height 54
type input "NHS"
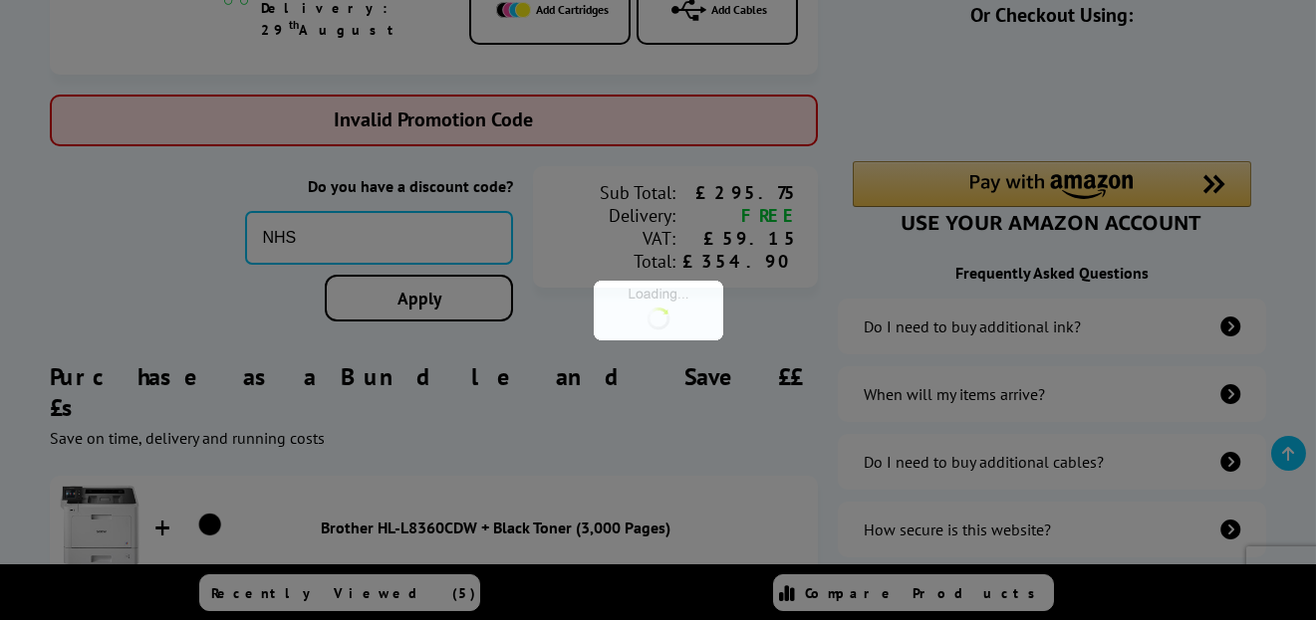
click at [395, 283] on div "Proceed to Checkout Shopping Basket ex VAT @ 20% 1 Update ex VAT @ 20%" at bounding box center [658, 501] width 1316 height 1392
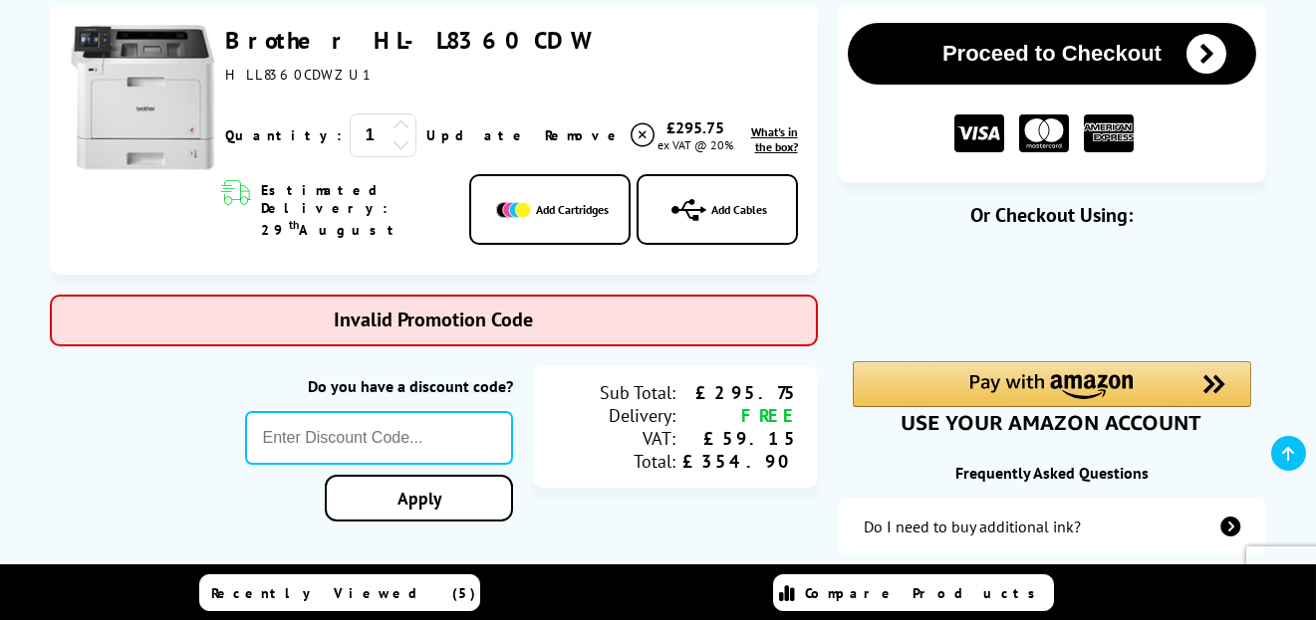
scroll to position [100, 0]
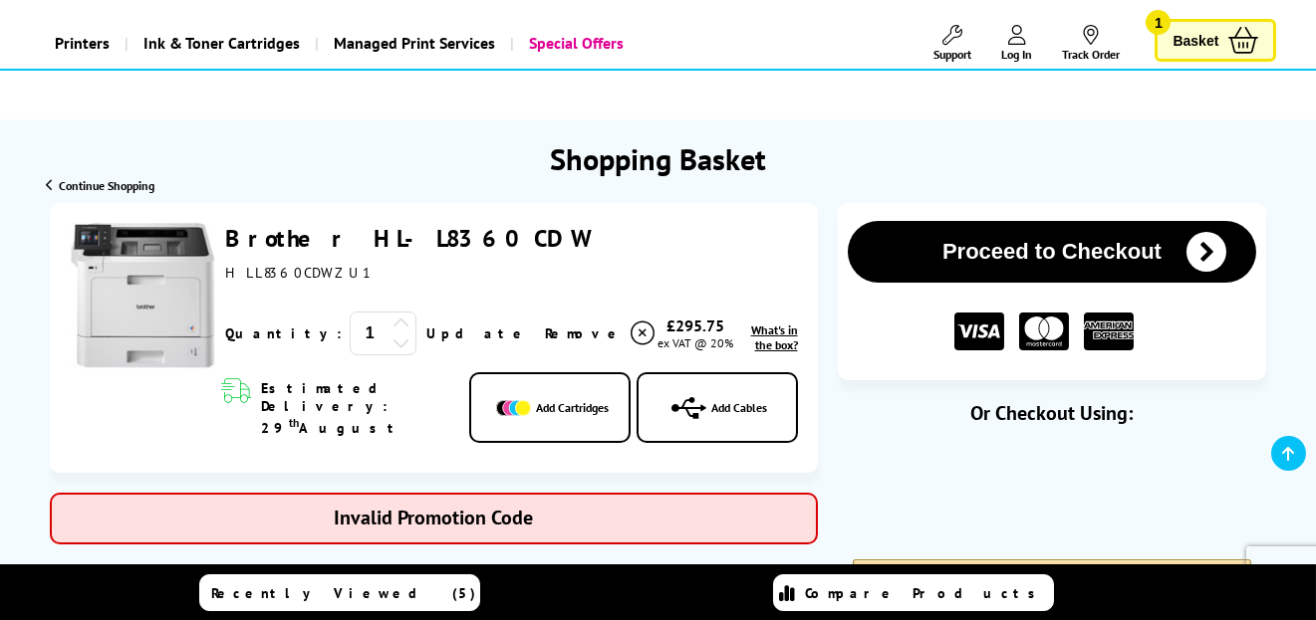
click at [751, 346] on span "What's in the box?" at bounding box center [774, 338] width 47 height 30
click at [751, 341] on span "What's in the box?" at bounding box center [774, 338] width 47 height 30
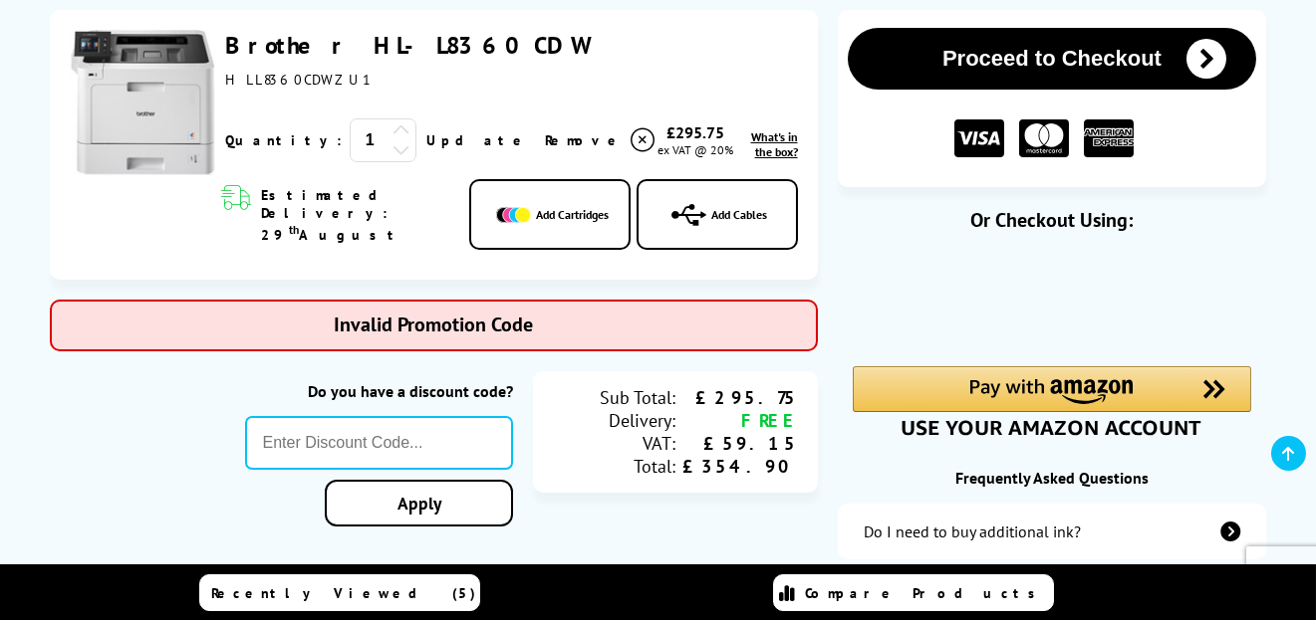
scroll to position [92, 0]
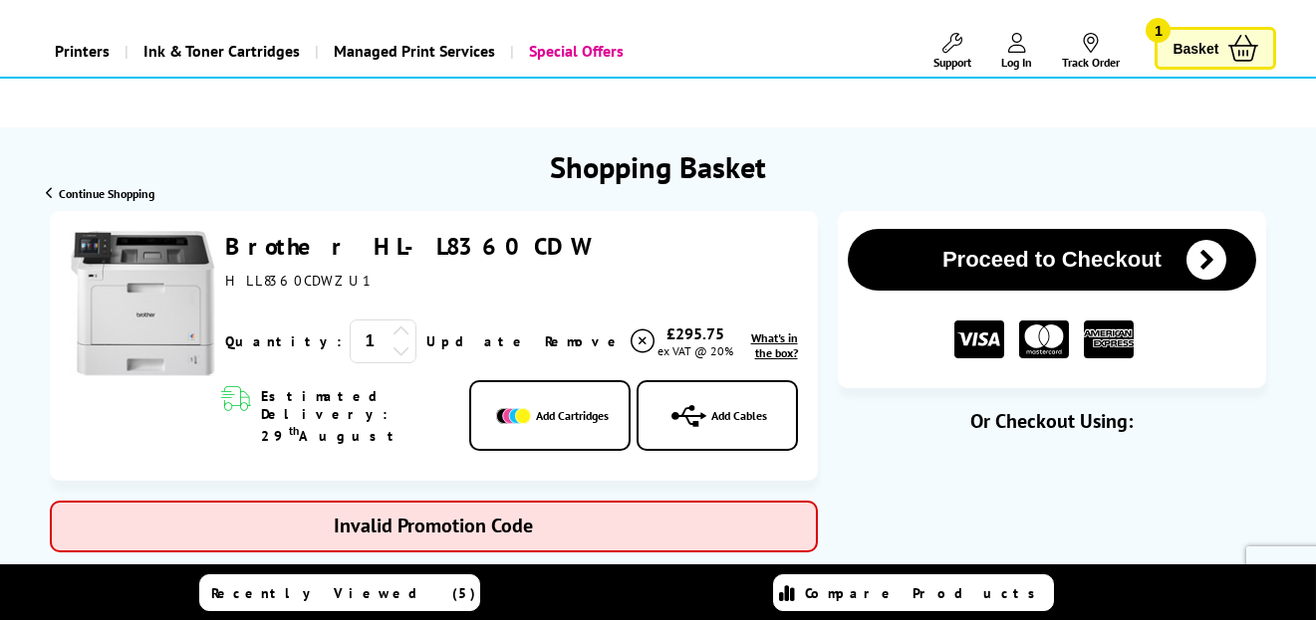
click at [753, 346] on span "What's in the box?" at bounding box center [774, 346] width 47 height 30
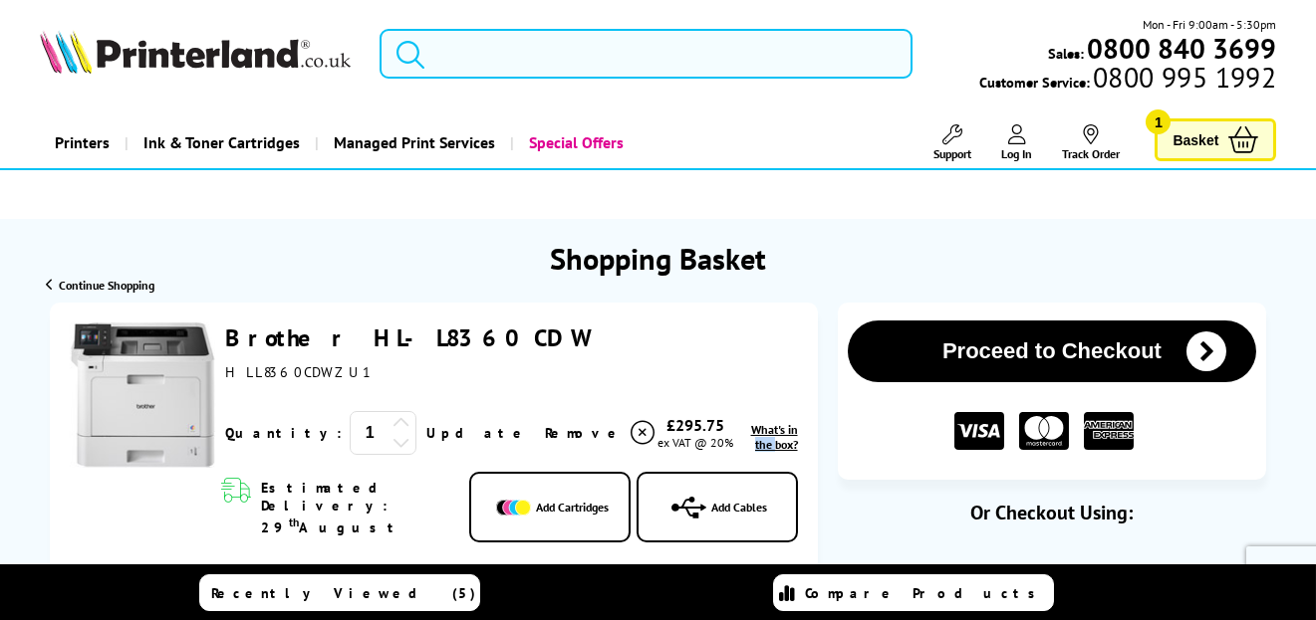
drag, startPoint x: 462, startPoint y: 333, endPoint x: 216, endPoint y: 328, distance: 246.1
click at [216, 328] on div "Brother HL-L8360CDW ex VAT @ 20% 1 Update Close" at bounding box center [506, 397] width 583 height 149
copy link "Brother HL-L8360CDW"
click at [448, 53] on input "search" at bounding box center [645, 54] width 533 height 50
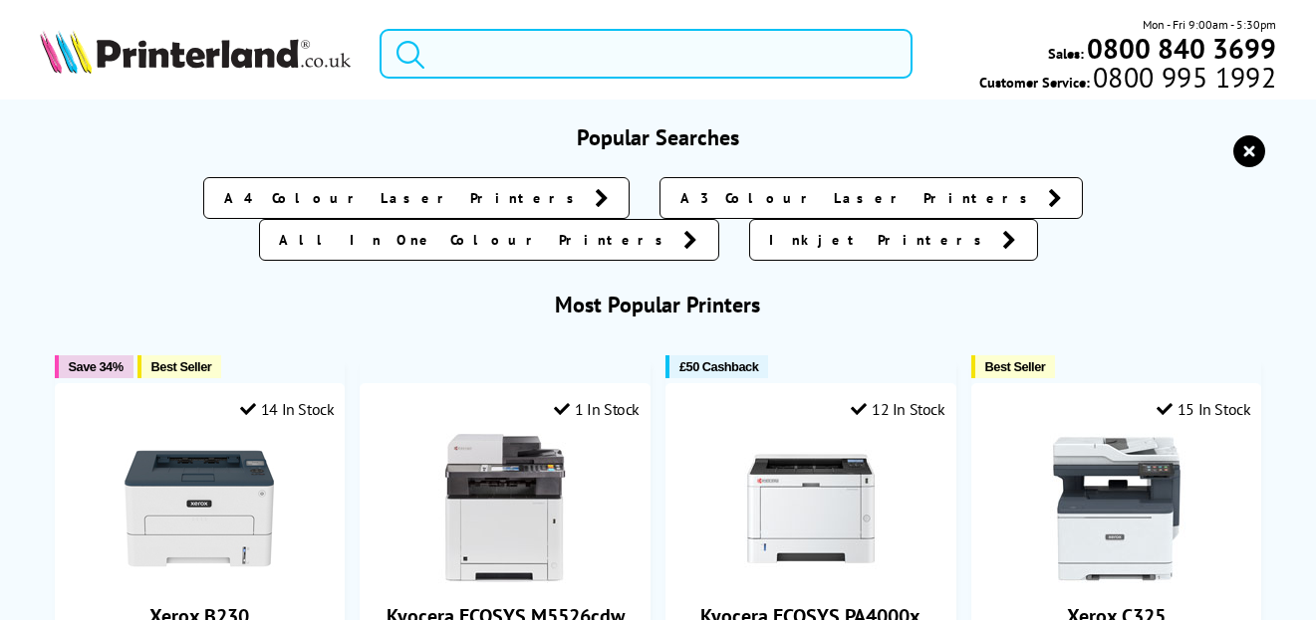
paste input "Brother HL-L8360CDW"
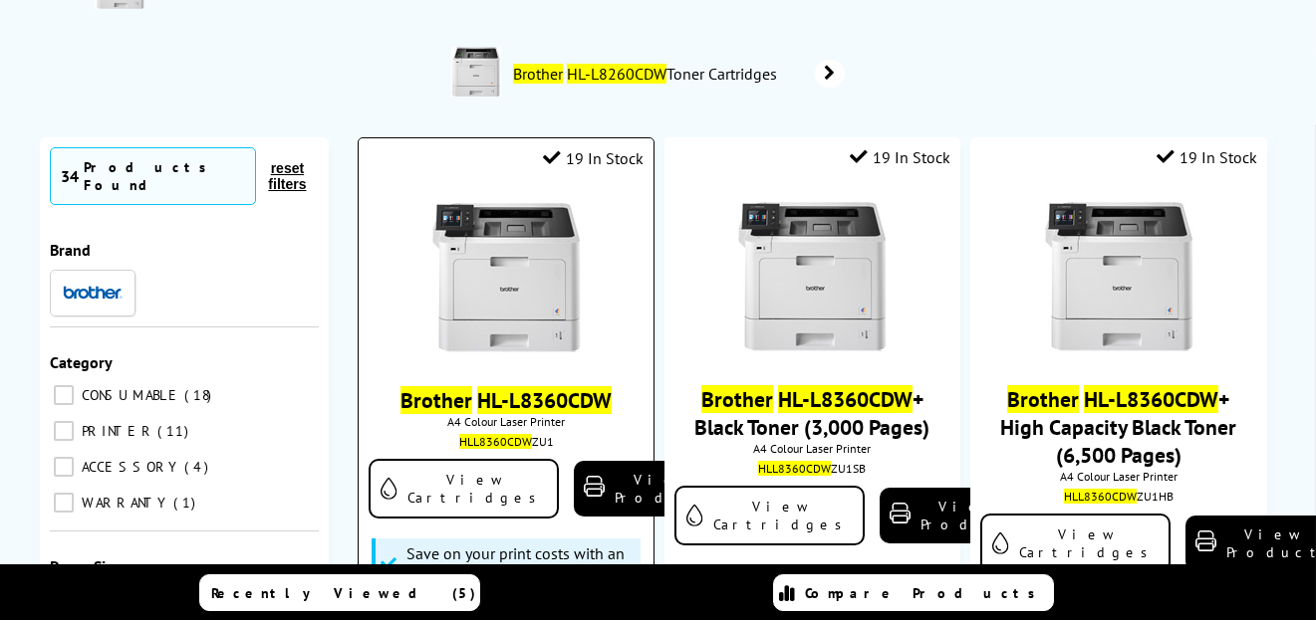
scroll to position [199, 0]
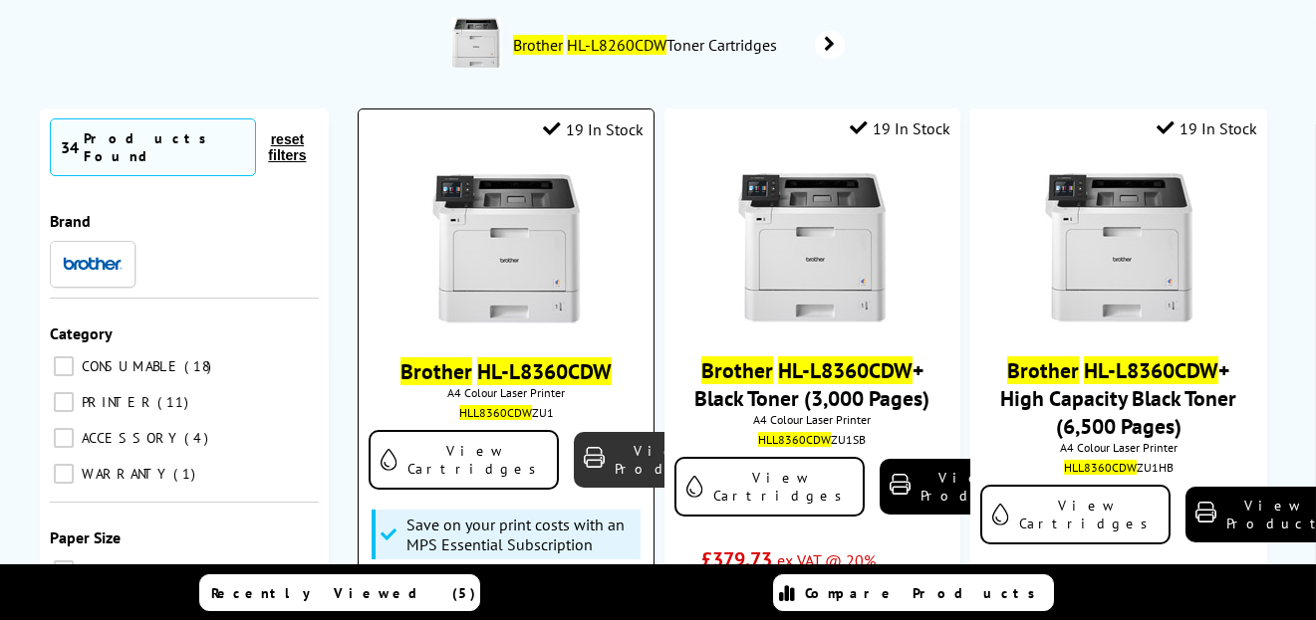
type input "Brother HL-L8360CDW"
click at [576, 471] on link "View Product" at bounding box center [648, 460] width 149 height 56
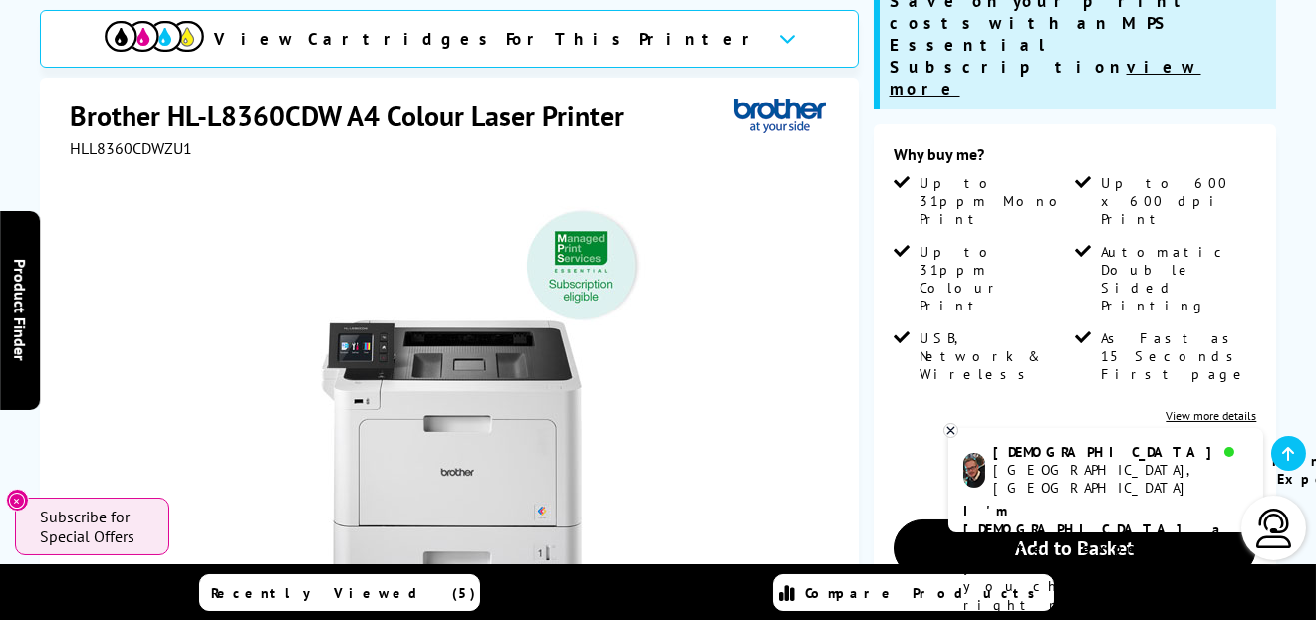
scroll to position [298, 0]
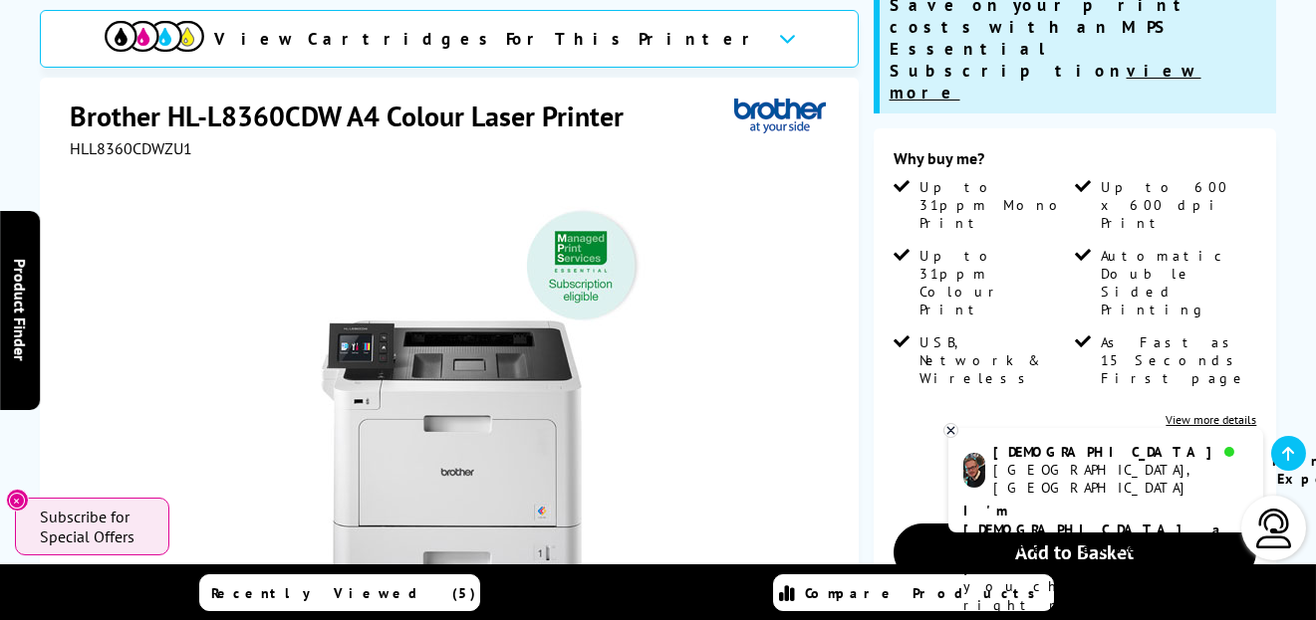
click at [1199, 412] on link "View more details" at bounding box center [1210, 419] width 91 height 15
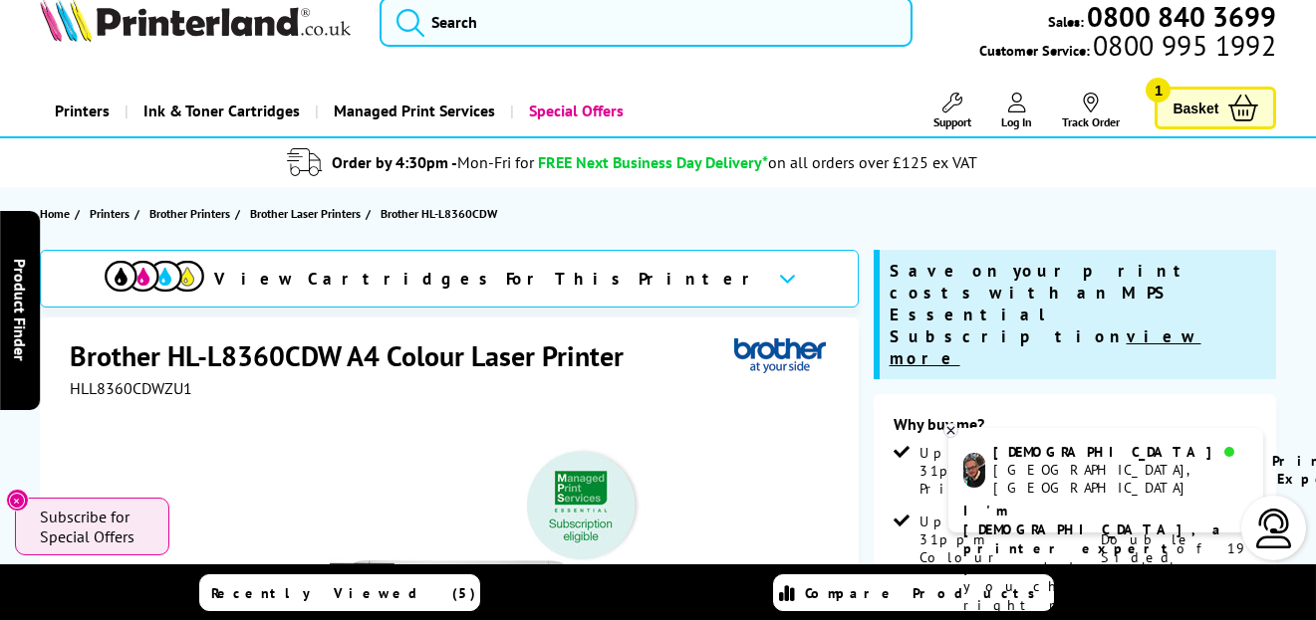
scroll to position [0, 0]
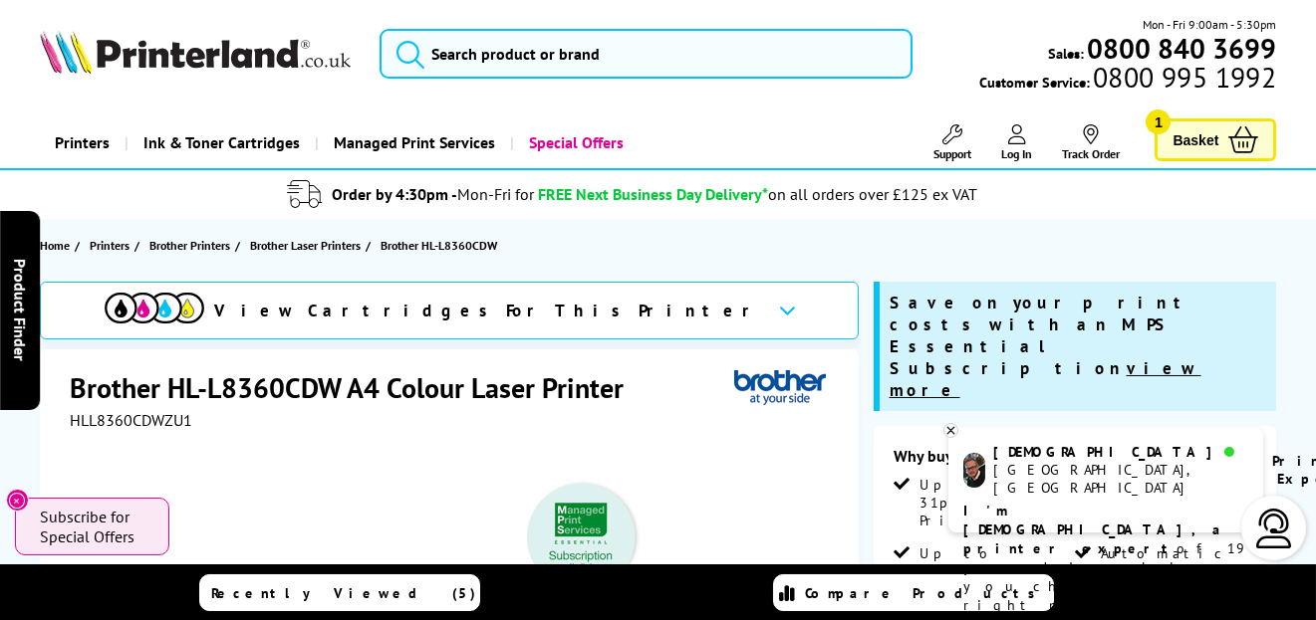
click at [1204, 141] on span "Basket" at bounding box center [1195, 139] width 46 height 27
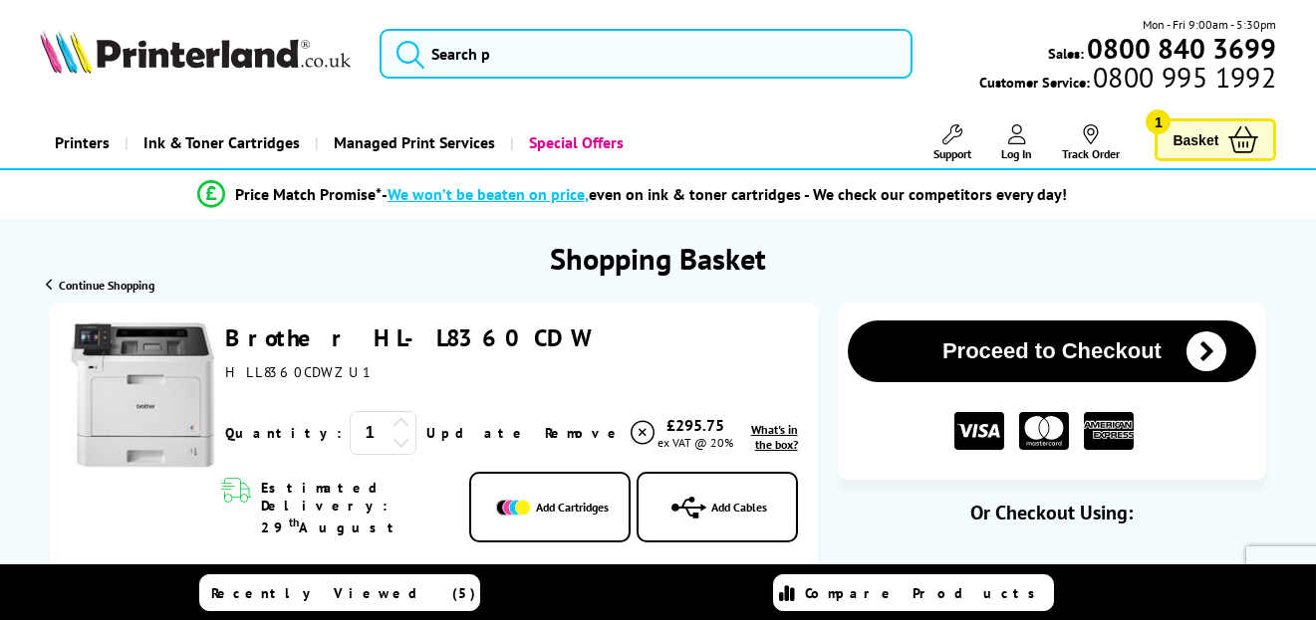
click at [1109, 363] on button "Proceed to Checkout" at bounding box center [1052, 352] width 409 height 62
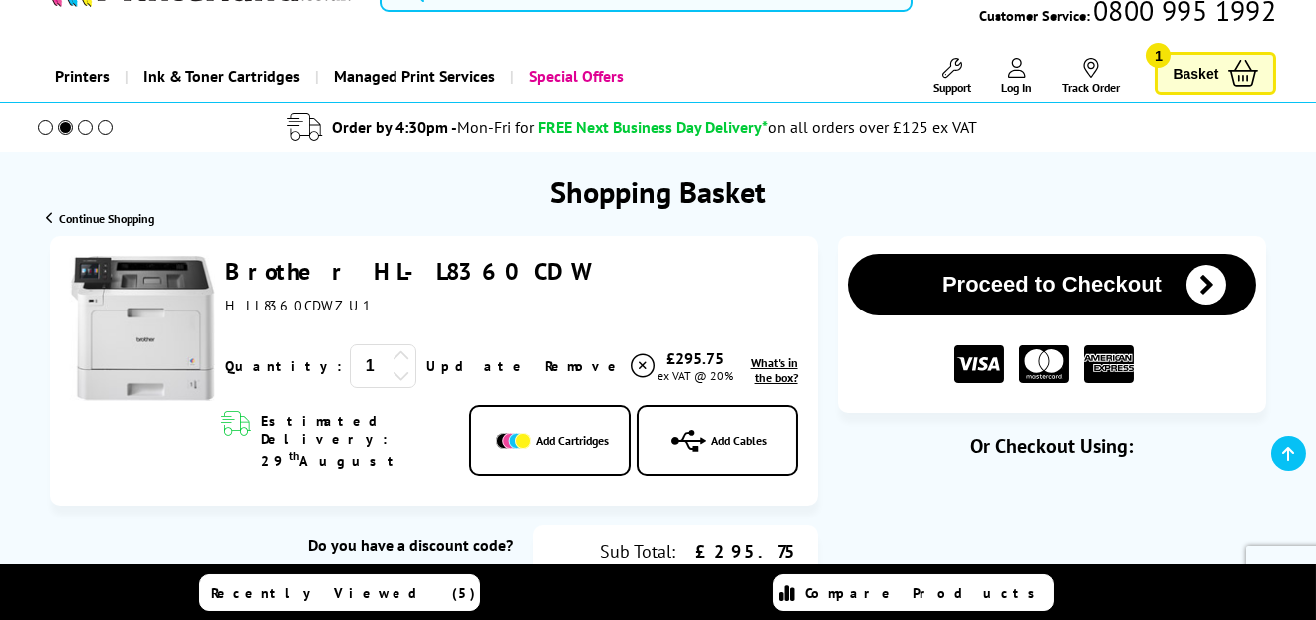
scroll to position [100, 0]
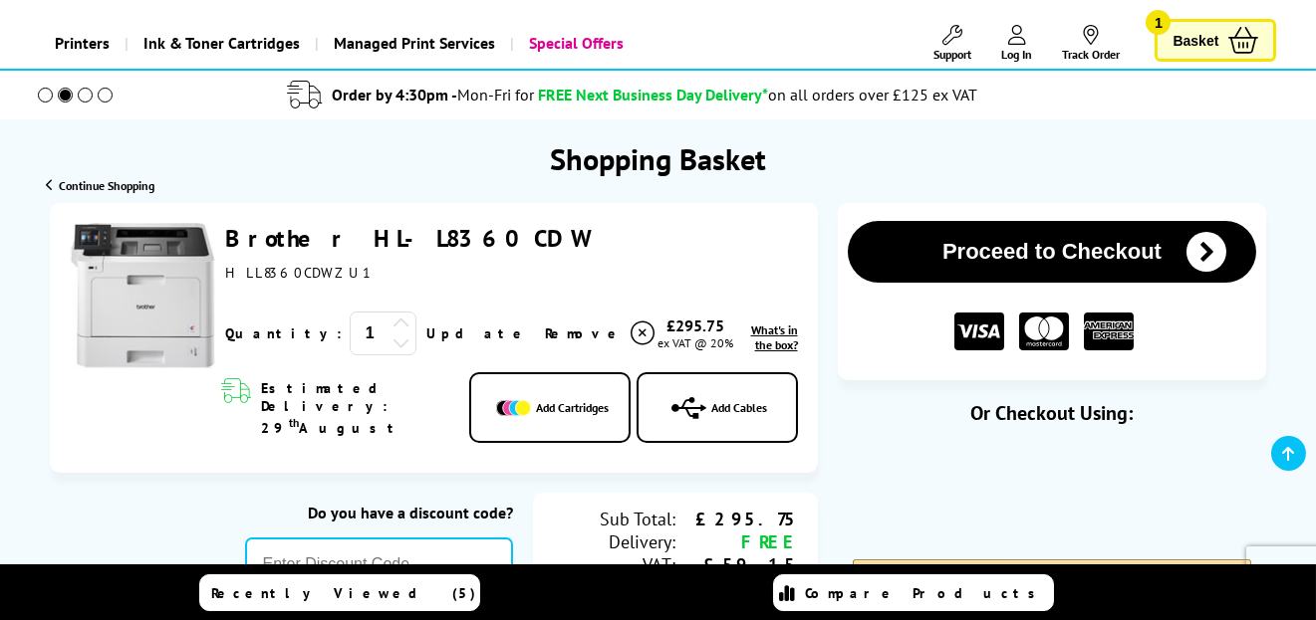
drag, startPoint x: 468, startPoint y: 231, endPoint x: 204, endPoint y: 224, distance: 264.0
click at [204, 224] on div "Brother HL-L8360CDW ex VAT @ 20% 1 Update ex VAT @ 20%" at bounding box center [434, 297] width 728 height 149
copy div "Brother HL-L8360CDW"
